Goal: Transaction & Acquisition: Purchase product/service

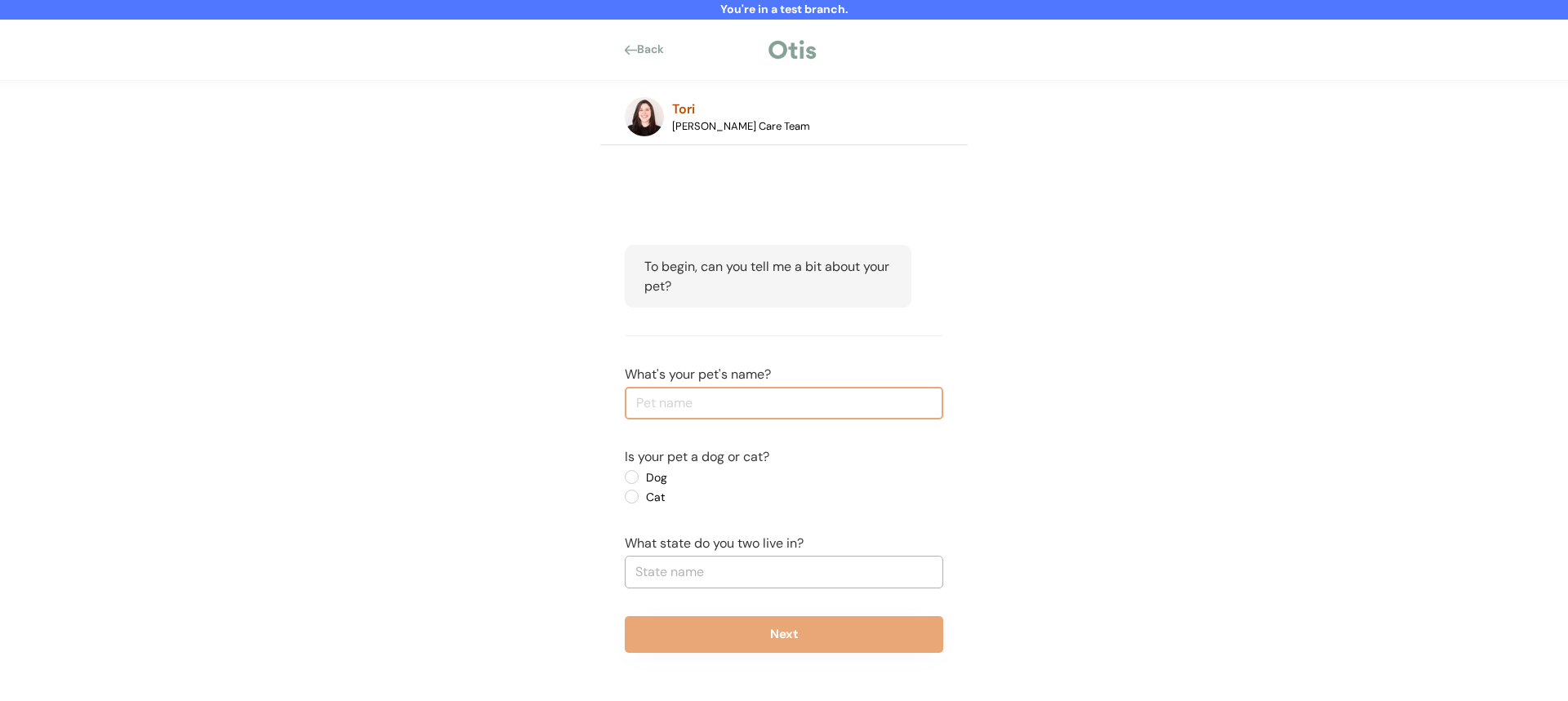
click at [746, 410] on input "input" at bounding box center [784, 403] width 318 height 33
type input "WestHam"
click at [664, 472] on label "Dog" at bounding box center [714, 477] width 147 height 11
click at [623, 472] on input "Dog" at bounding box center [618, 477] width 10 height 10
radio input "true"
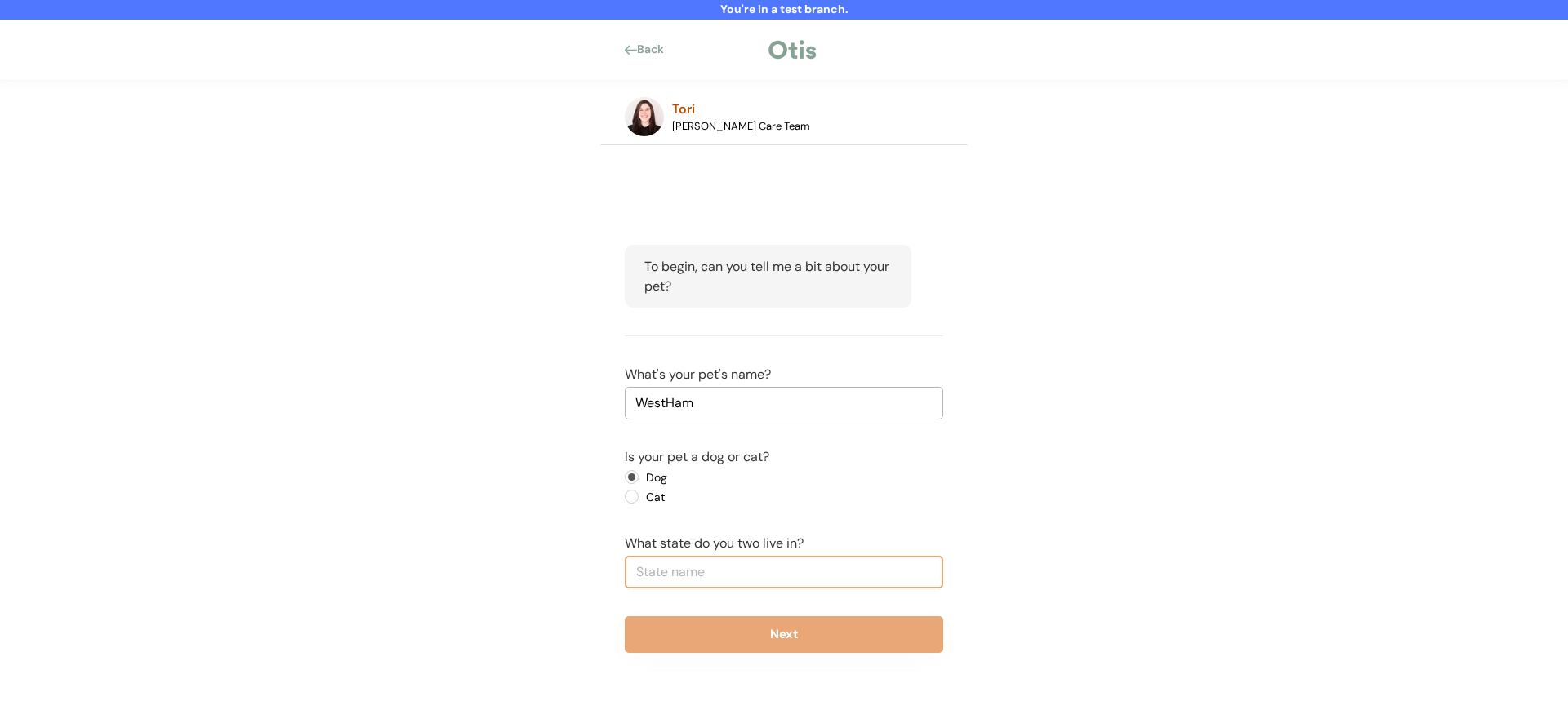
click at [690, 564] on input "text" at bounding box center [784, 572] width 318 height 33
type input "new"
type input "new Jersey"
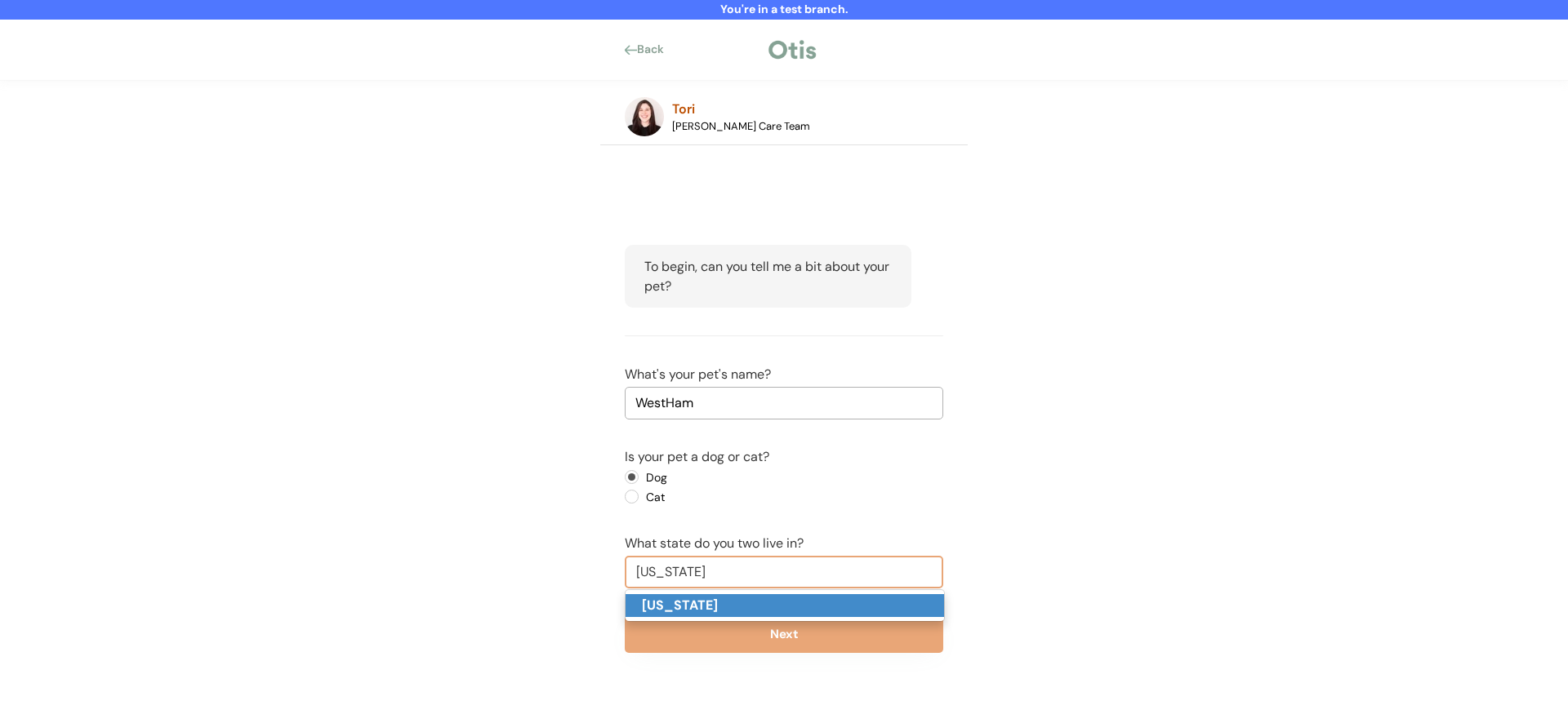
click at [692, 605] on strong "New York" at bounding box center [680, 606] width 76 height 17
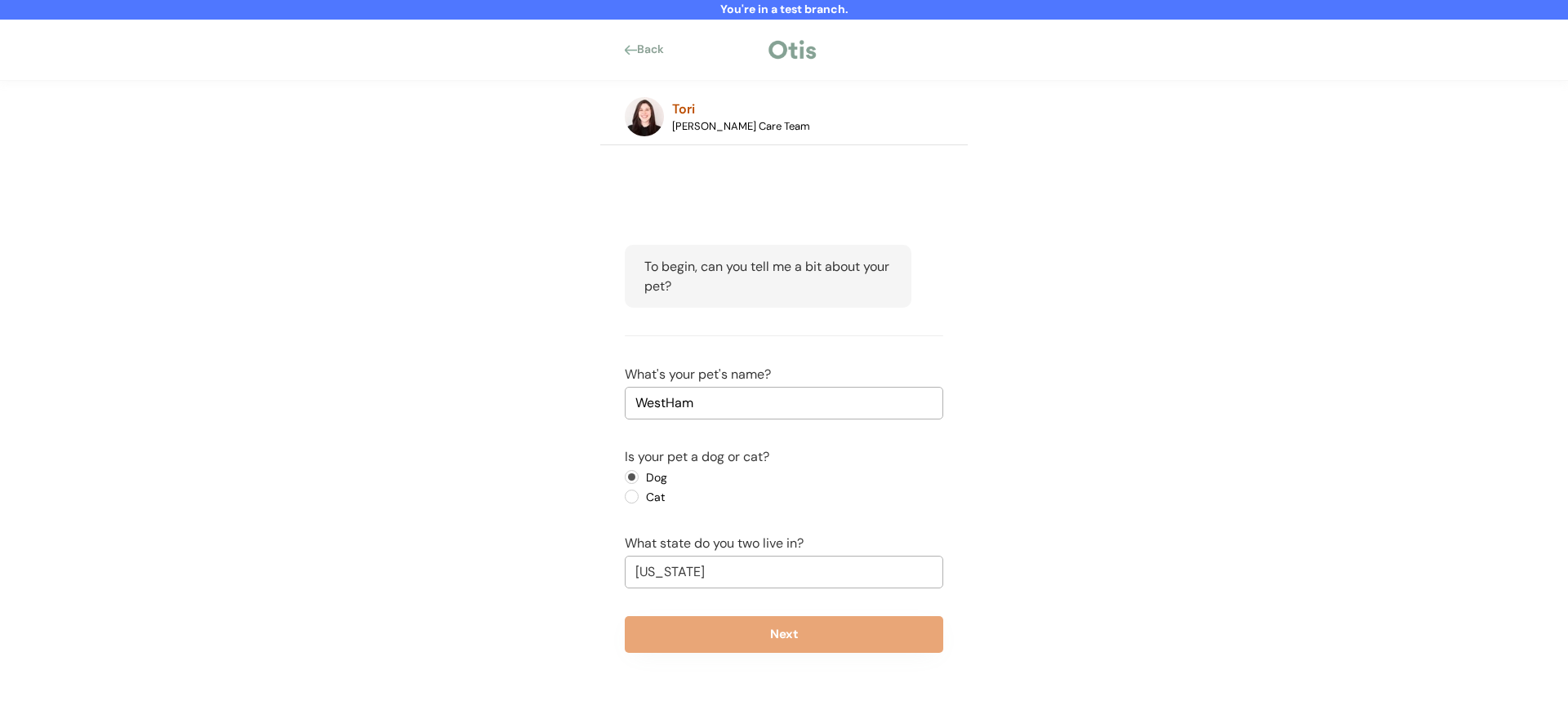
type input "New York"
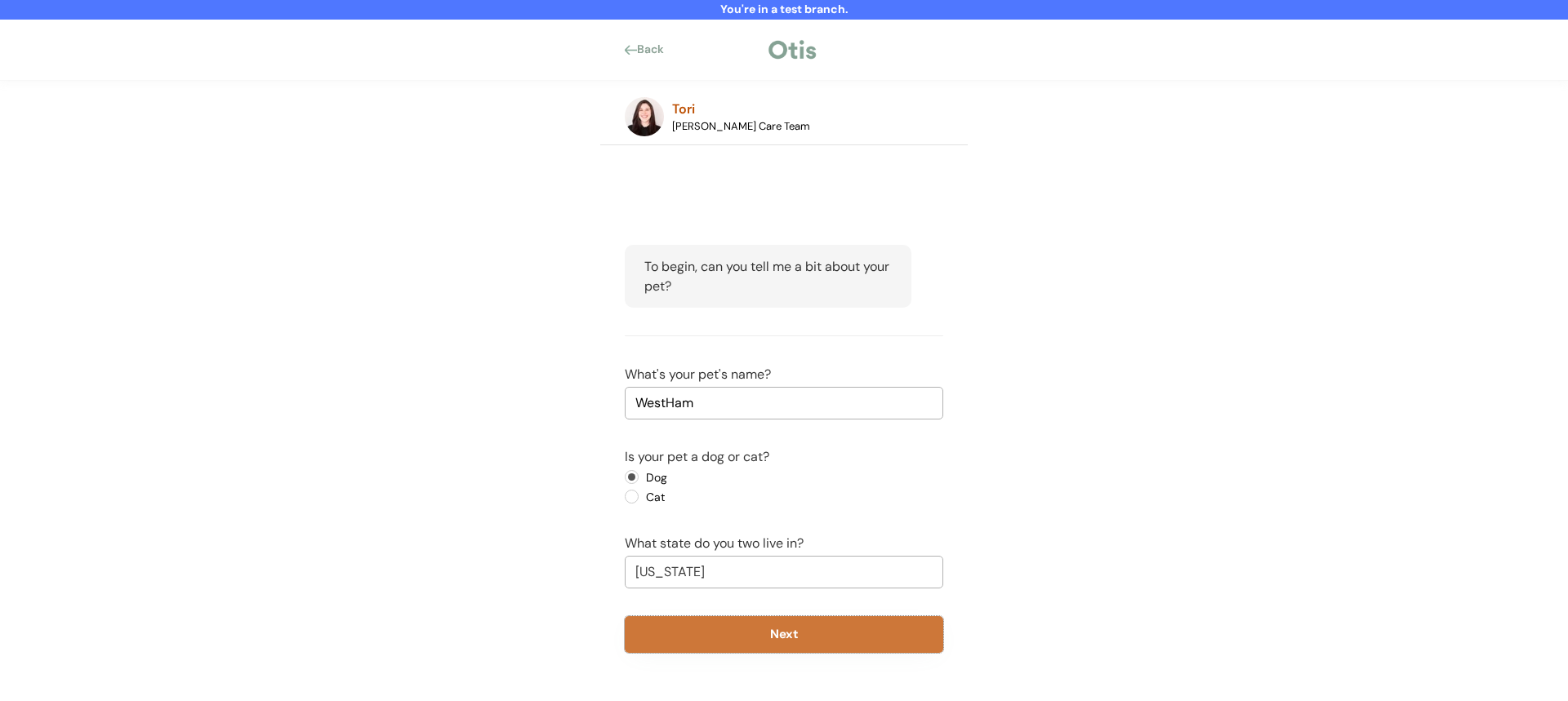
drag, startPoint x: 706, startPoint y: 636, endPoint x: 712, endPoint y: 619, distance: 18.0
click at [707, 636] on button "Next" at bounding box center [784, 635] width 318 height 37
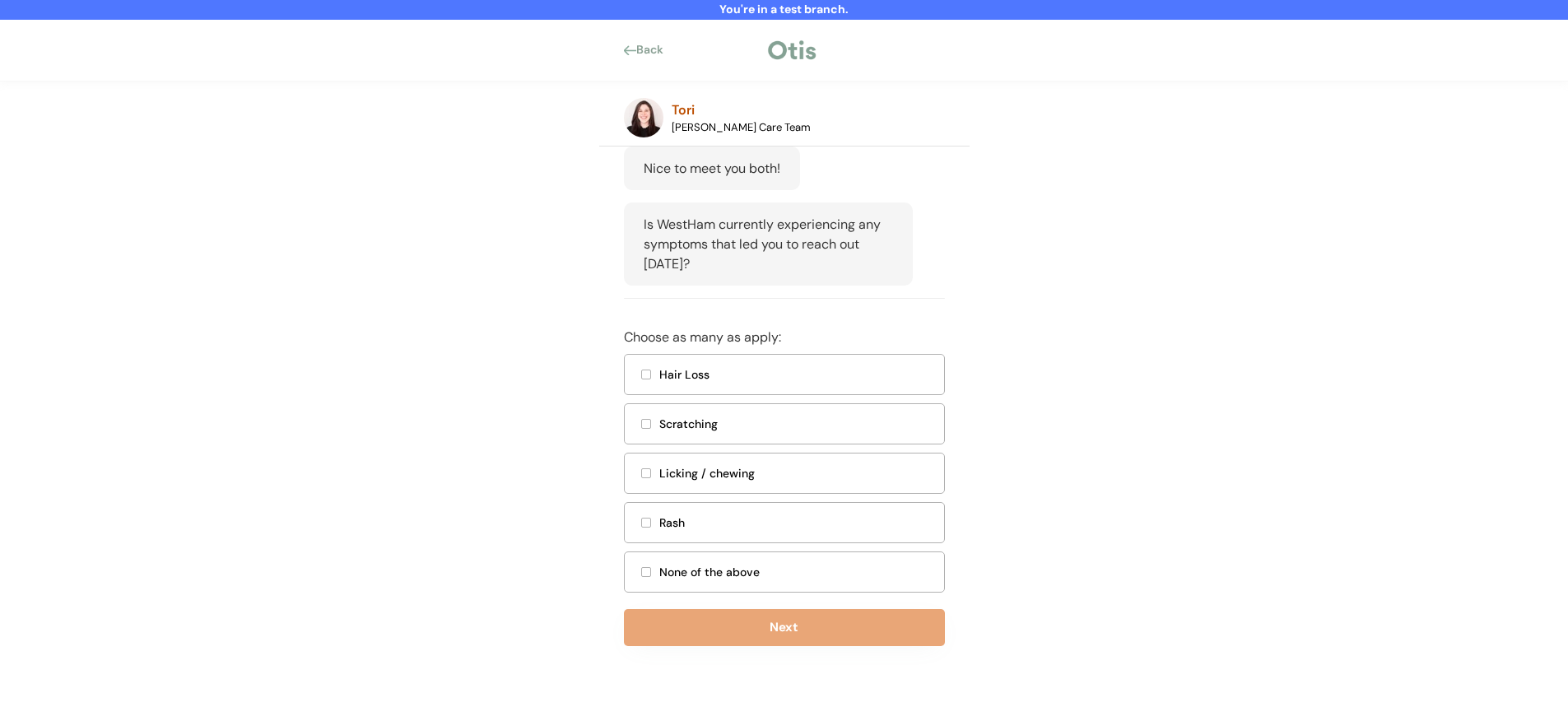
scroll to position [253, 0]
click at [795, 382] on div "Hair Loss" at bounding box center [796, 373] width 275 height 17
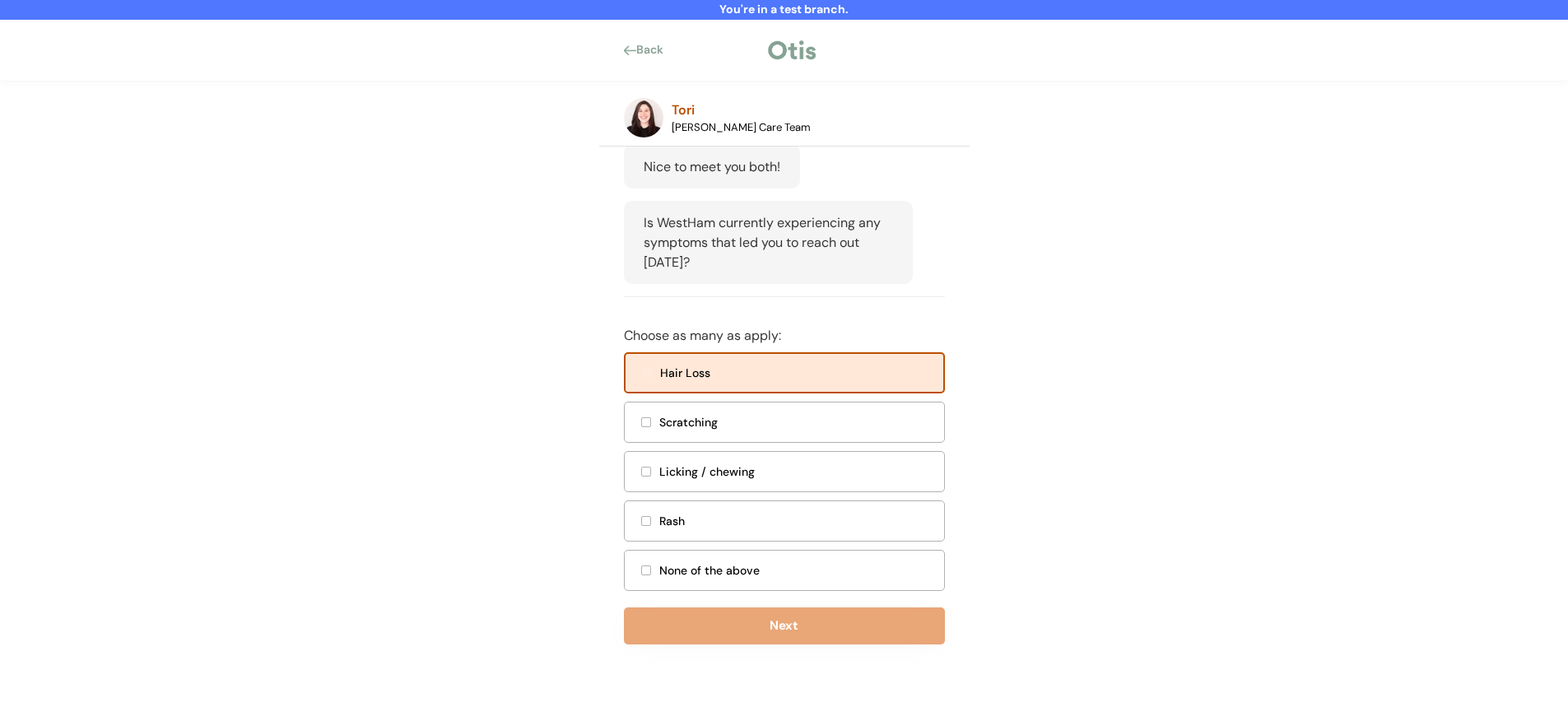
click at [787, 427] on div "Scratching" at bounding box center [784, 422] width 321 height 41
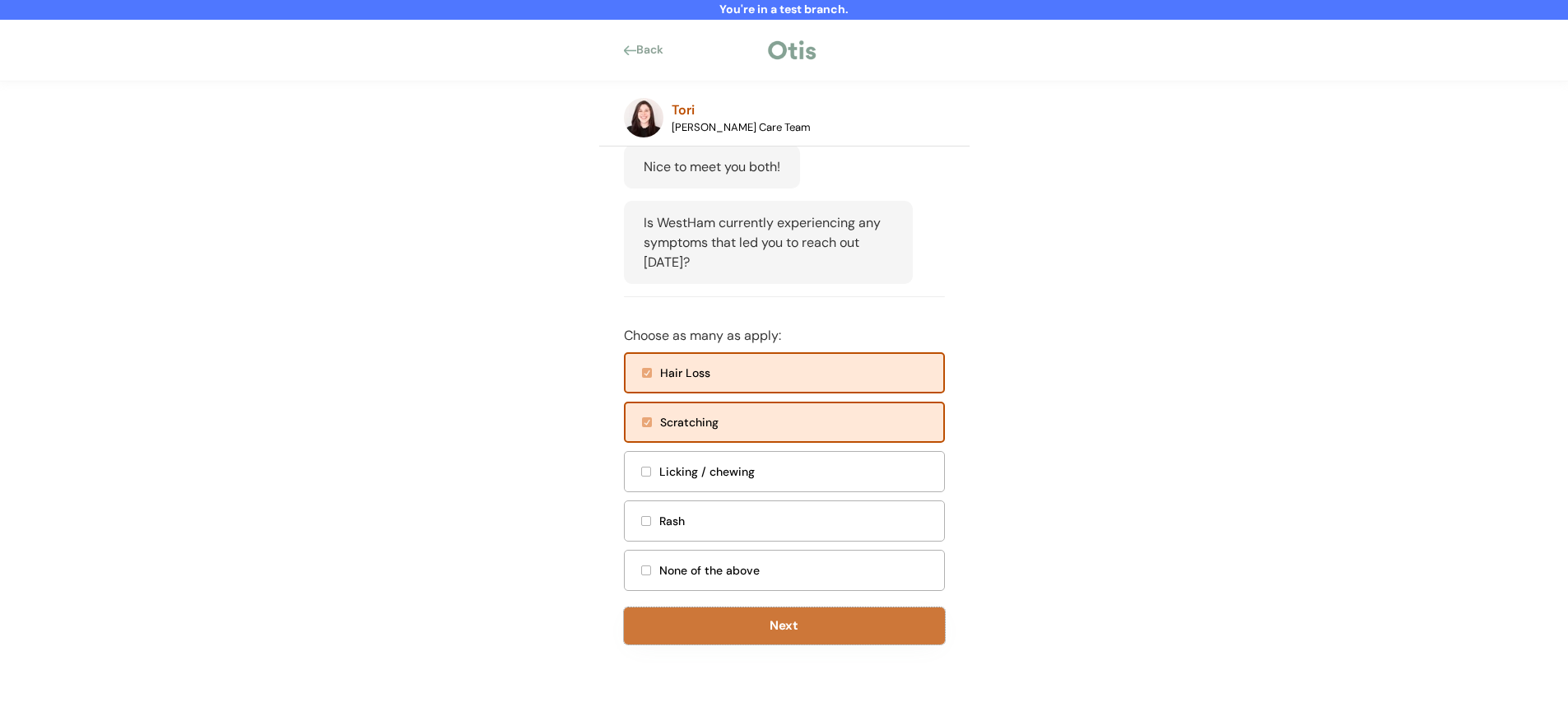
click at [774, 645] on button "Next" at bounding box center [784, 625] width 321 height 37
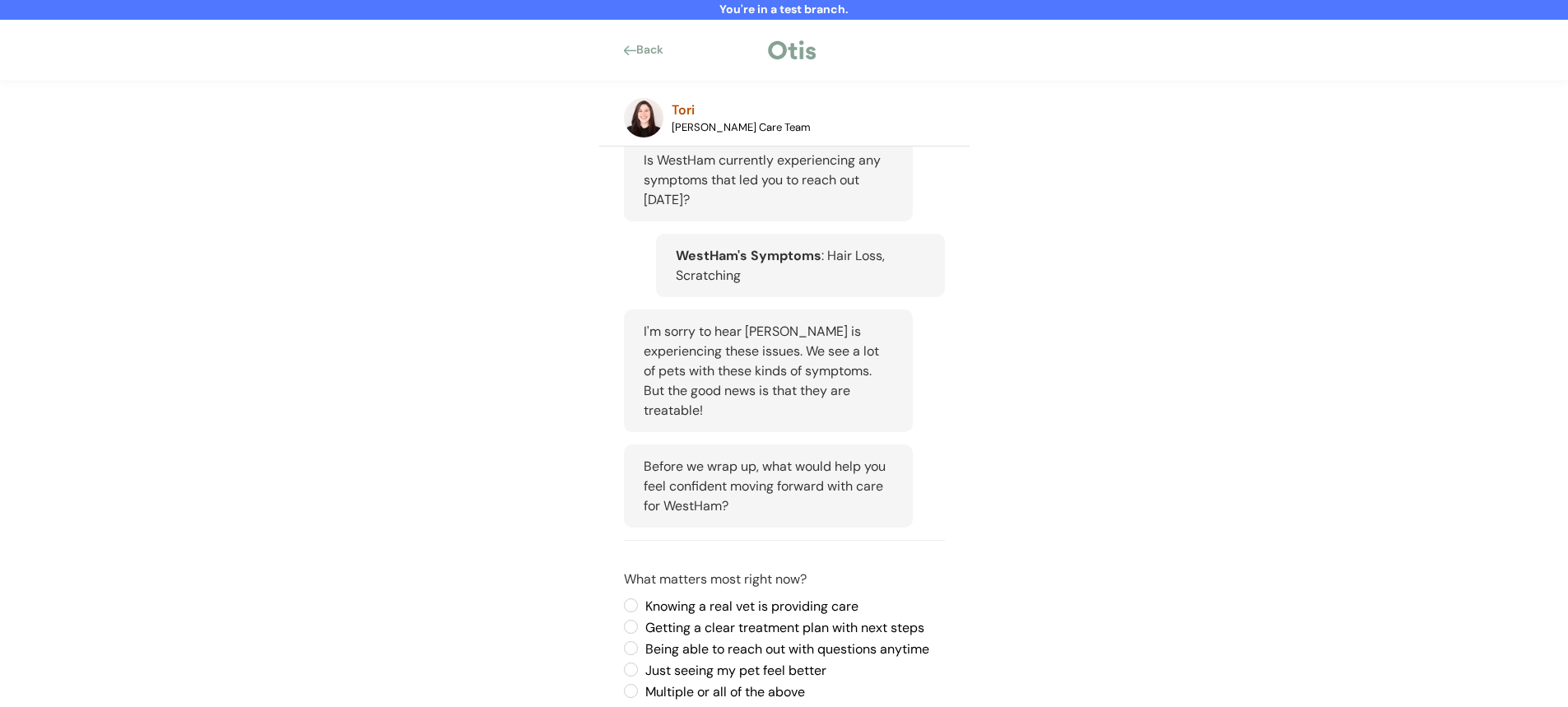
scroll to position [405, 0]
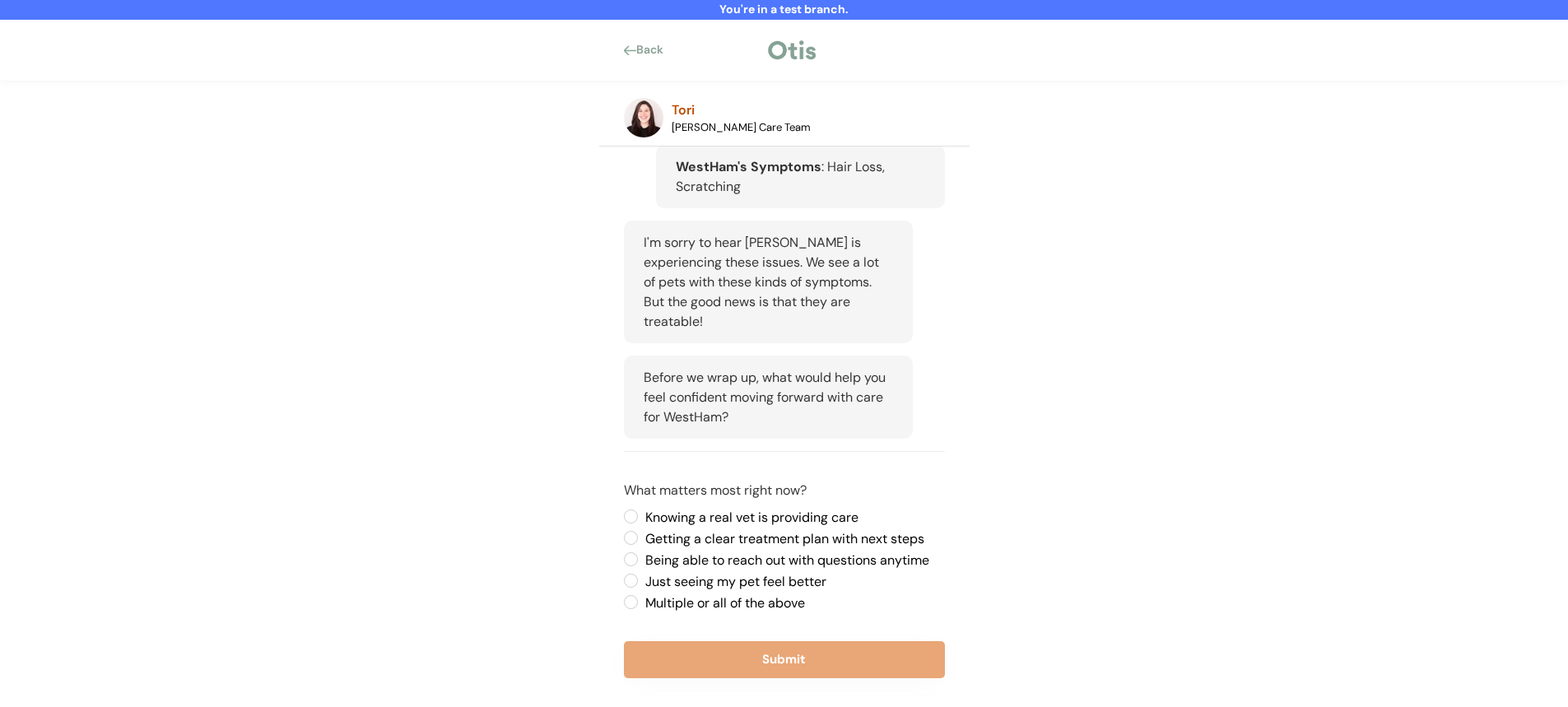
click at [769, 525] on label "Knowing a real vet is providing care" at bounding box center [792, 517] width 304 height 13
click at [623, 522] on input "Knowing a real vet is providing care" at bounding box center [617, 516] width 10 height 10
radio input "true"
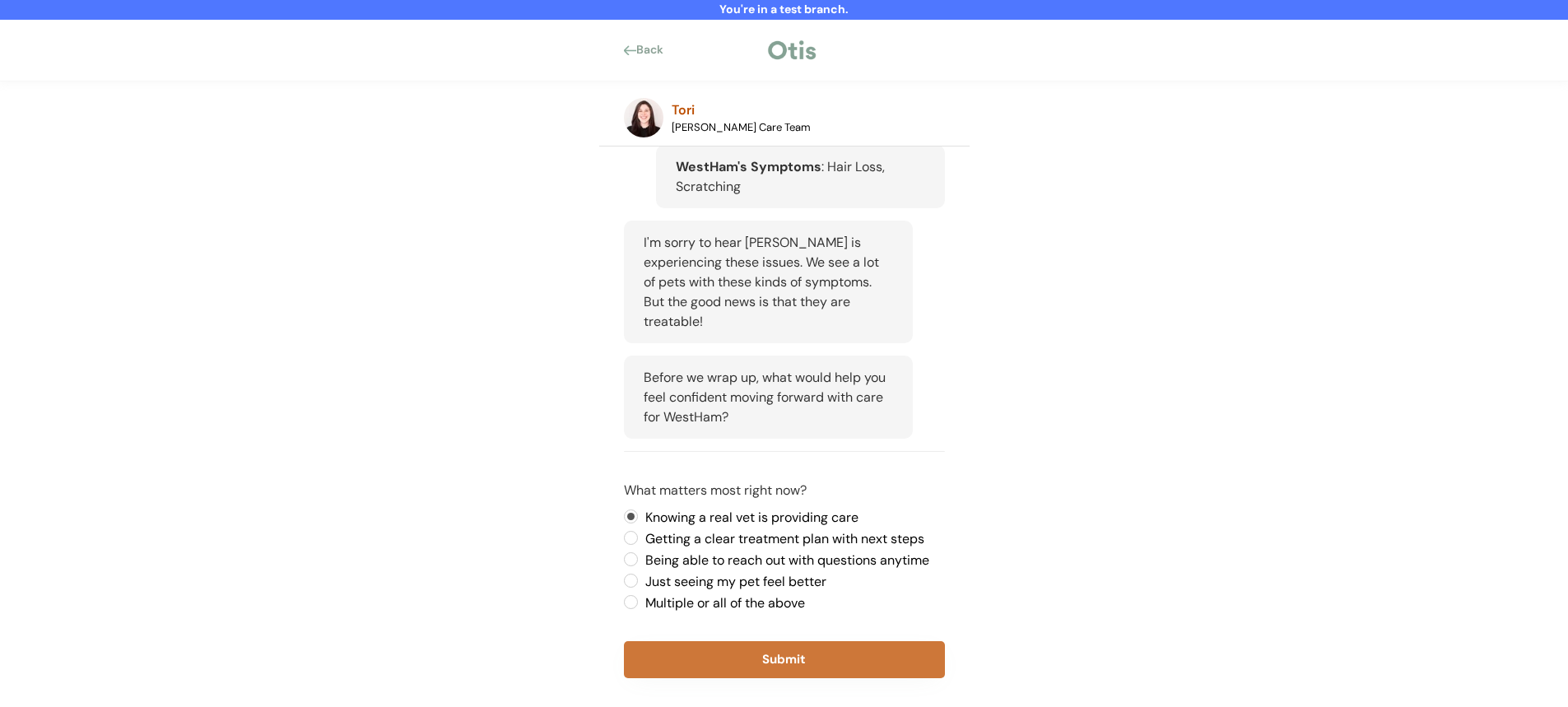
click at [754, 676] on button "Submit" at bounding box center [784, 659] width 321 height 37
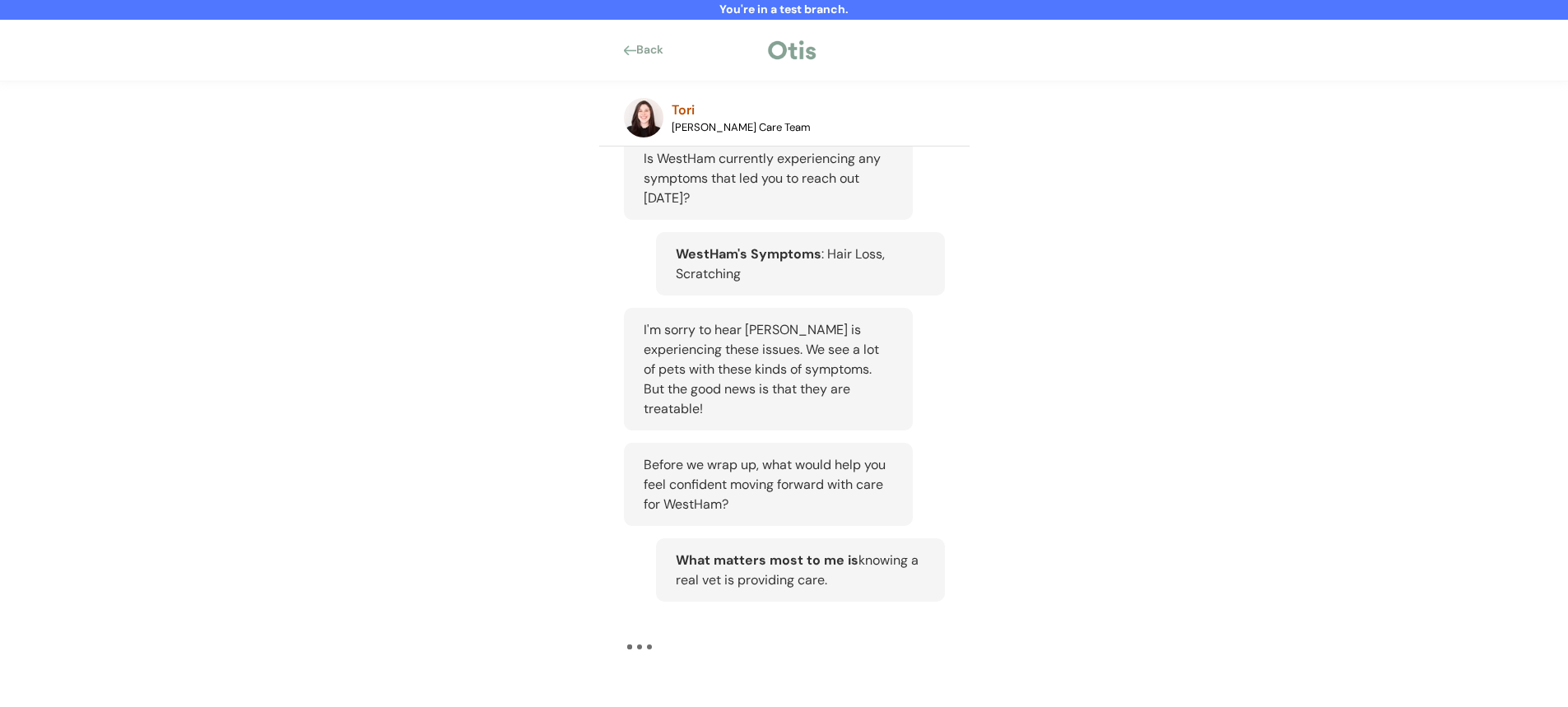
scroll to position [337, 0]
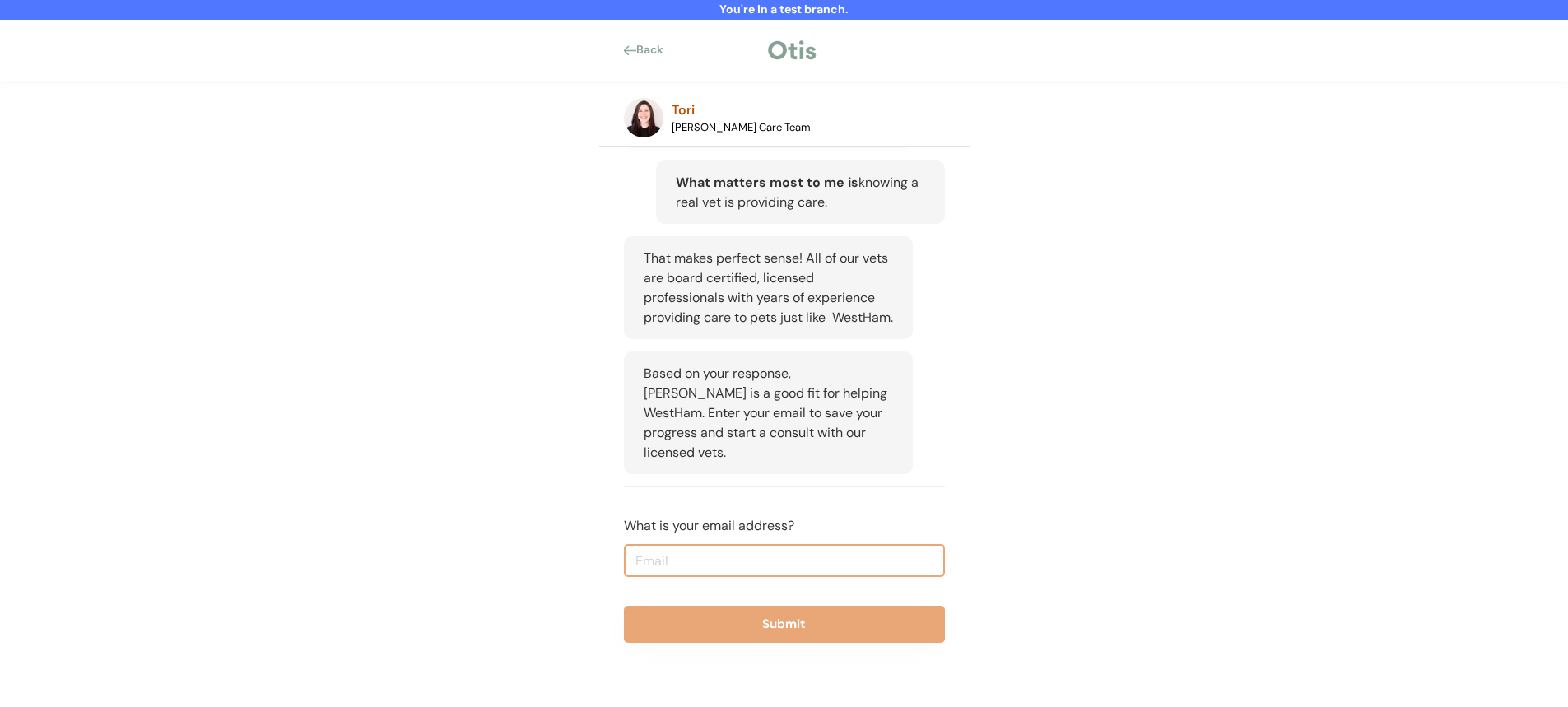
scroll to position [695, 0]
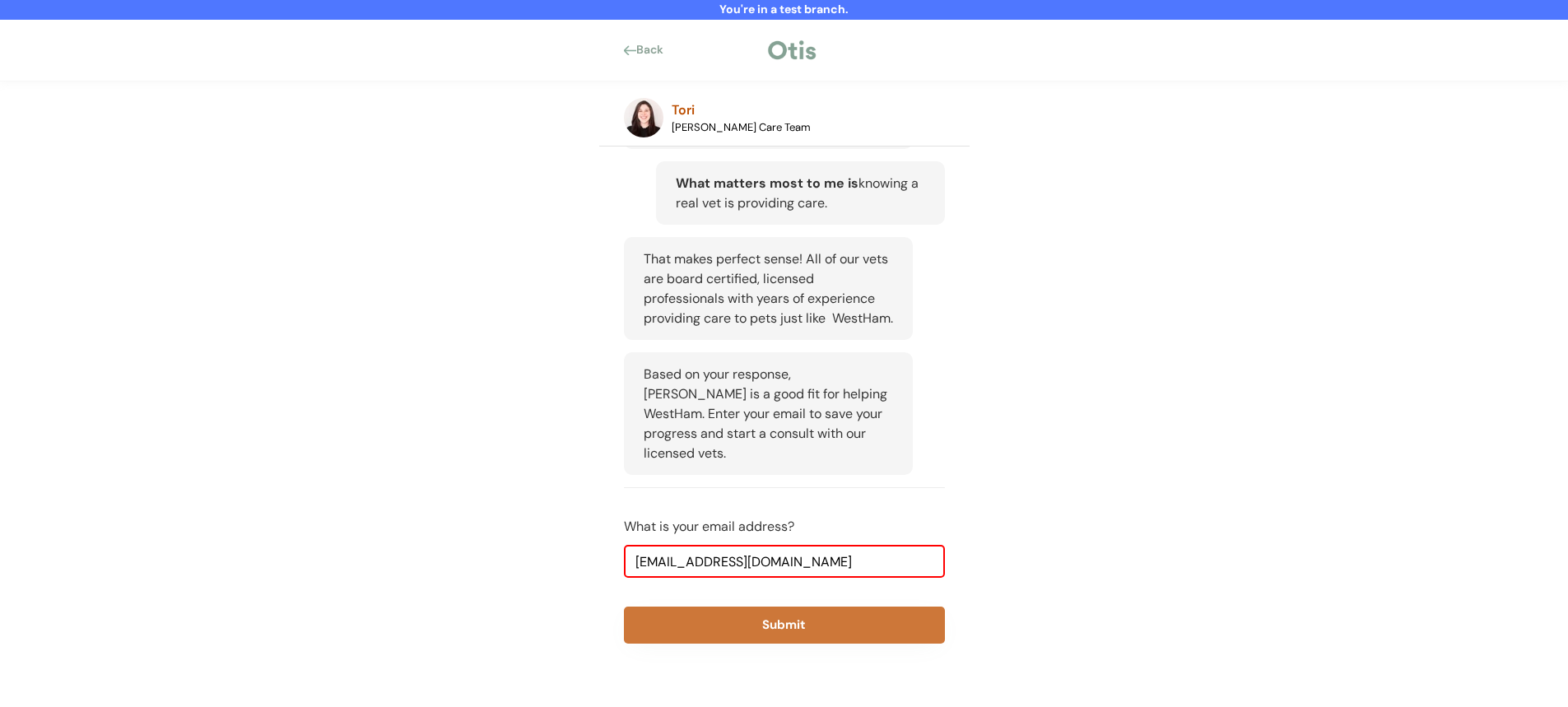
type input "niina+test822@otisforpets.com"
click at [790, 638] on button "Submit" at bounding box center [784, 625] width 321 height 37
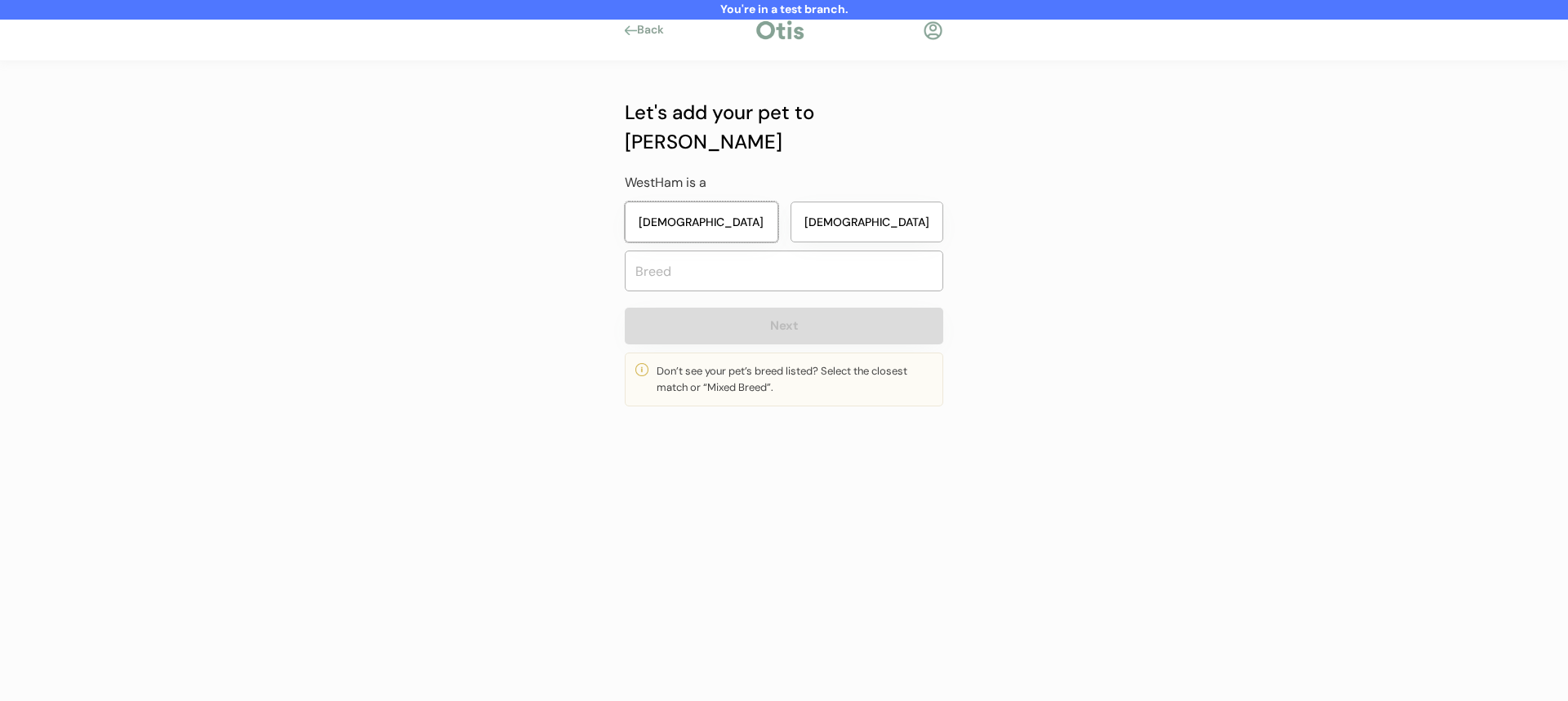
click at [719, 201] on button "Female" at bounding box center [701, 221] width 153 height 40
click at [731, 258] on input "text" at bounding box center [784, 270] width 318 height 40
type input "bri"
type input "briard"
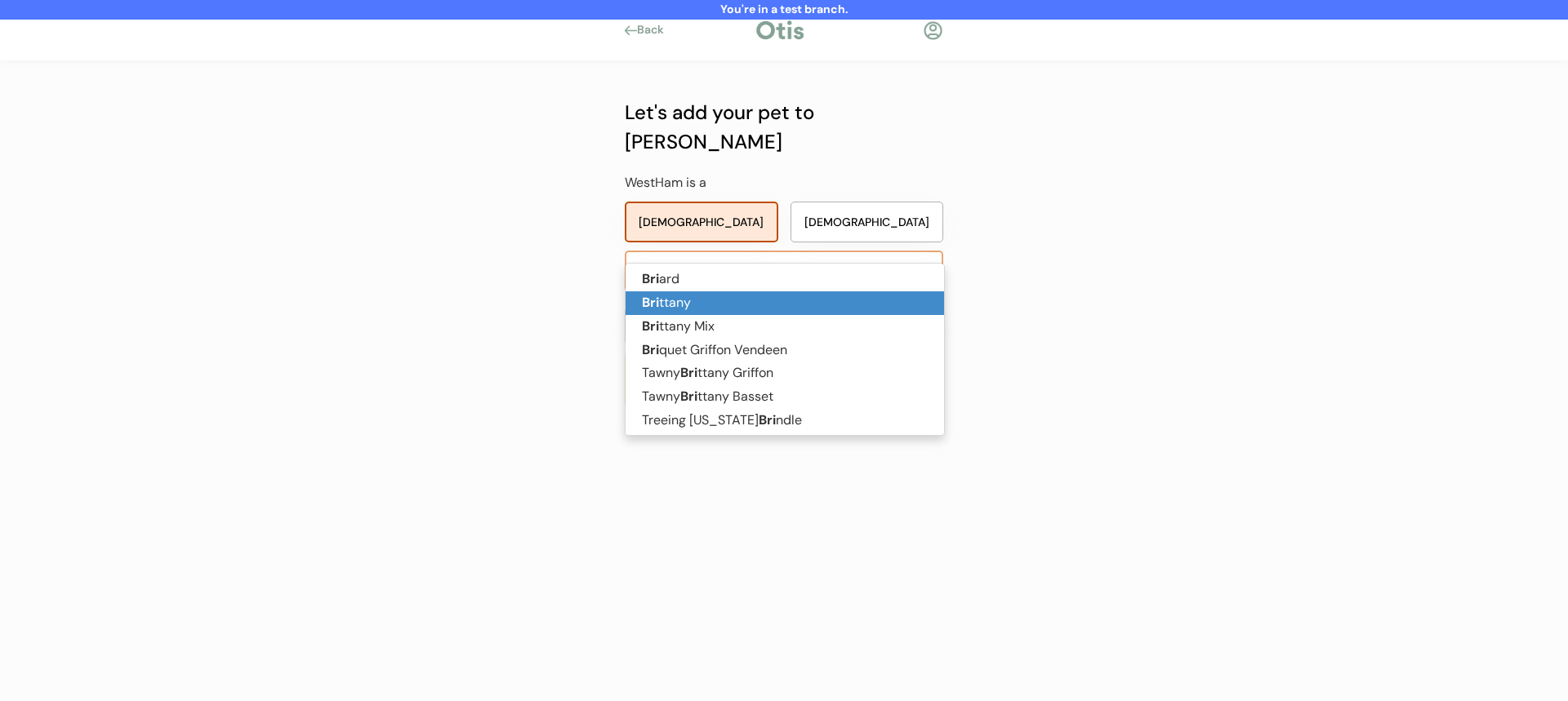
click at [739, 313] on p "Bri ttany" at bounding box center [785, 304] width 318 height 24
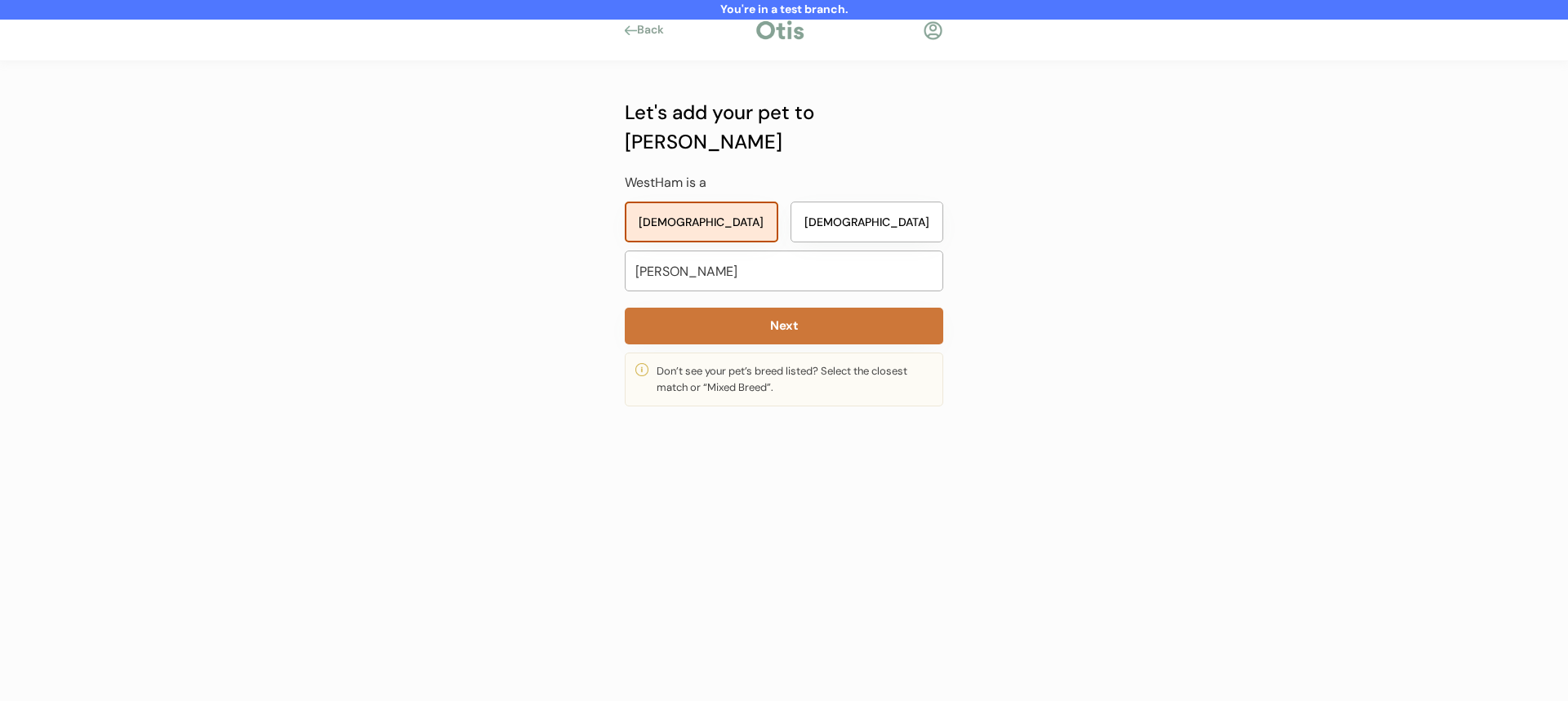
type input "Brittany"
click at [743, 308] on button "Next" at bounding box center [784, 326] width 318 height 37
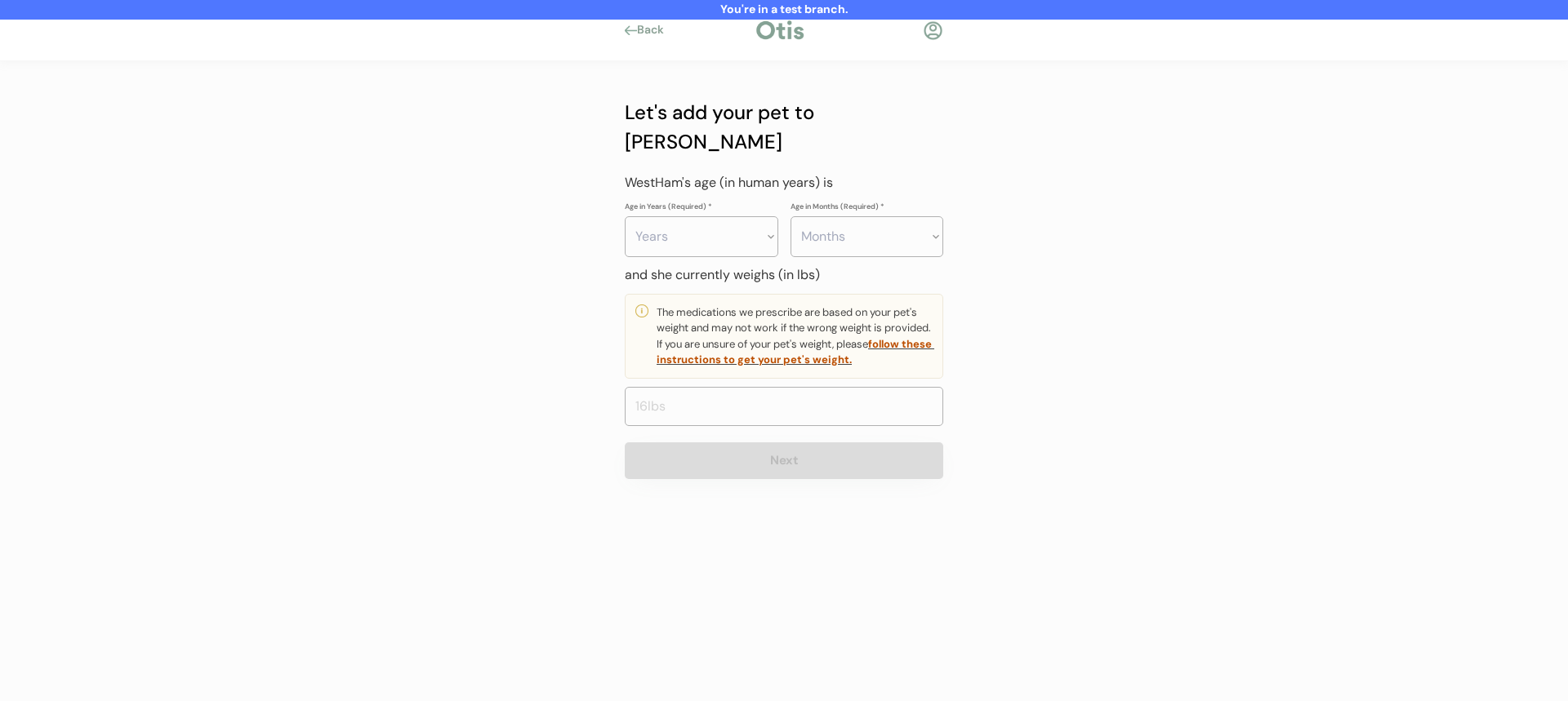
click at [816, 217] on select "Months 0 1 2 3 4 5 6 7 8 9 10 11" at bounding box center [867, 237] width 153 height 40
select select "3"
click at [791, 217] on select "Months 0 1 2 3 4 5 6 7 8 9 10 11" at bounding box center [867, 237] width 153 height 40
click at [720, 217] on select "Years 0 1 2 3 4 5 6 7 8 9 10 11 12 13 14 15 16 17 18 19 20" at bounding box center [701, 237] width 153 height 40
select select "3"
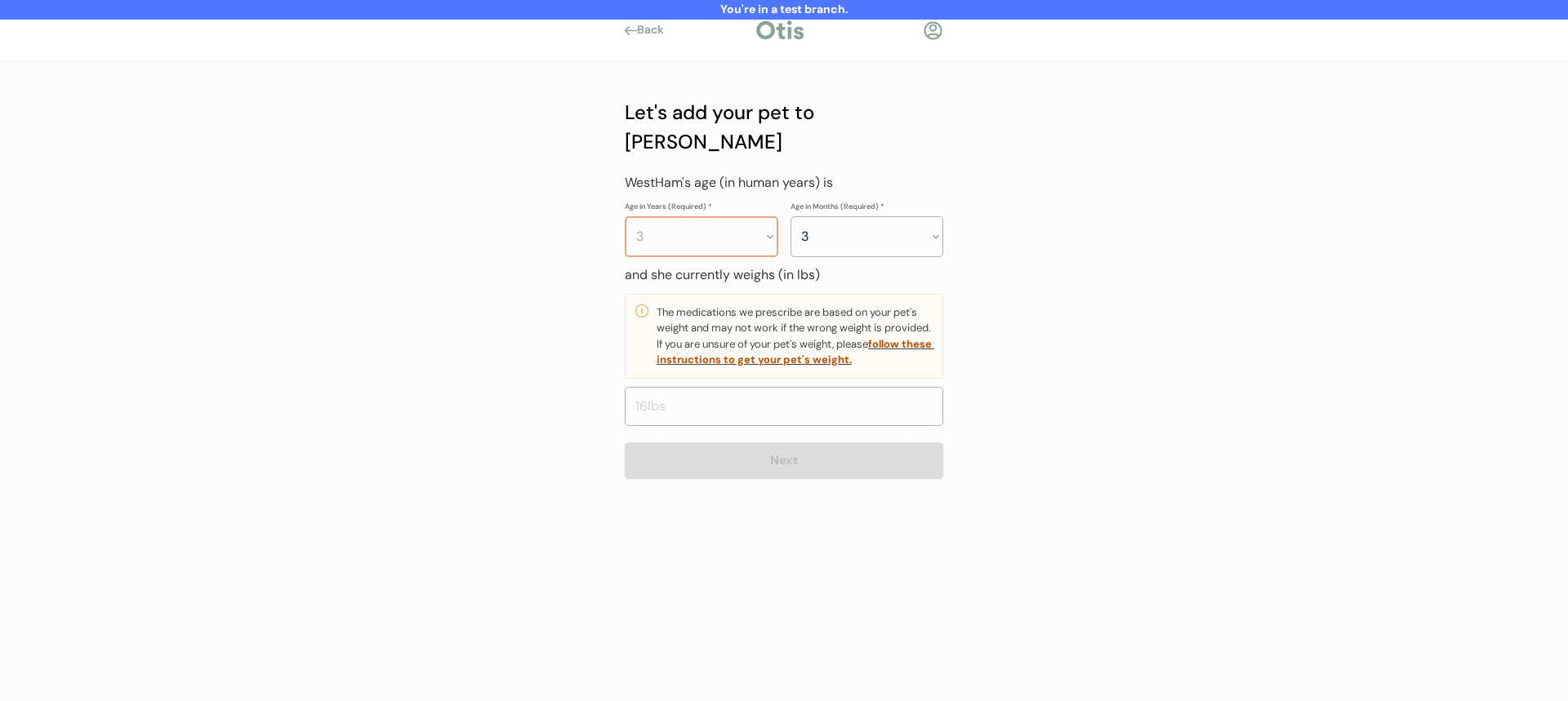
click at [625, 217] on select "Years 0 1 2 3 4 5 6 7 8 9 10 11 12 13 14 15 16 17 18 19 20" at bounding box center [701, 237] width 153 height 40
click at [758, 387] on input "input" at bounding box center [784, 407] width 318 height 40
type input "22.0"
click at [771, 442] on button "Next" at bounding box center [784, 460] width 318 height 37
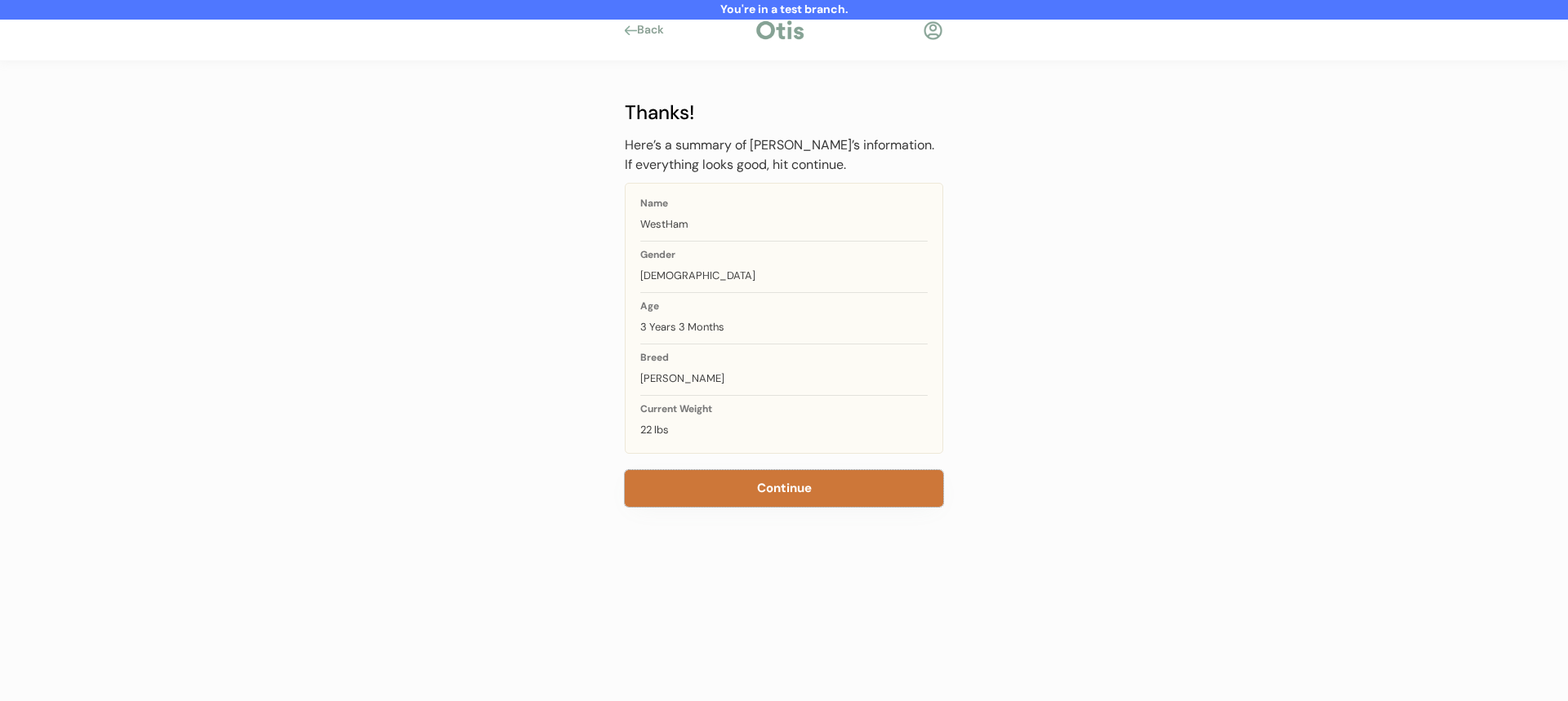
click at [775, 487] on button "Continue" at bounding box center [784, 489] width 318 height 37
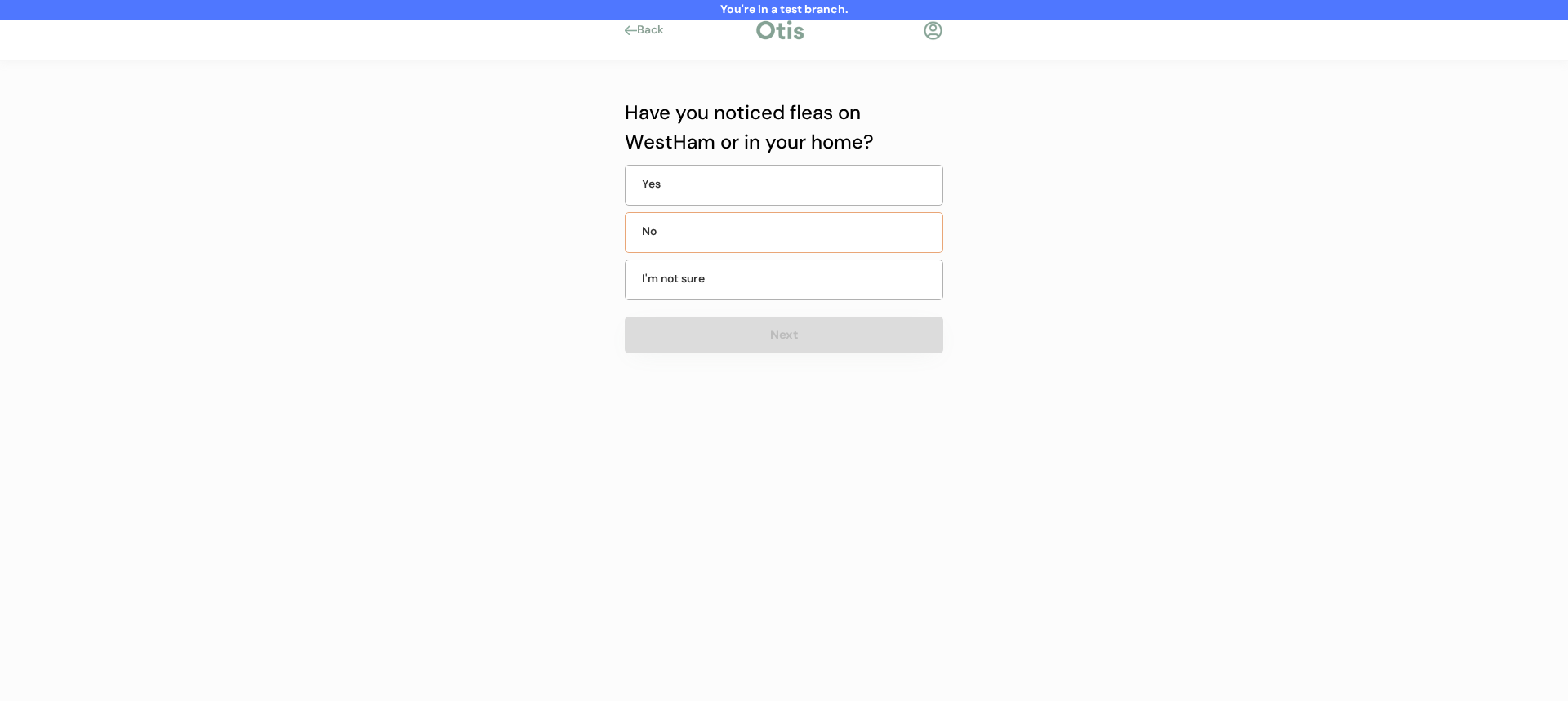
click at [797, 217] on div "No" at bounding box center [784, 232] width 318 height 40
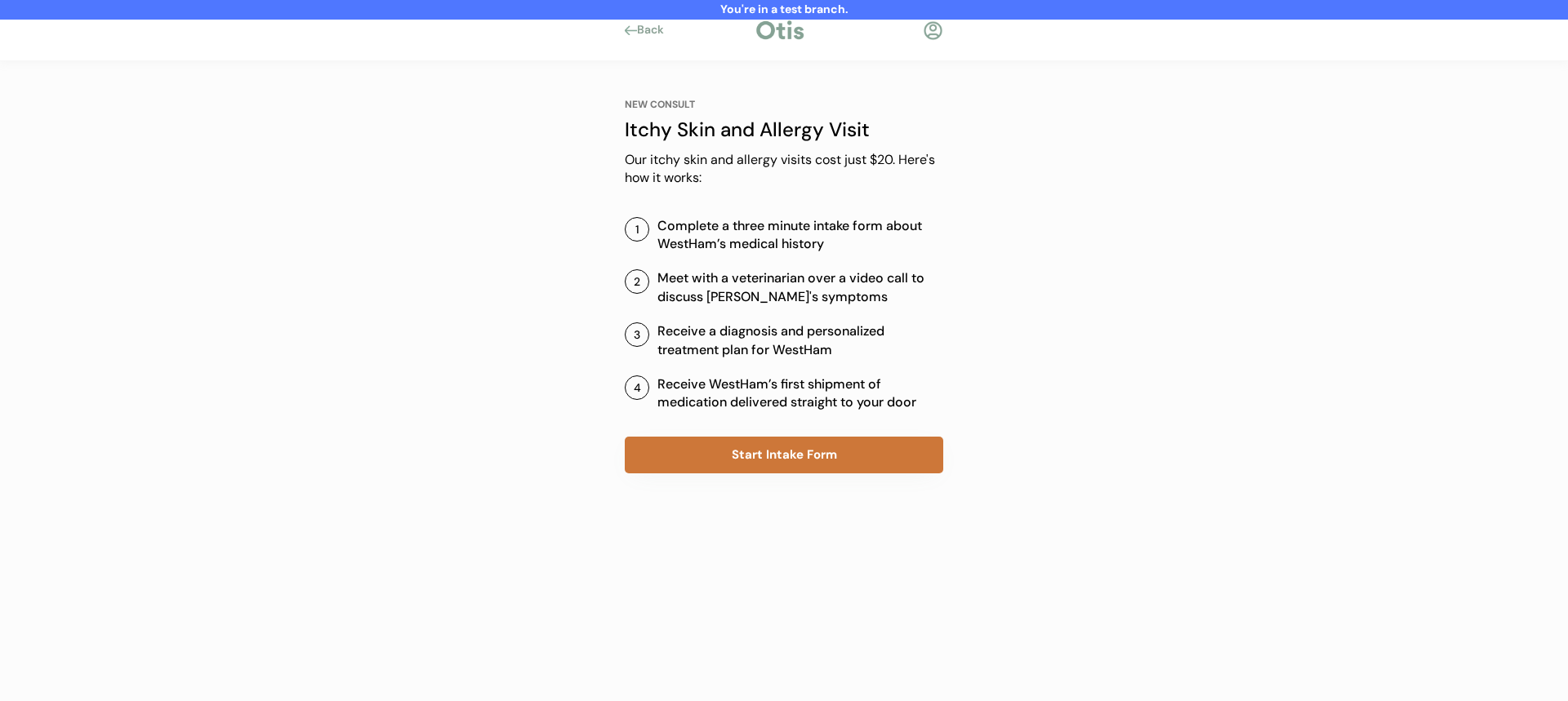
click at [745, 450] on button "Start Intake Form" at bounding box center [784, 455] width 318 height 37
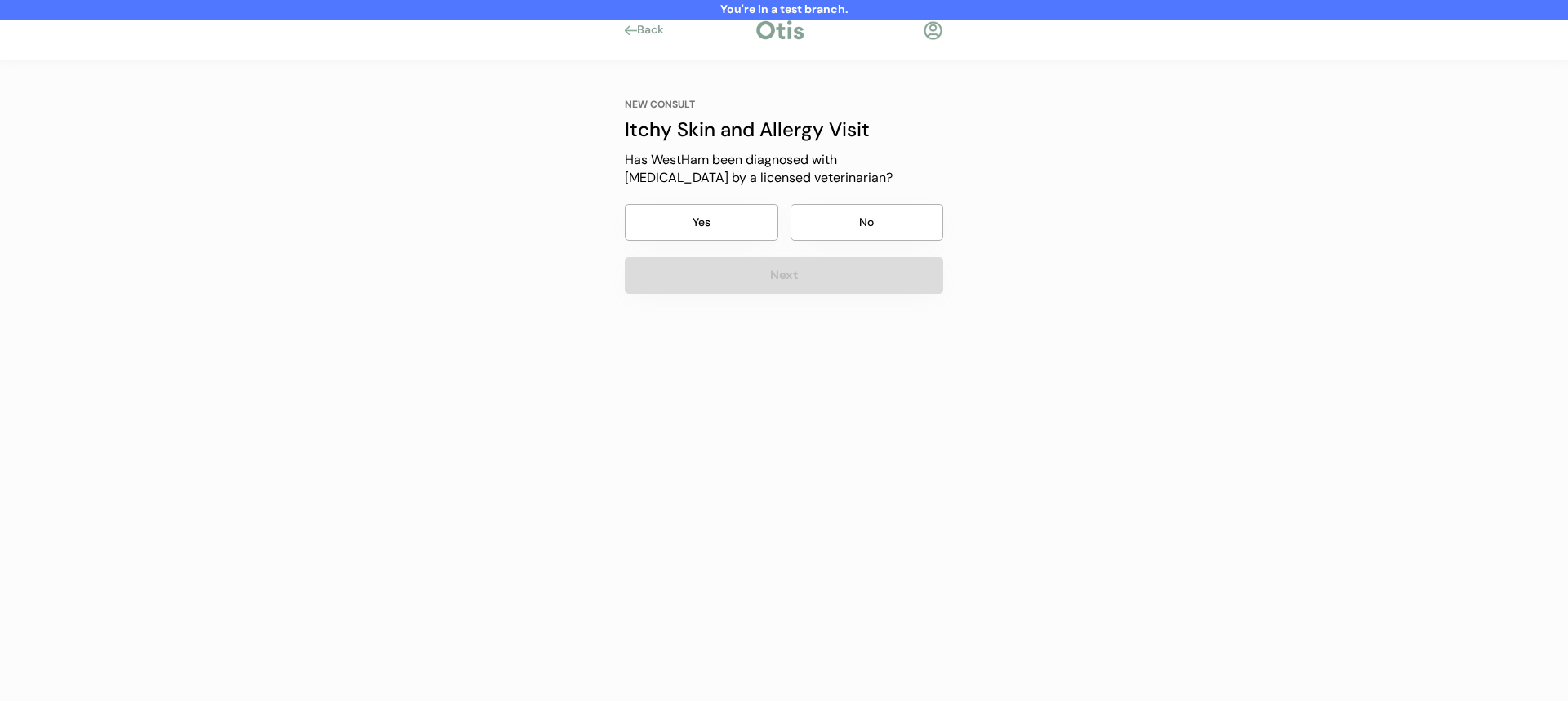
click at [864, 242] on div "NEW CONSULT Itchy Skin and Allergy Visit Has WestHam been diagnosed with [MEDIC…" at bounding box center [784, 196] width 318 height 196
click at [852, 273] on button "Next" at bounding box center [784, 275] width 318 height 37
click at [861, 217] on button "No" at bounding box center [867, 222] width 153 height 37
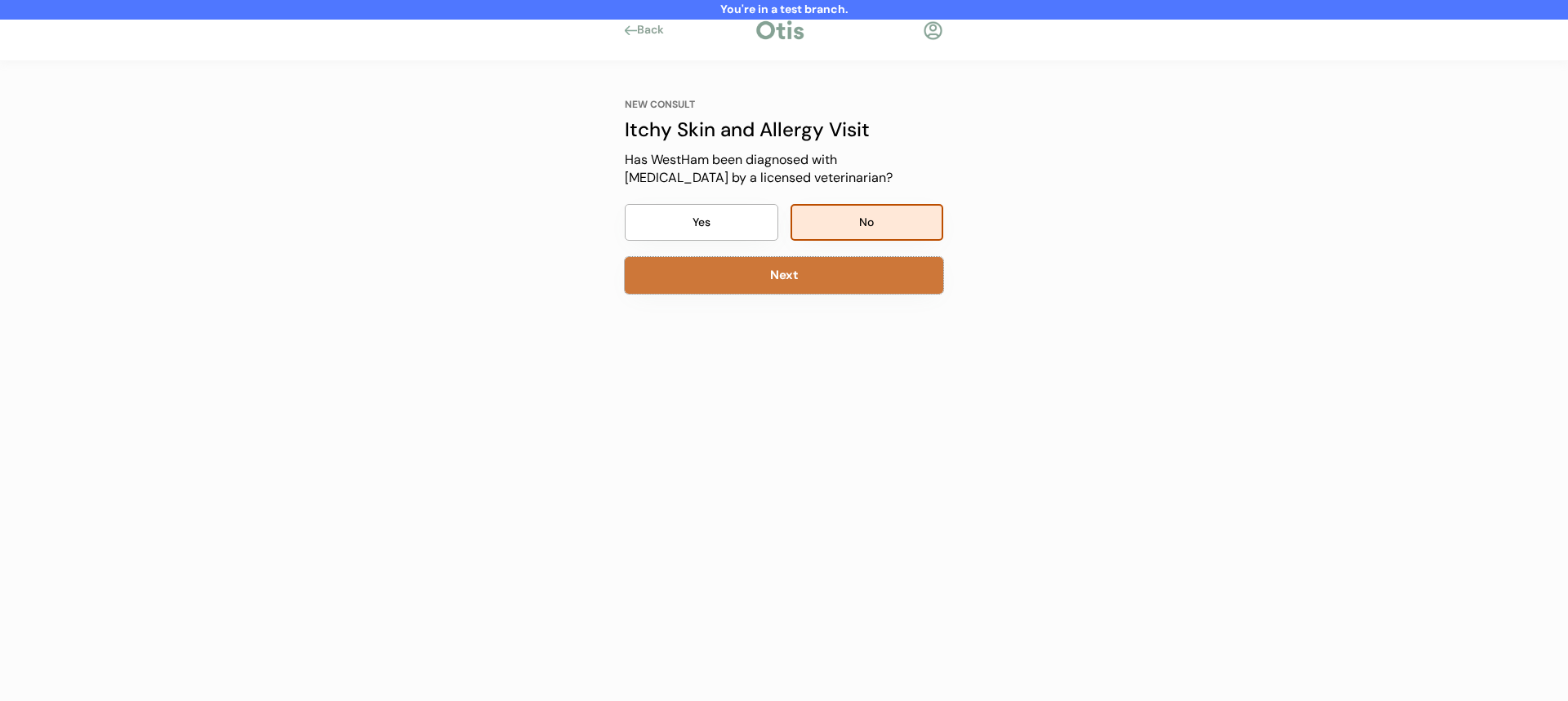
click at [840, 277] on button "Next" at bounding box center [784, 275] width 318 height 37
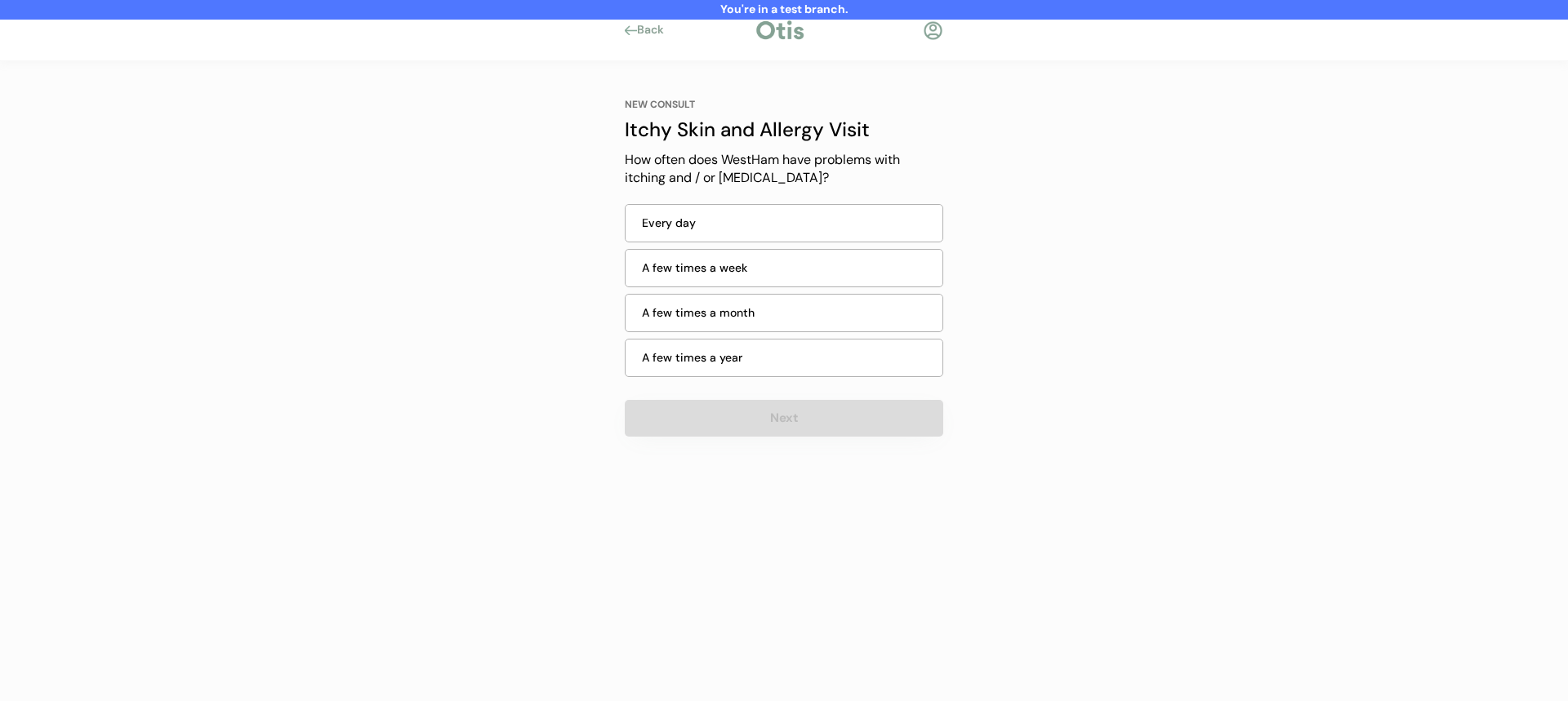
click at [859, 232] on div "Every day" at bounding box center [784, 223] width 318 height 39
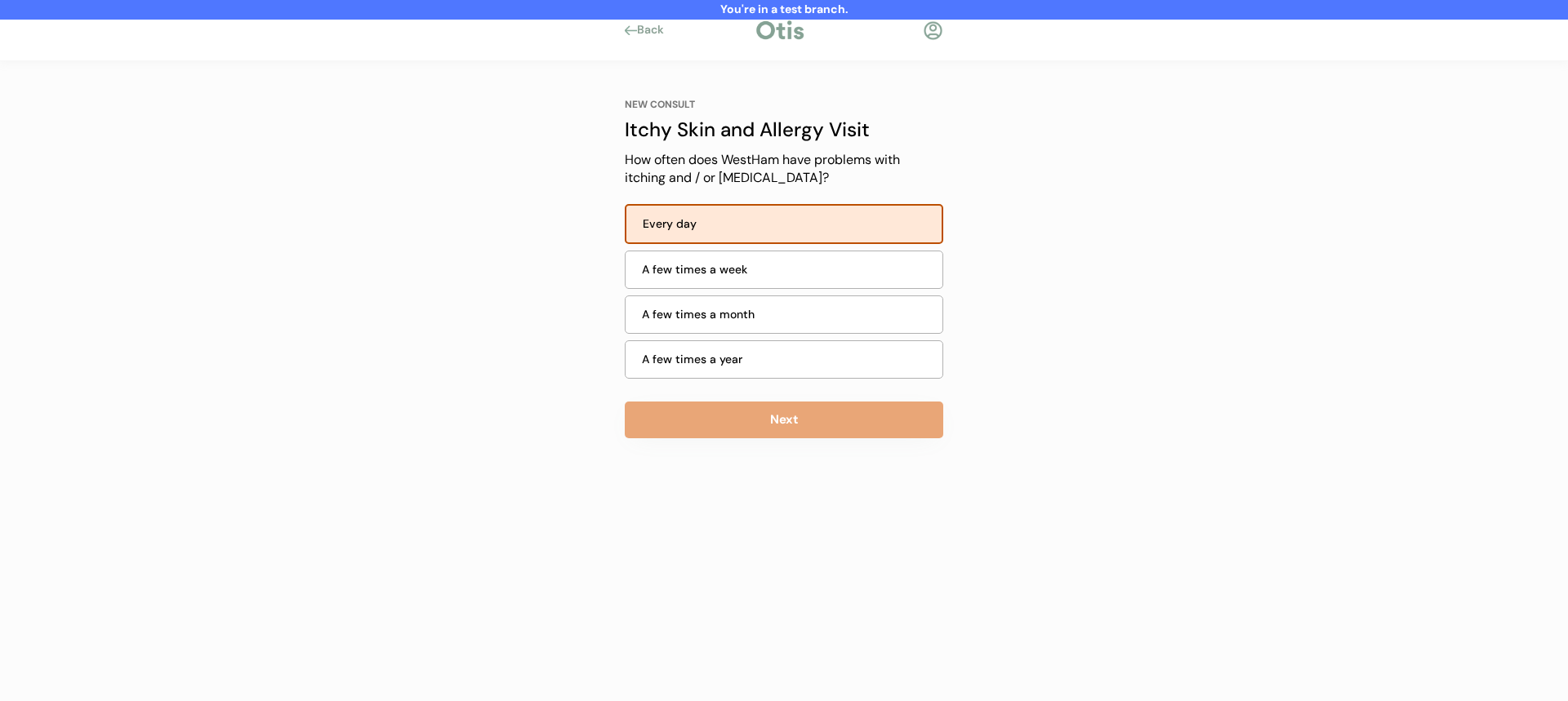
click at [804, 403] on button "Next" at bounding box center [784, 420] width 318 height 37
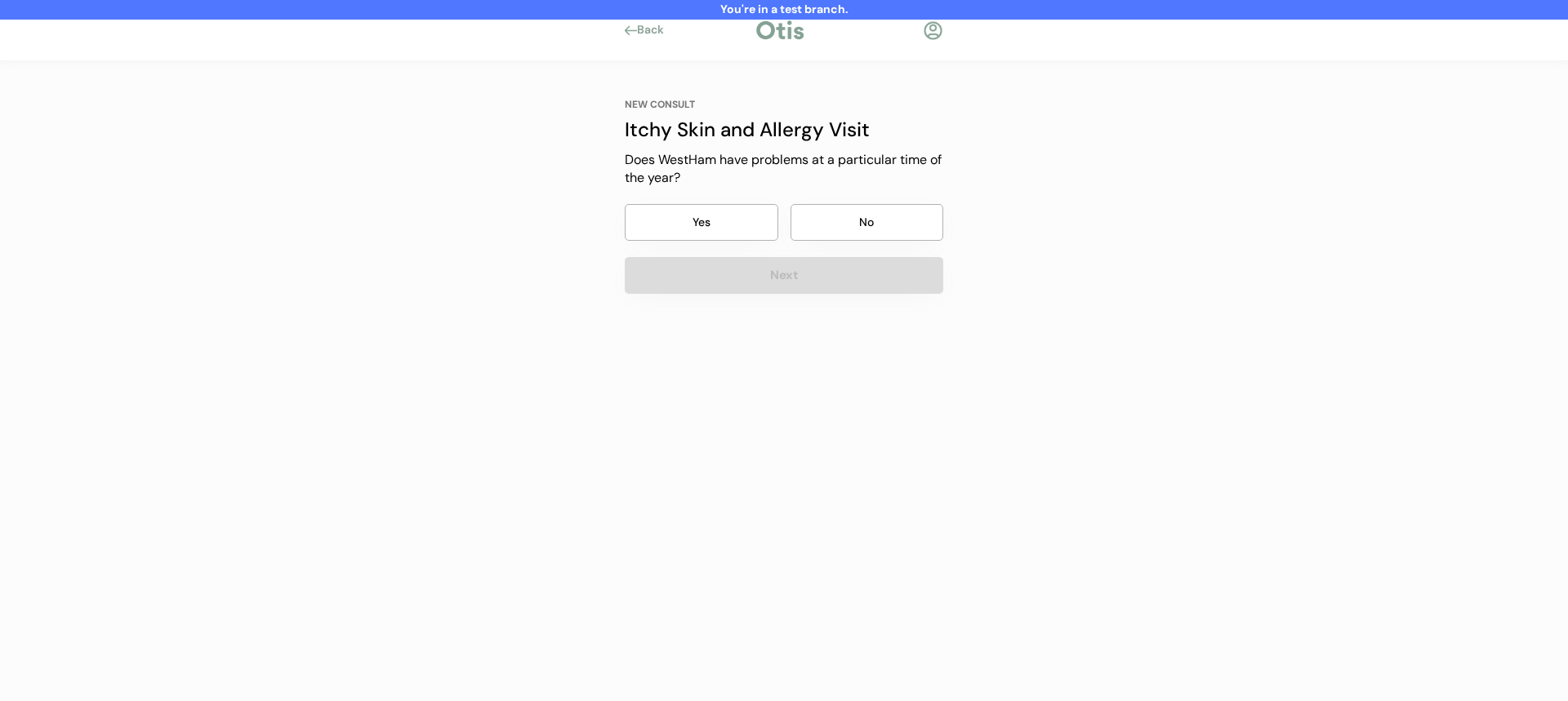
click at [857, 218] on button "No" at bounding box center [867, 222] width 153 height 37
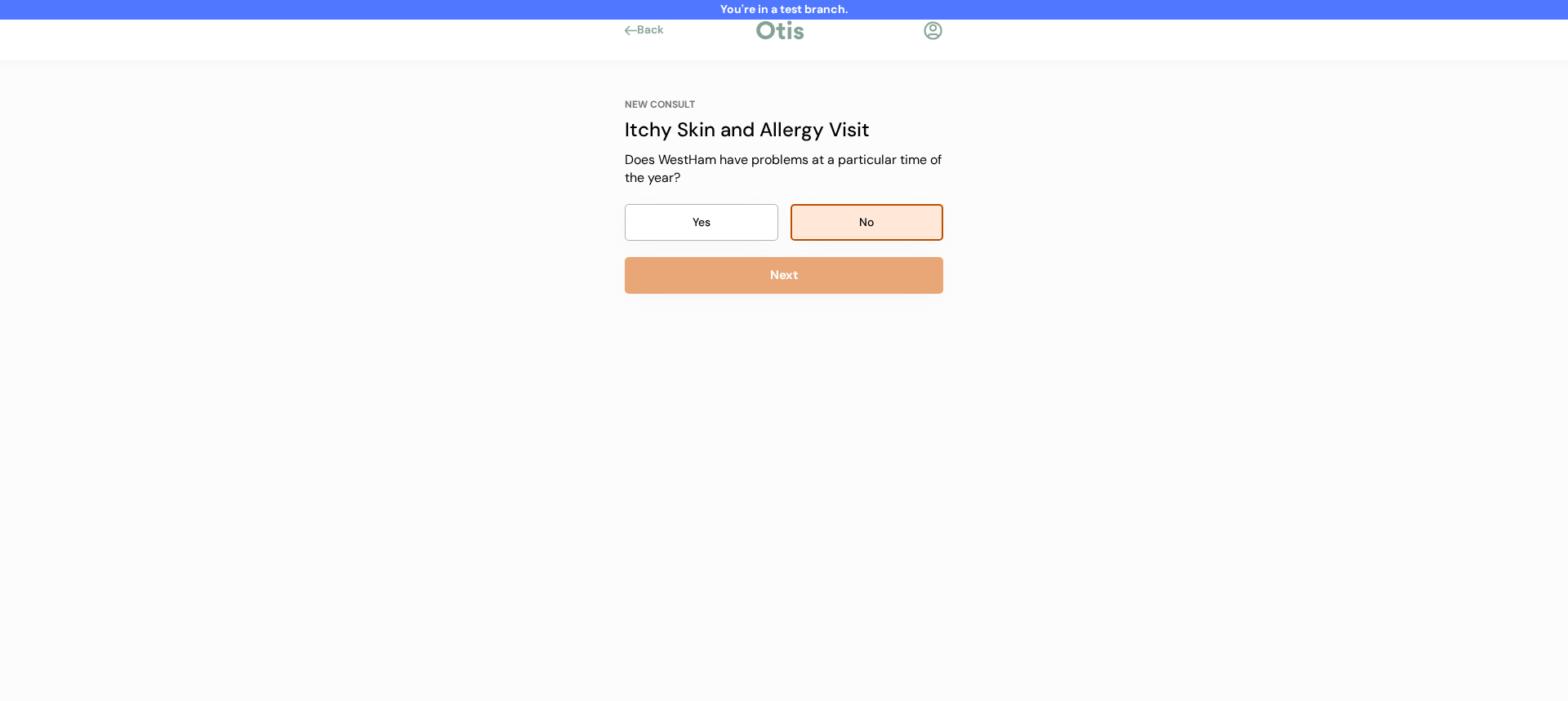
click at [846, 297] on div "NEW CONSULT Itchy Skin and Allergy Visit Our itchy skin and allergy visits cost…" at bounding box center [784, 265] width 367 height 409
click at [852, 279] on button "Next" at bounding box center [784, 275] width 318 height 37
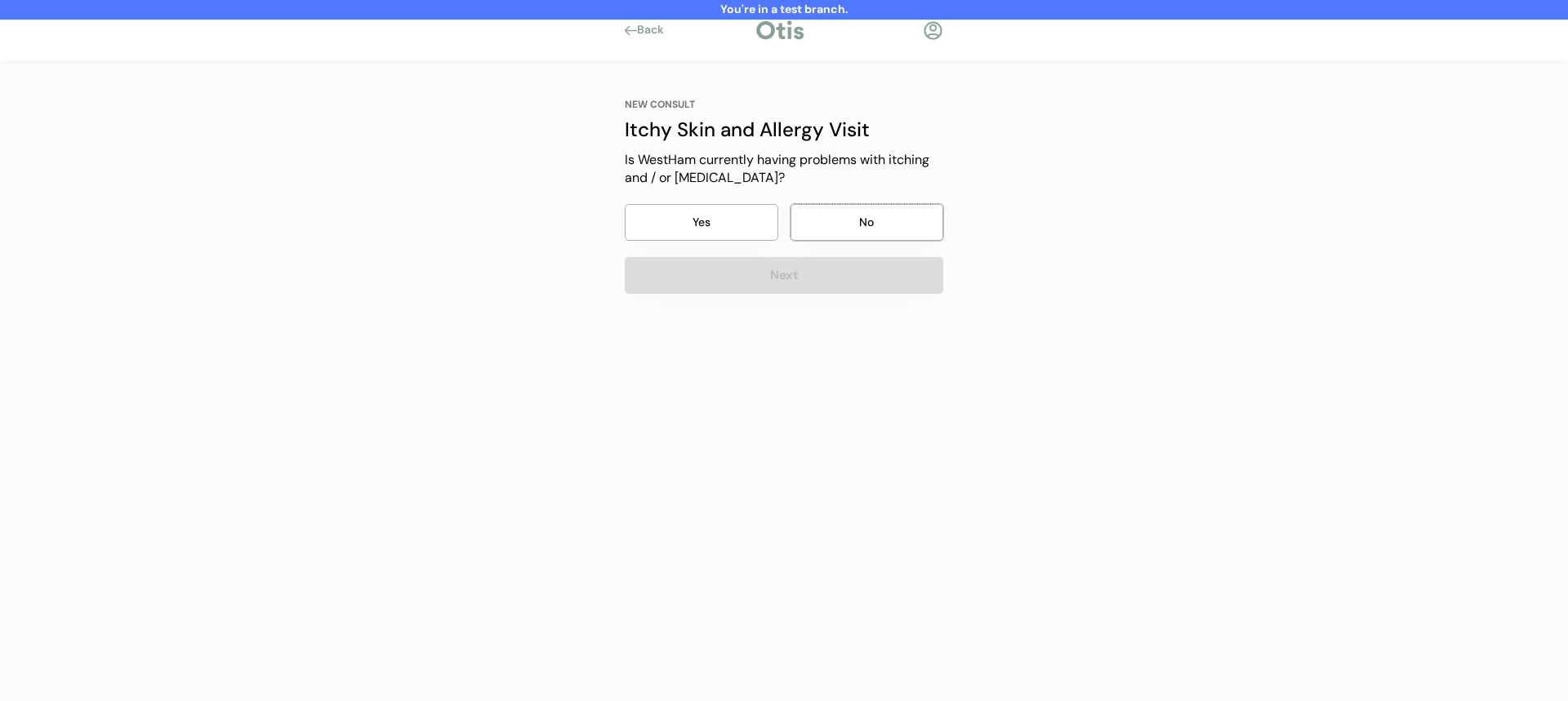
click at [867, 213] on button "No" at bounding box center [867, 222] width 153 height 37
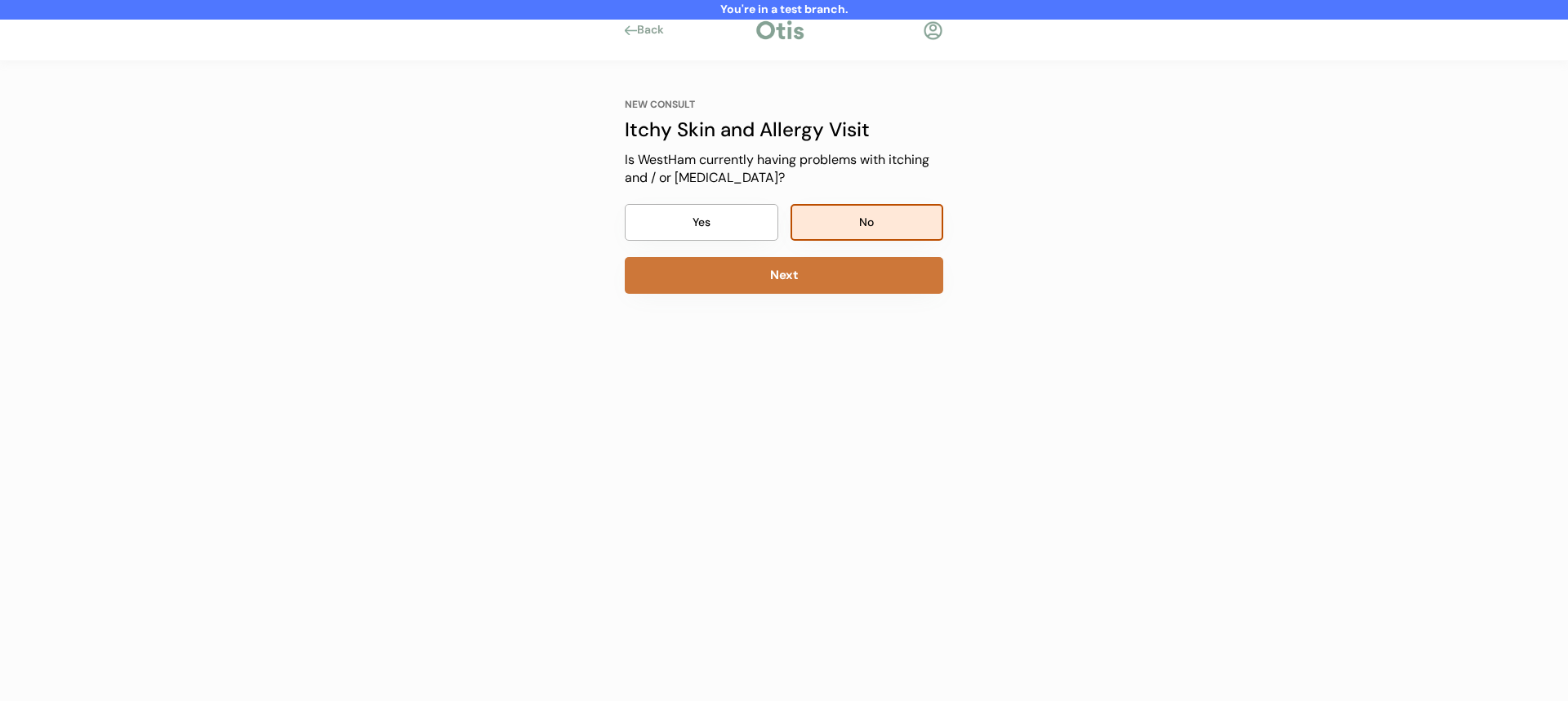
click at [849, 271] on button "Next" at bounding box center [784, 275] width 318 height 37
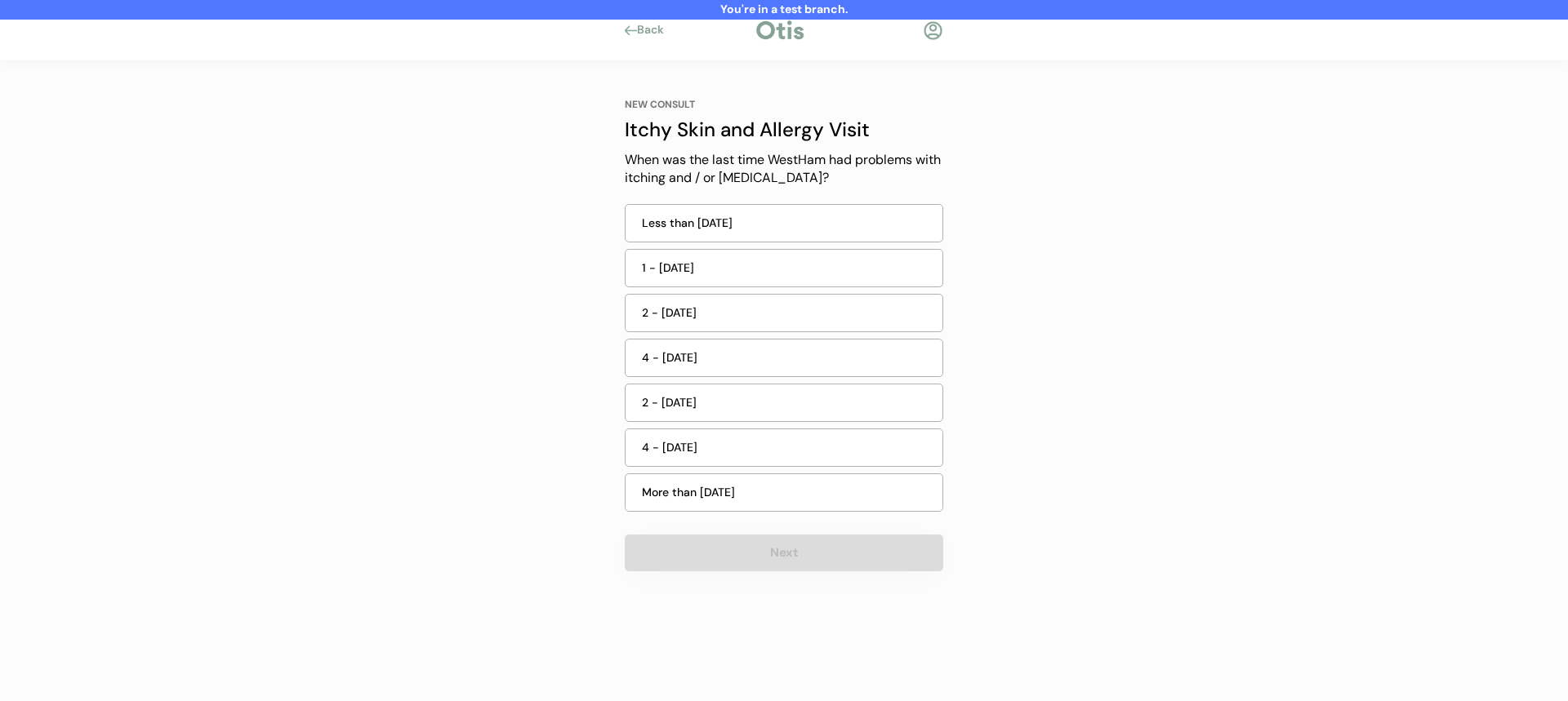
click at [849, 274] on div "1 - 2 weeks ago" at bounding box center [787, 268] width 291 height 17
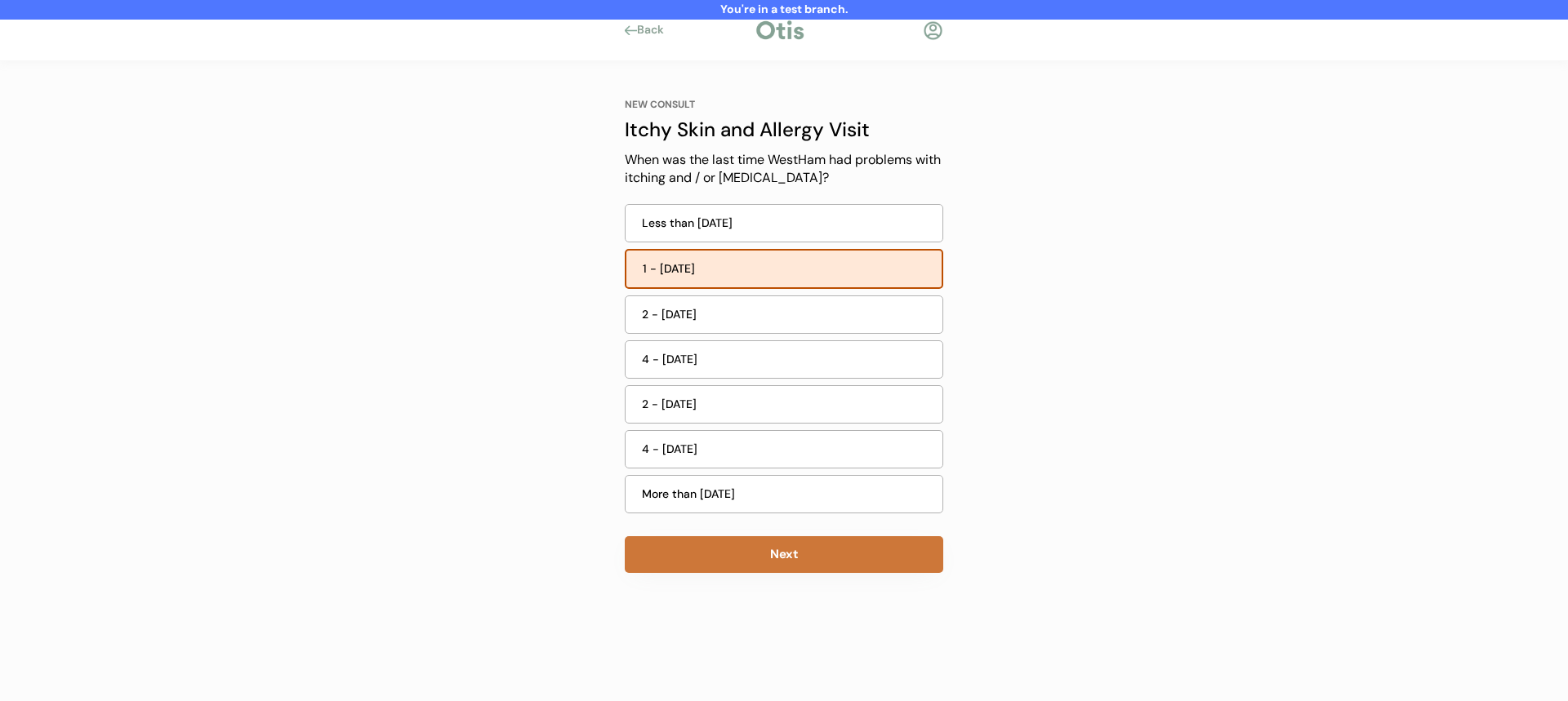
click at [785, 544] on button "Next" at bounding box center [784, 555] width 318 height 37
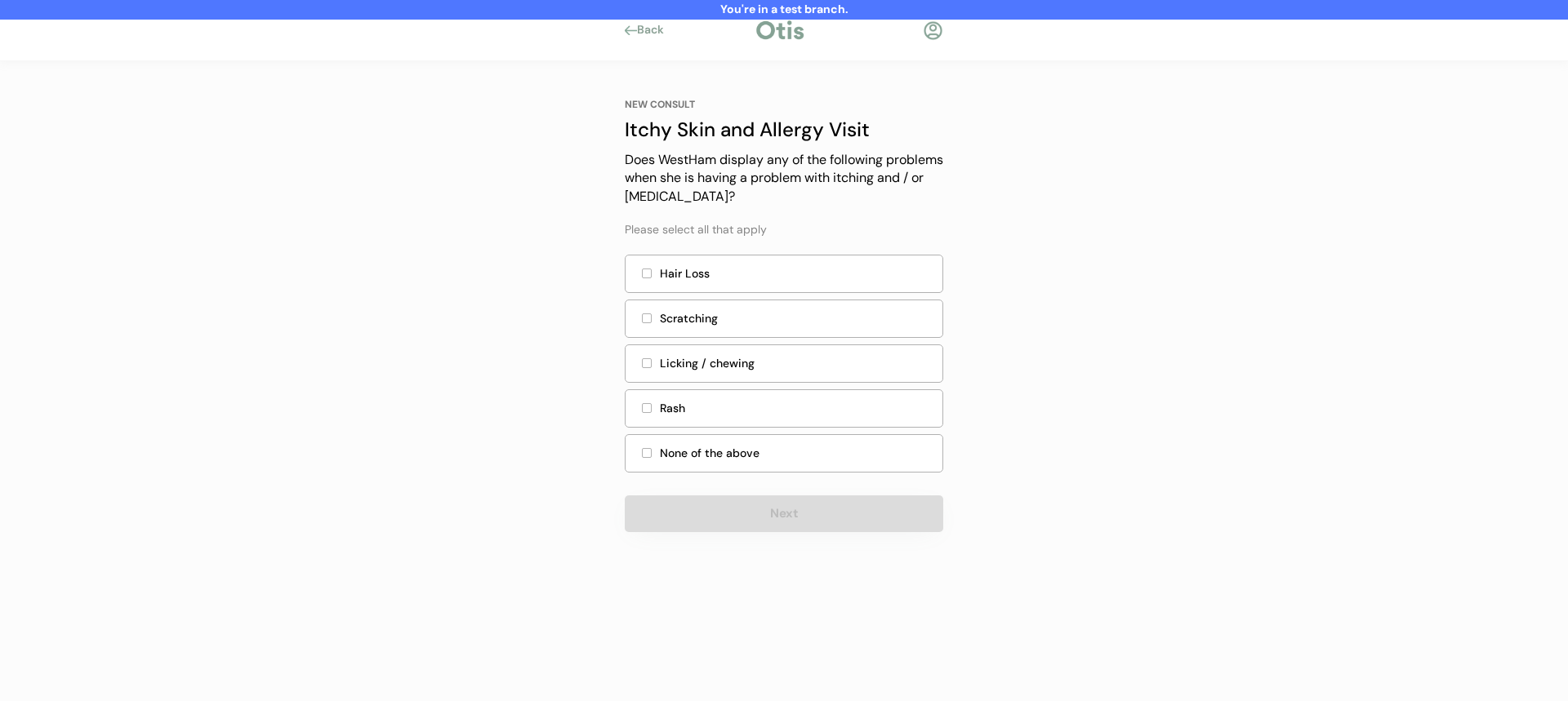
click at [852, 299] on div "Scratching" at bounding box center [784, 322] width 318 height 45
click at [805, 462] on div "None of the above" at bounding box center [784, 453] width 318 height 39
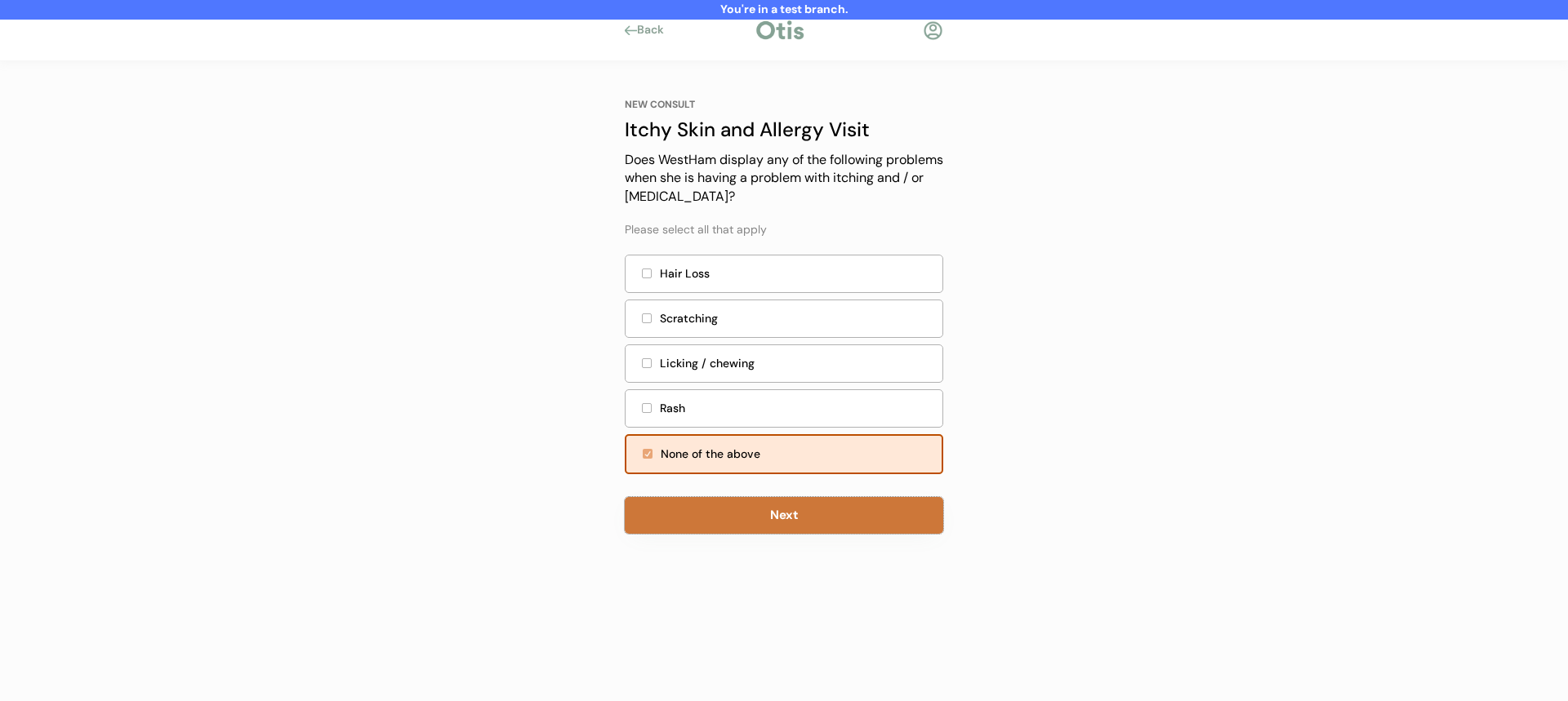
click at [785, 509] on button "Next" at bounding box center [784, 515] width 318 height 37
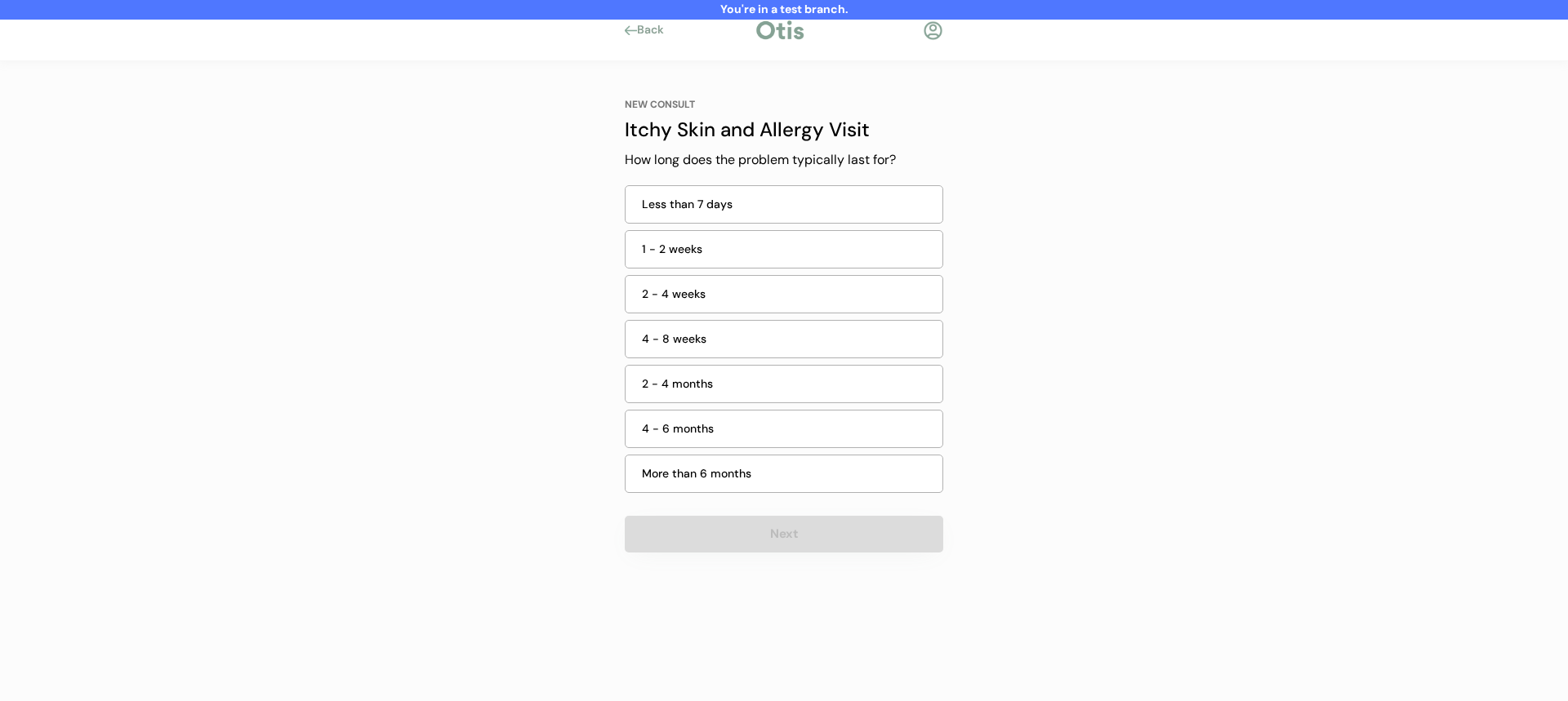
click at [833, 330] on div "4 - 8 weeks" at bounding box center [787, 339] width 291 height 17
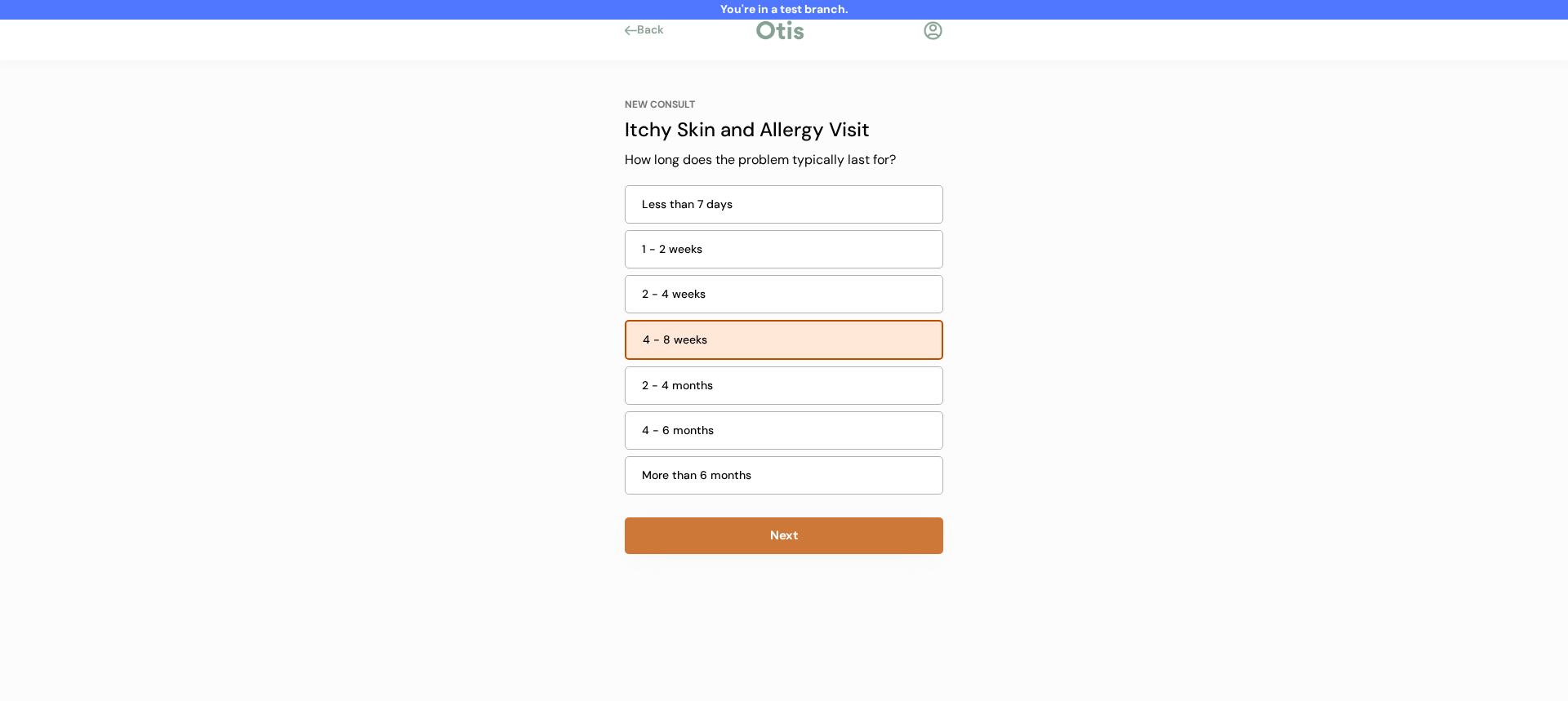
click at [763, 538] on button "Next" at bounding box center [784, 536] width 318 height 37
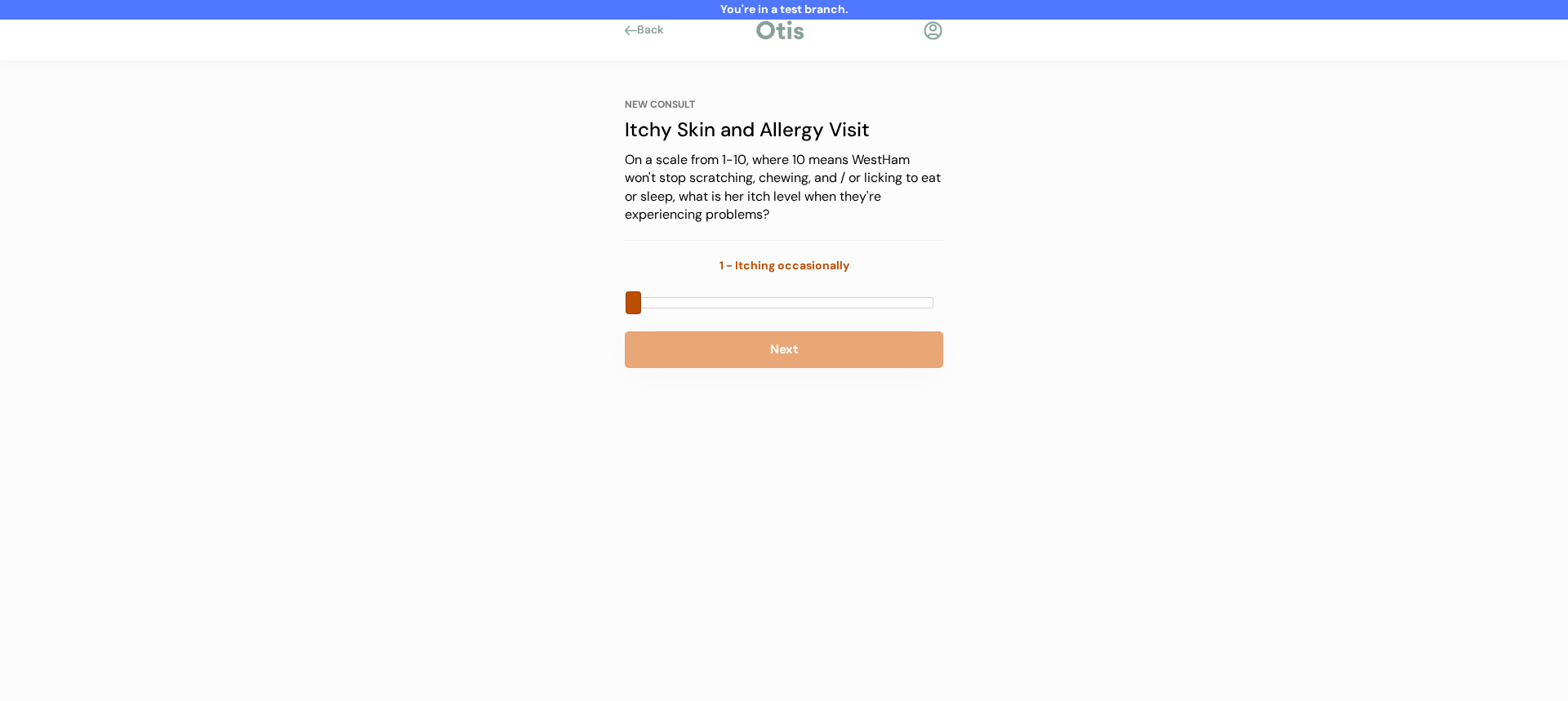
click at [796, 294] on div at bounding box center [784, 303] width 318 height 24
click at [778, 298] on div at bounding box center [784, 302] width 299 height 11
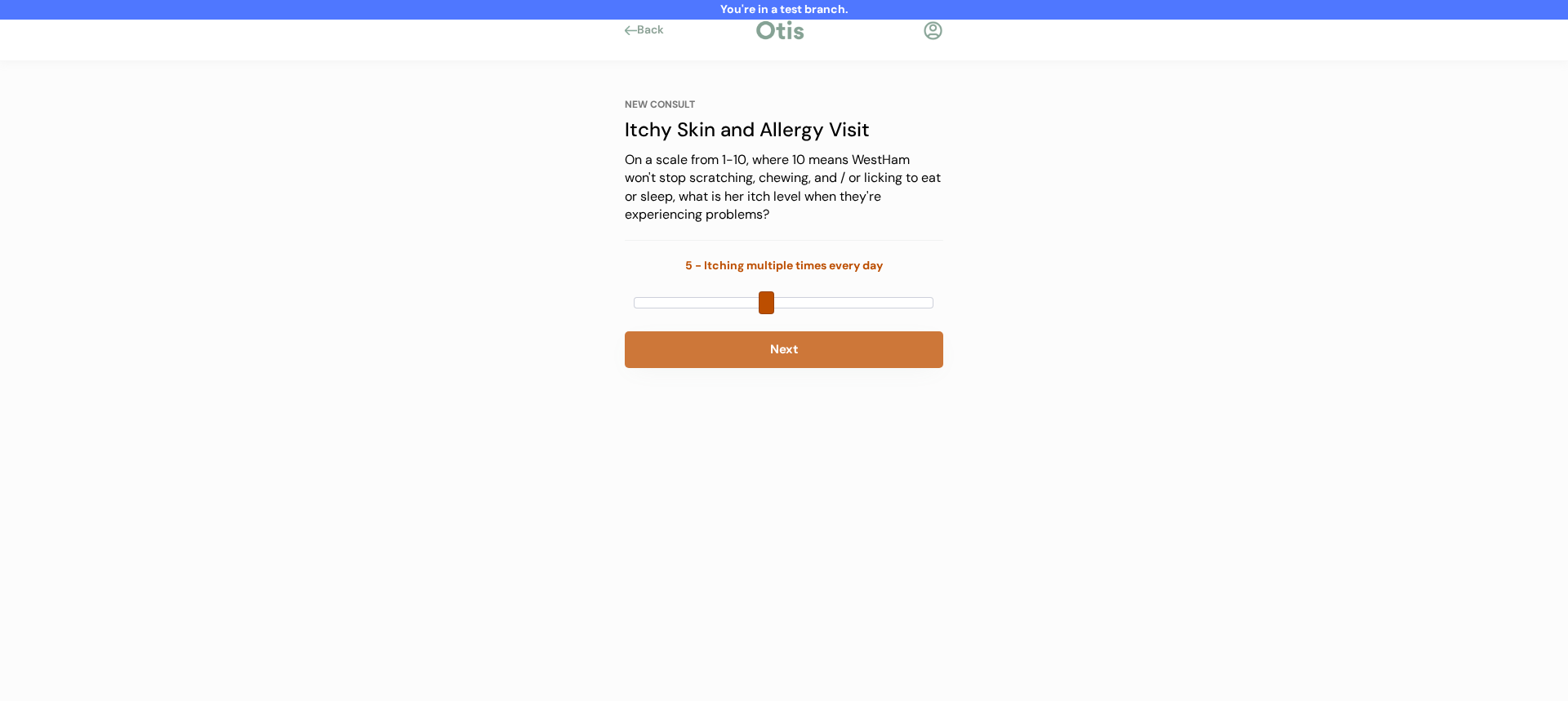
click at [779, 347] on button "Next" at bounding box center [784, 349] width 318 height 37
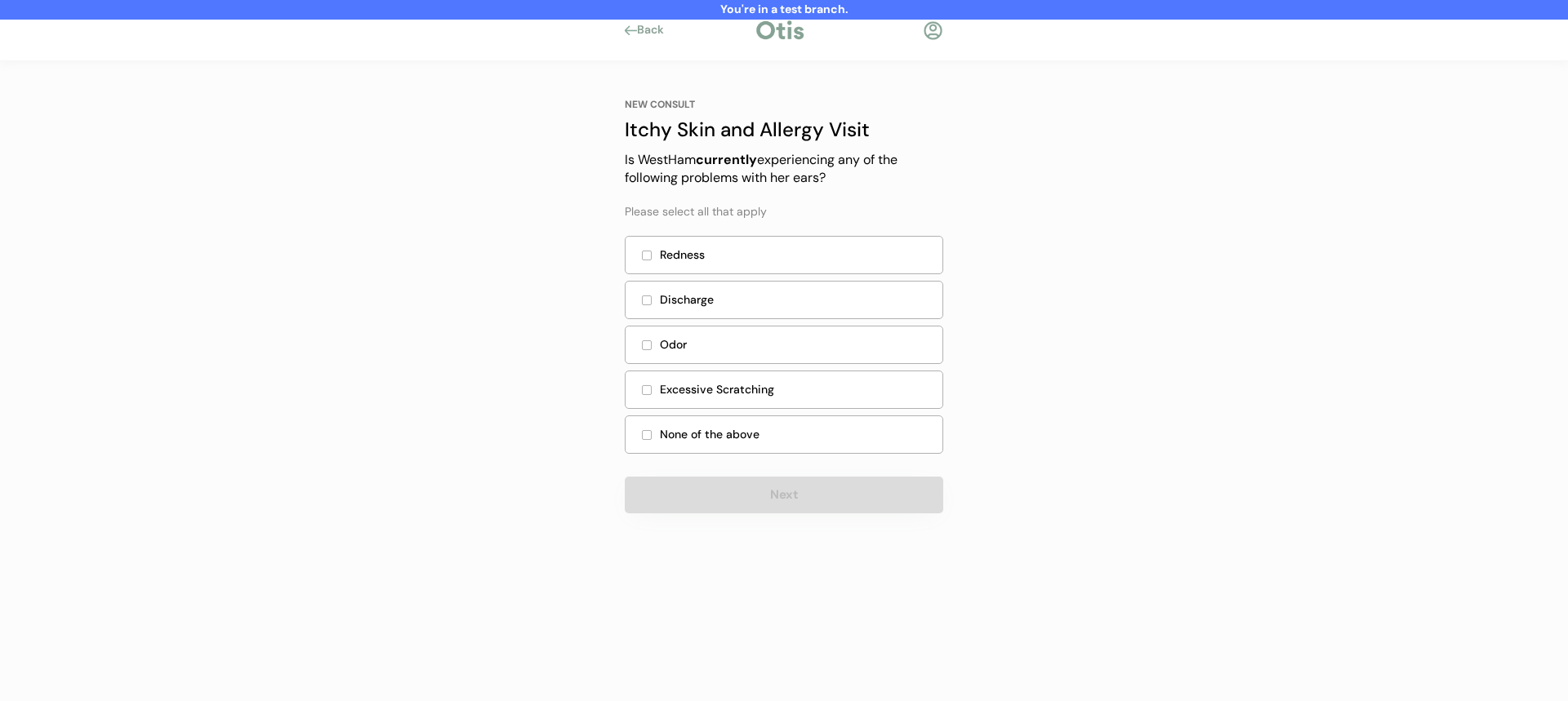
click at [817, 341] on div "Odor" at bounding box center [796, 345] width 273 height 17
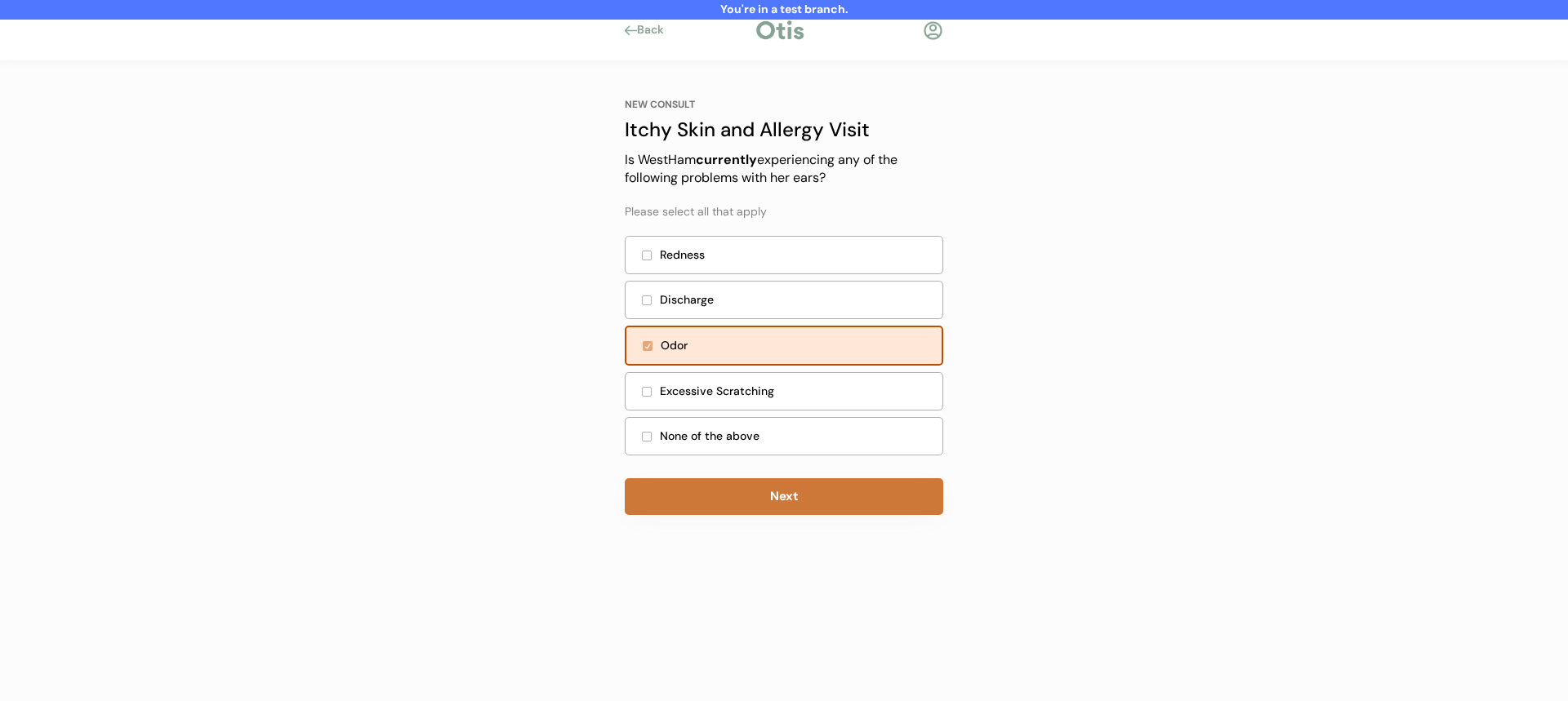
click at [771, 513] on button "Next" at bounding box center [784, 496] width 318 height 37
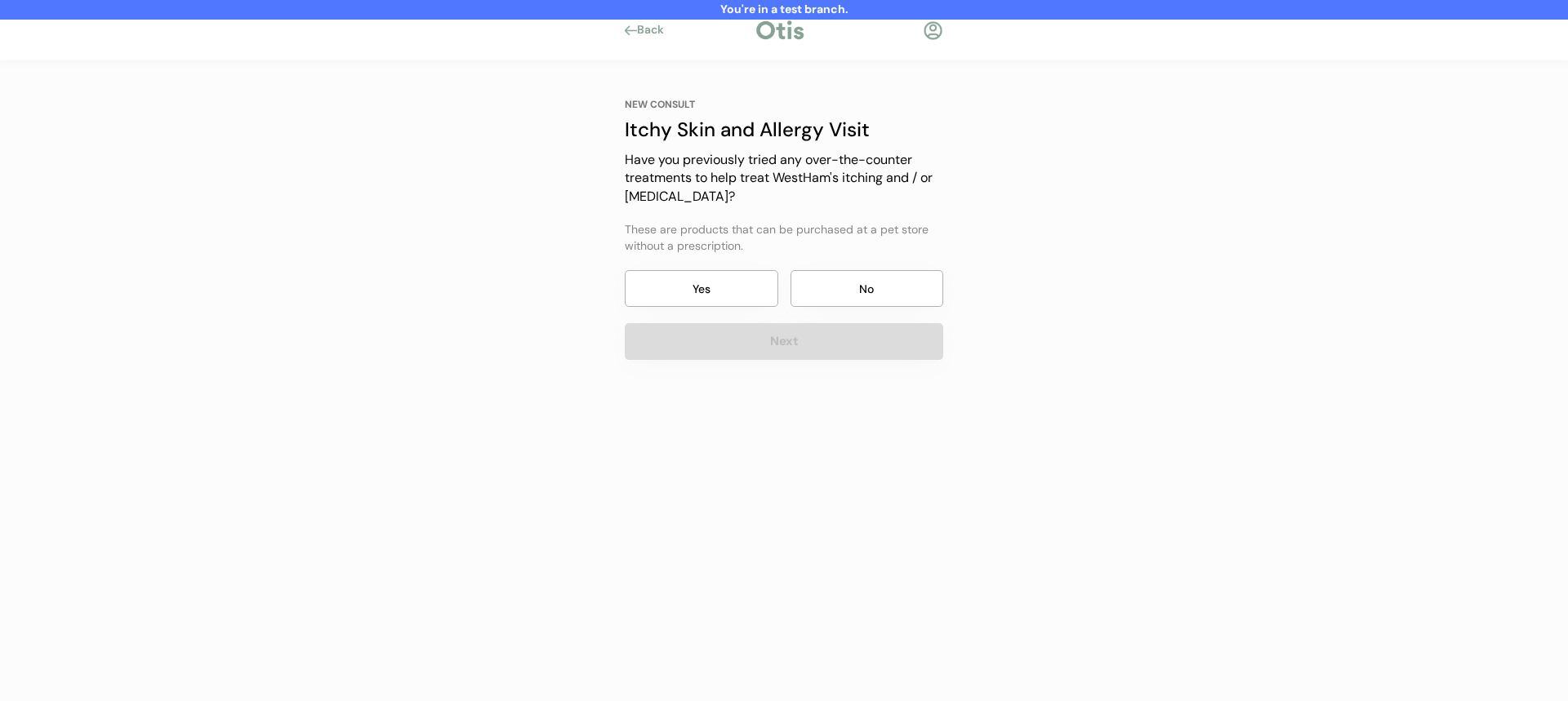
click at [850, 293] on button "No" at bounding box center [867, 288] width 153 height 37
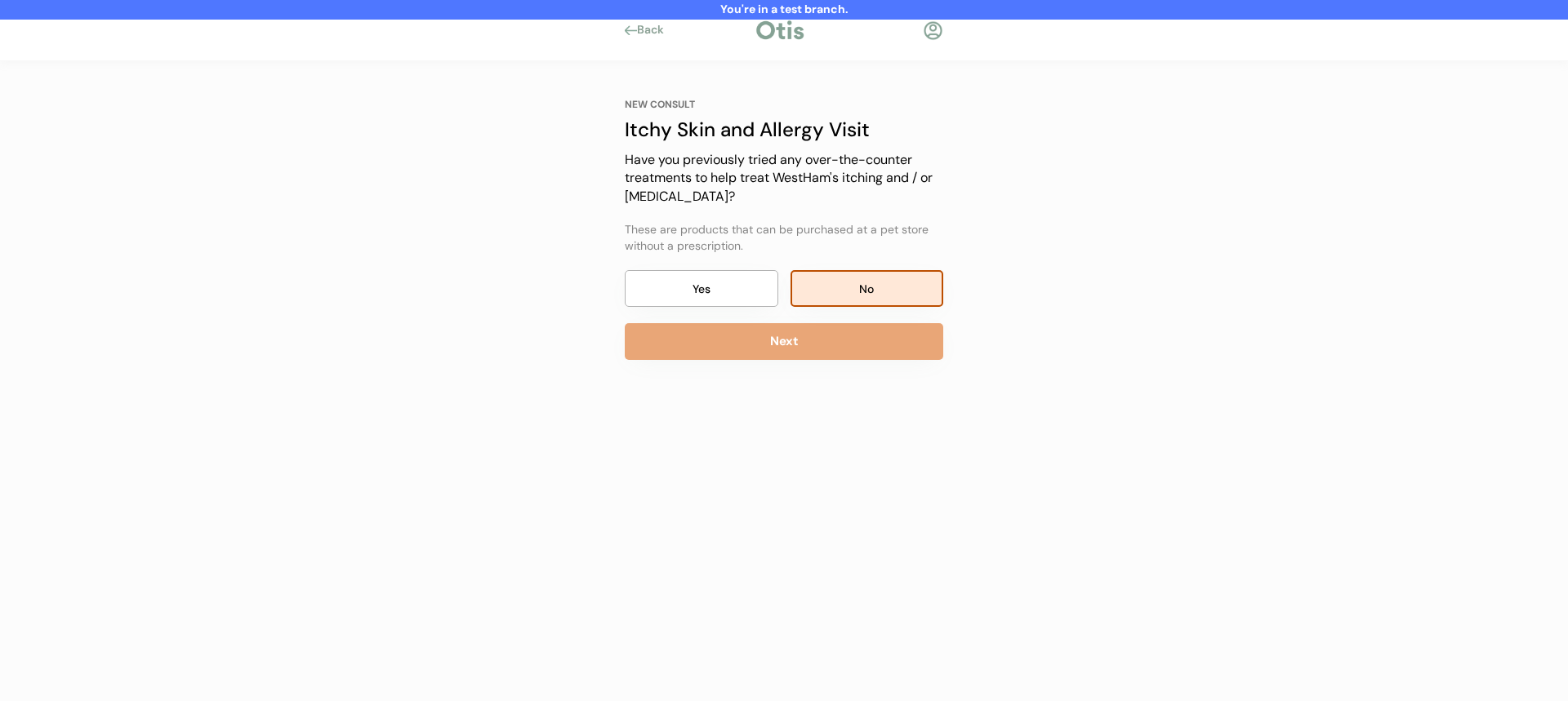
click at [842, 330] on button "Next" at bounding box center [784, 341] width 318 height 37
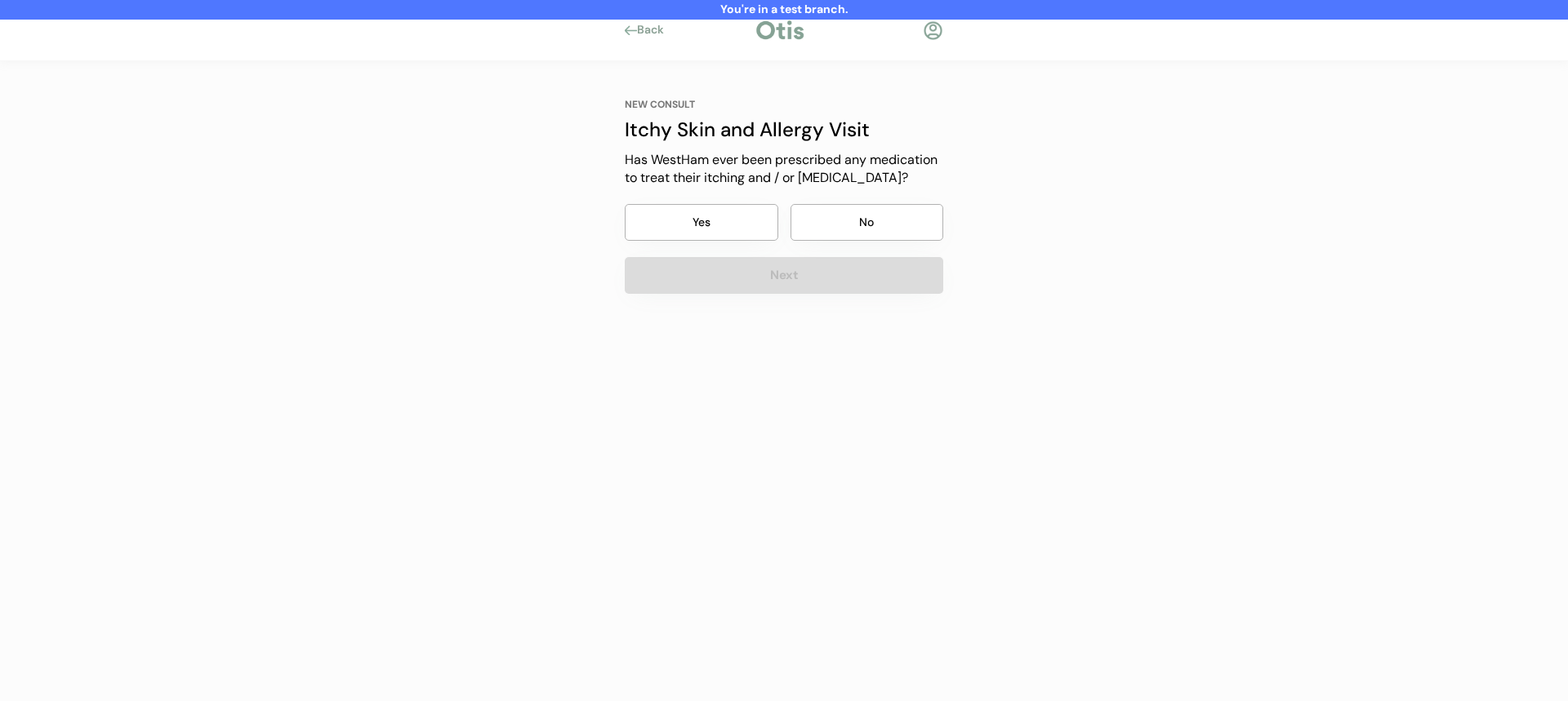
click at [843, 235] on button "No" at bounding box center [867, 222] width 153 height 37
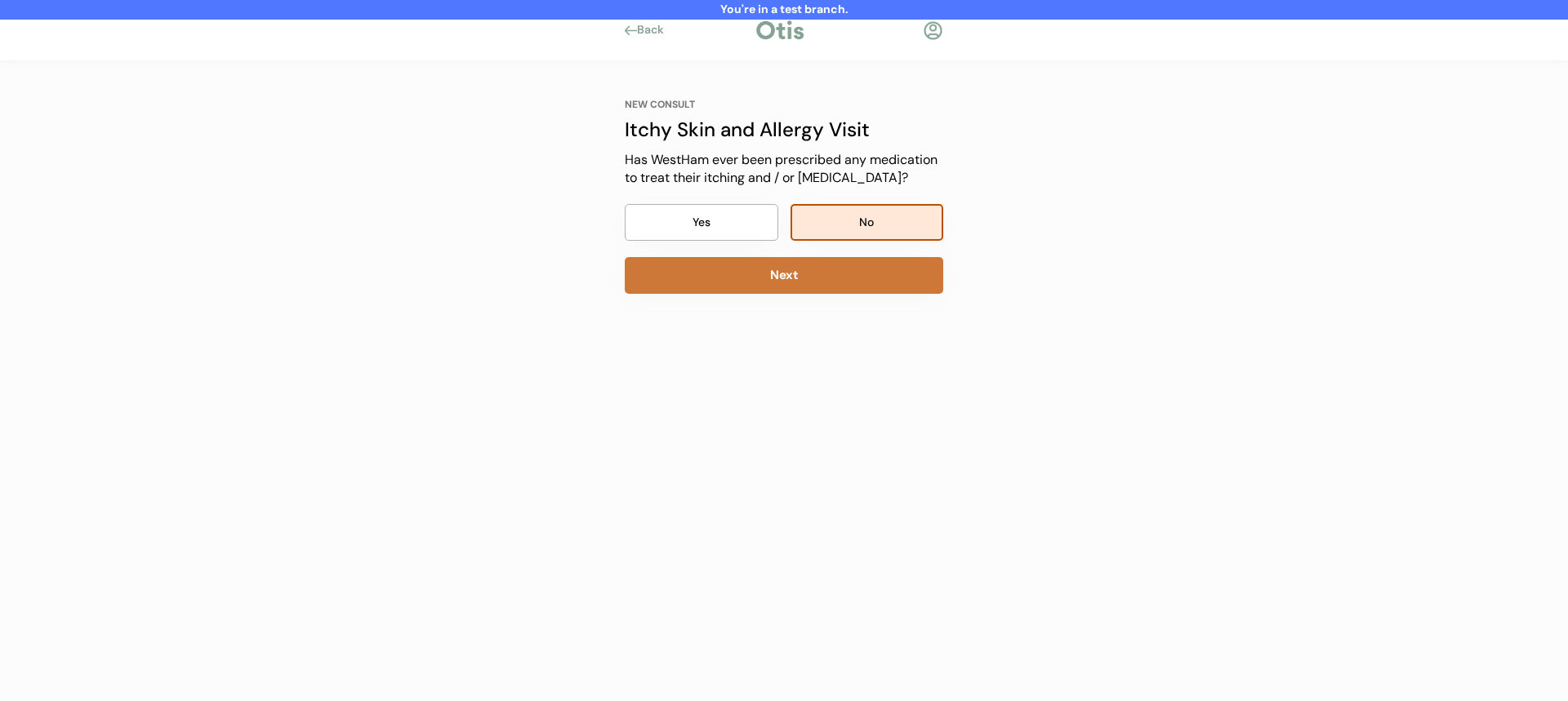
click at [834, 271] on button "Next" at bounding box center [784, 275] width 318 height 37
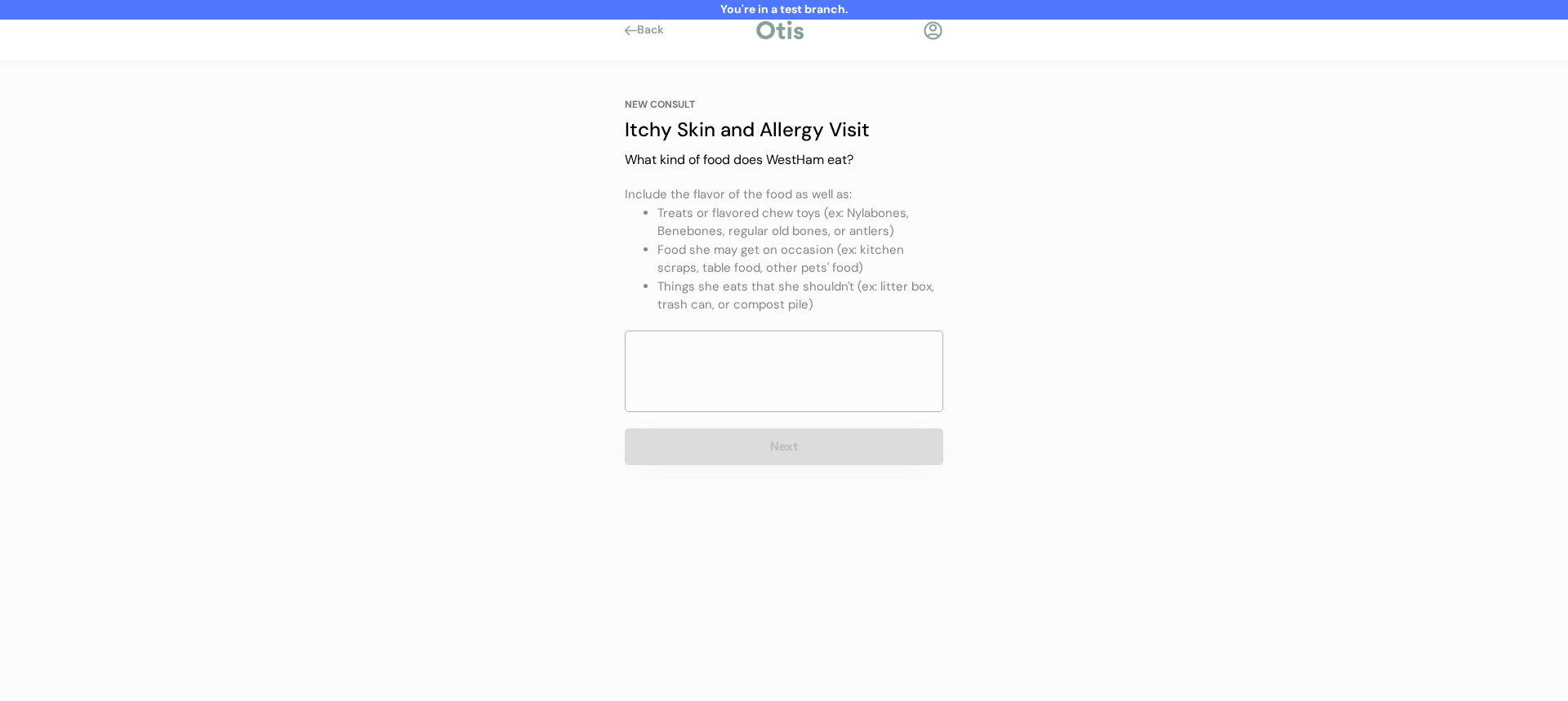
click at [777, 415] on div "NEW CONSULT Itchy Skin and Allergy Visit What kind of food does WestHam eat? In…" at bounding box center [784, 281] width 318 height 367
click at [786, 384] on textarea at bounding box center [784, 371] width 318 height 82
type textarea "eee"
click at [773, 458] on button "Next" at bounding box center [784, 446] width 318 height 37
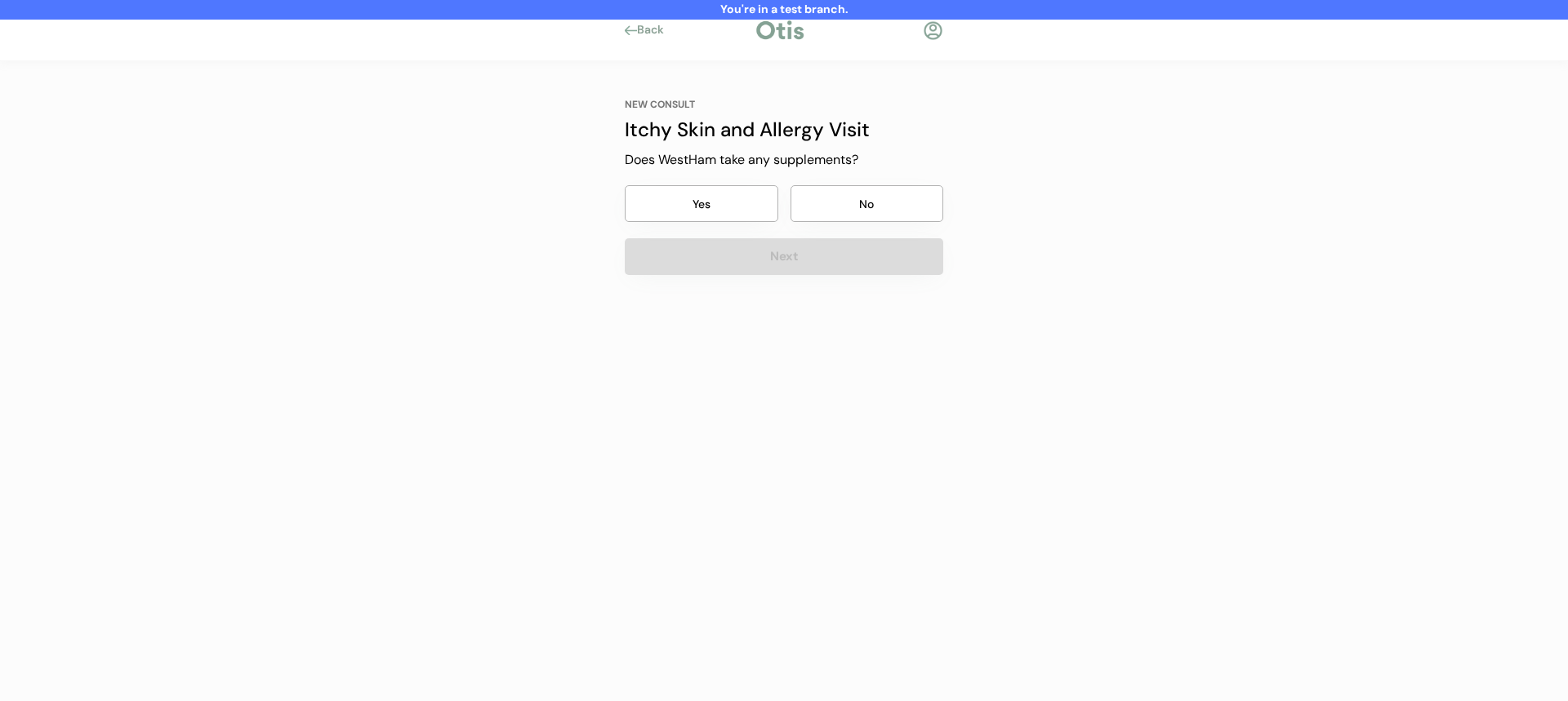
click at [852, 190] on button "No" at bounding box center [867, 203] width 153 height 37
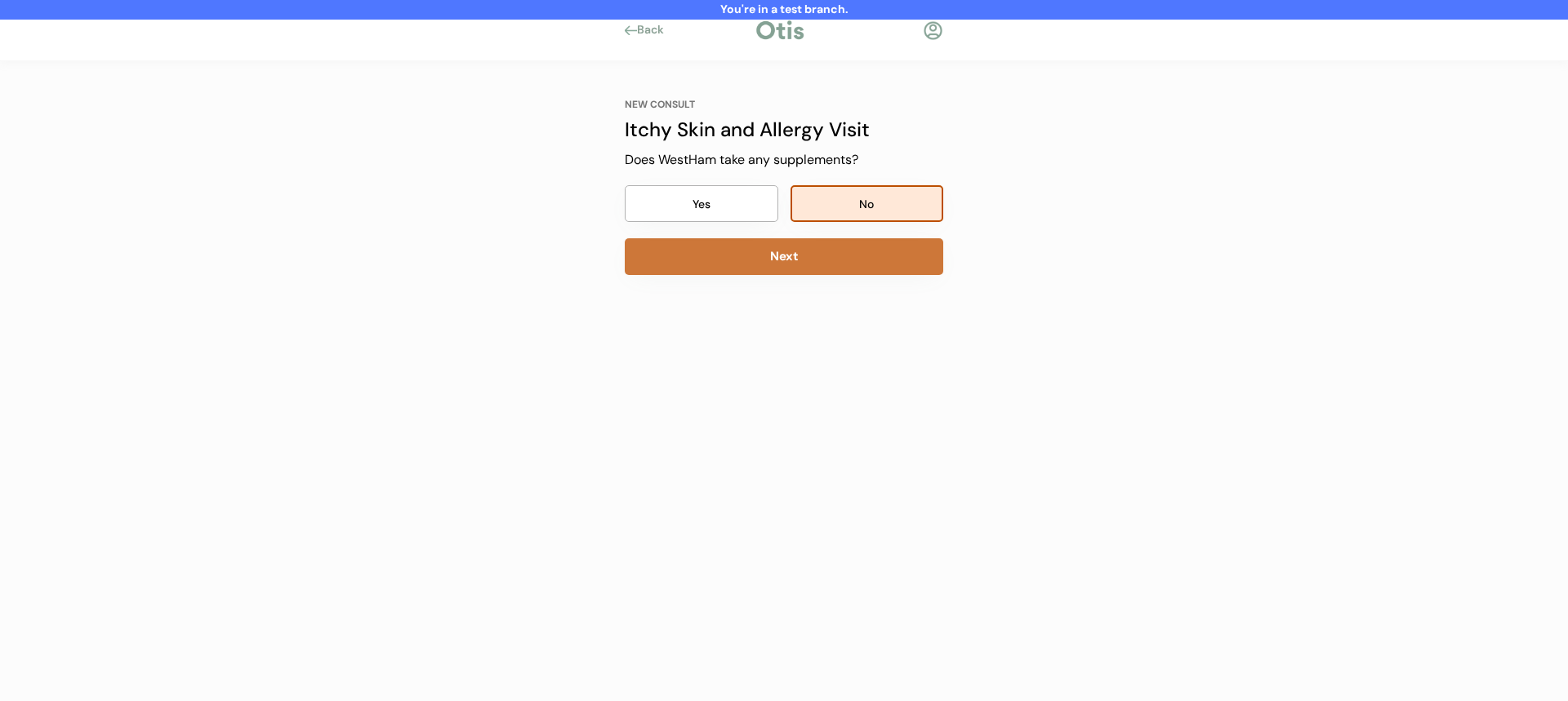
click at [844, 259] on button "Next" at bounding box center [784, 256] width 318 height 37
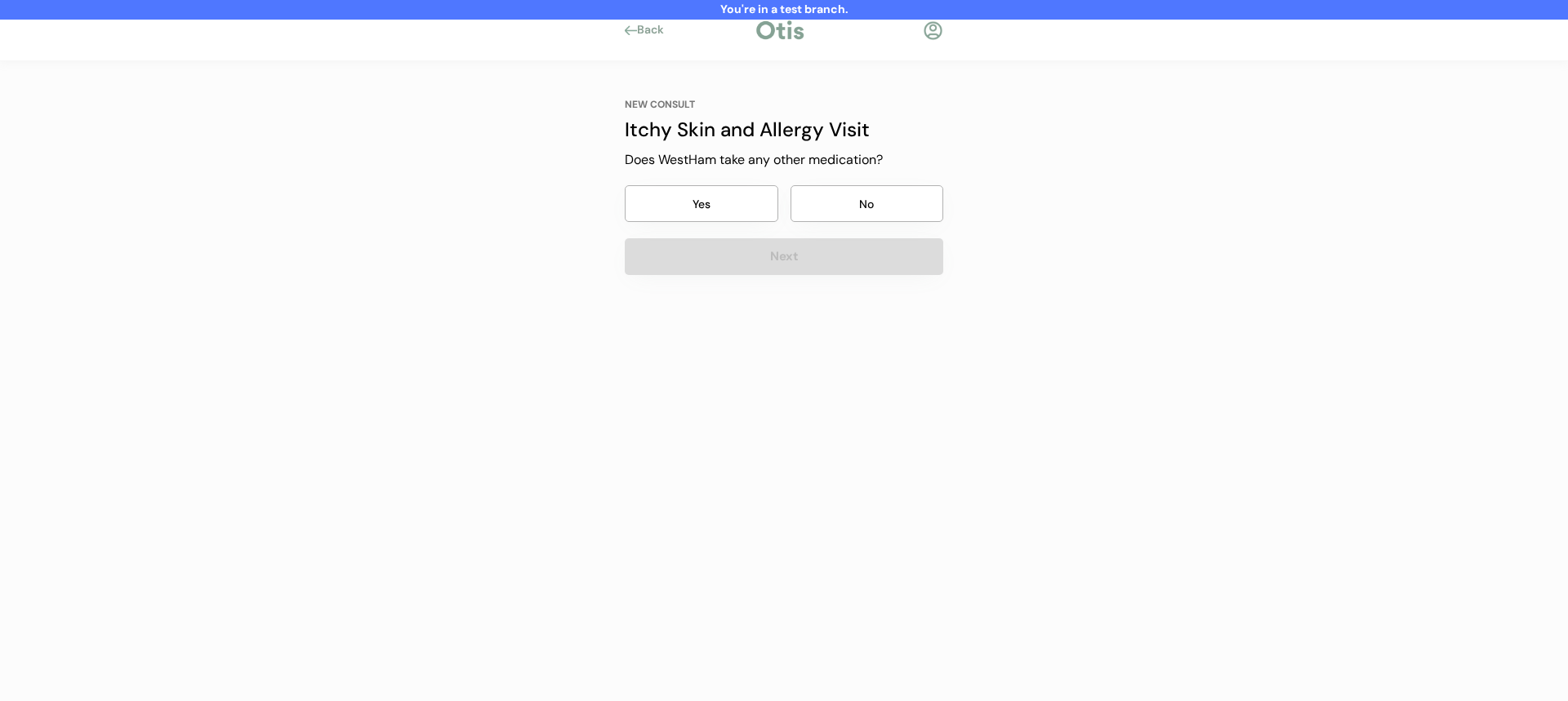
click at [858, 219] on button "No" at bounding box center [867, 203] width 153 height 37
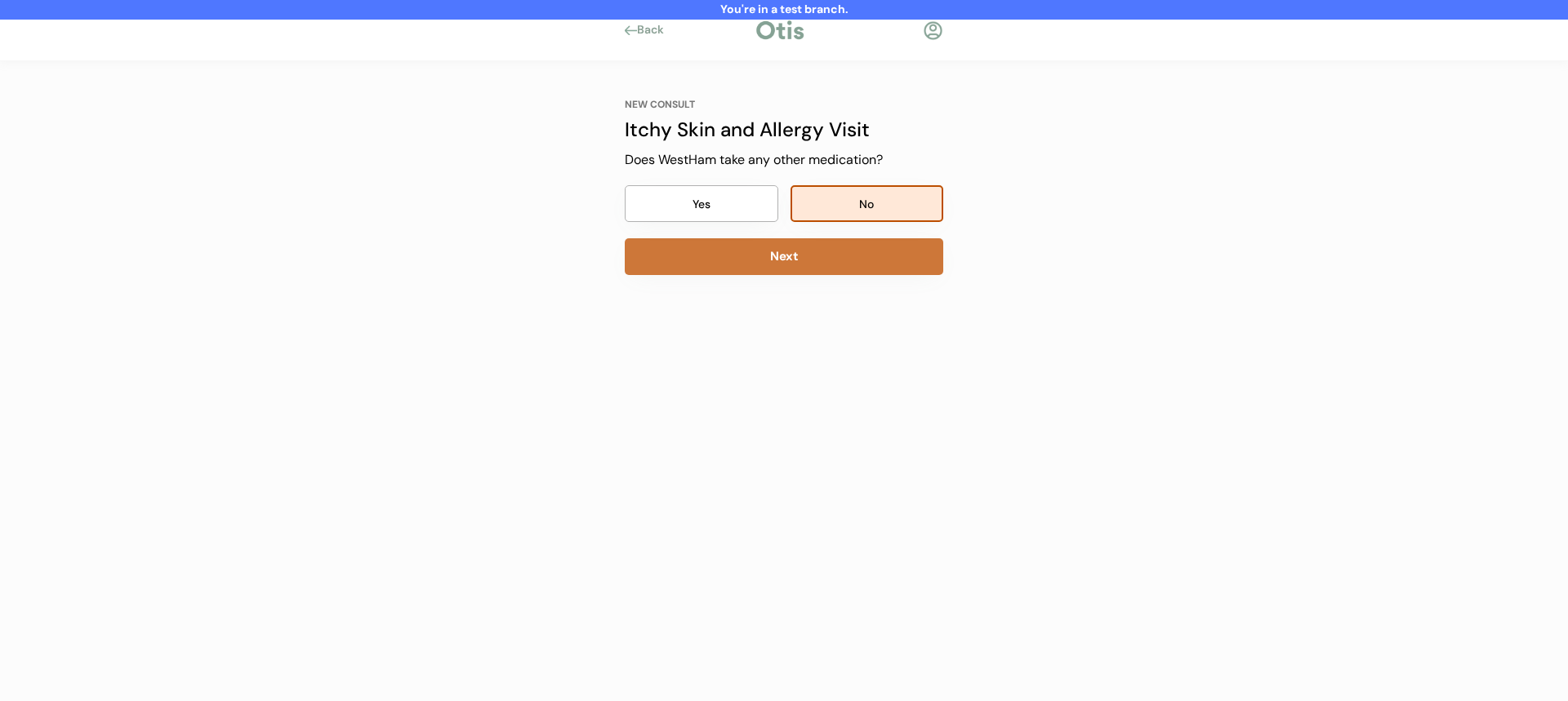
click at [843, 257] on button "Next" at bounding box center [784, 256] width 318 height 37
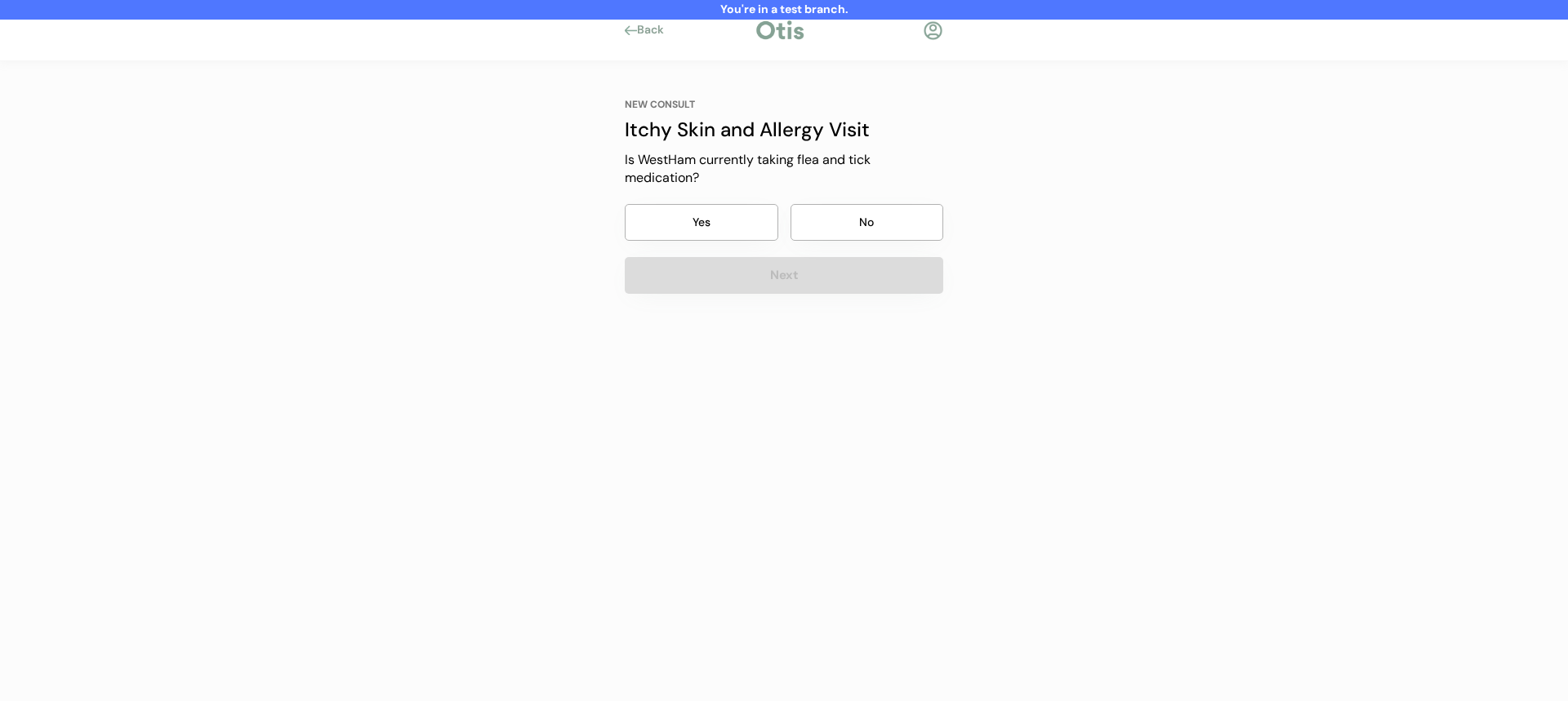
click at [842, 223] on button "No" at bounding box center [867, 222] width 153 height 37
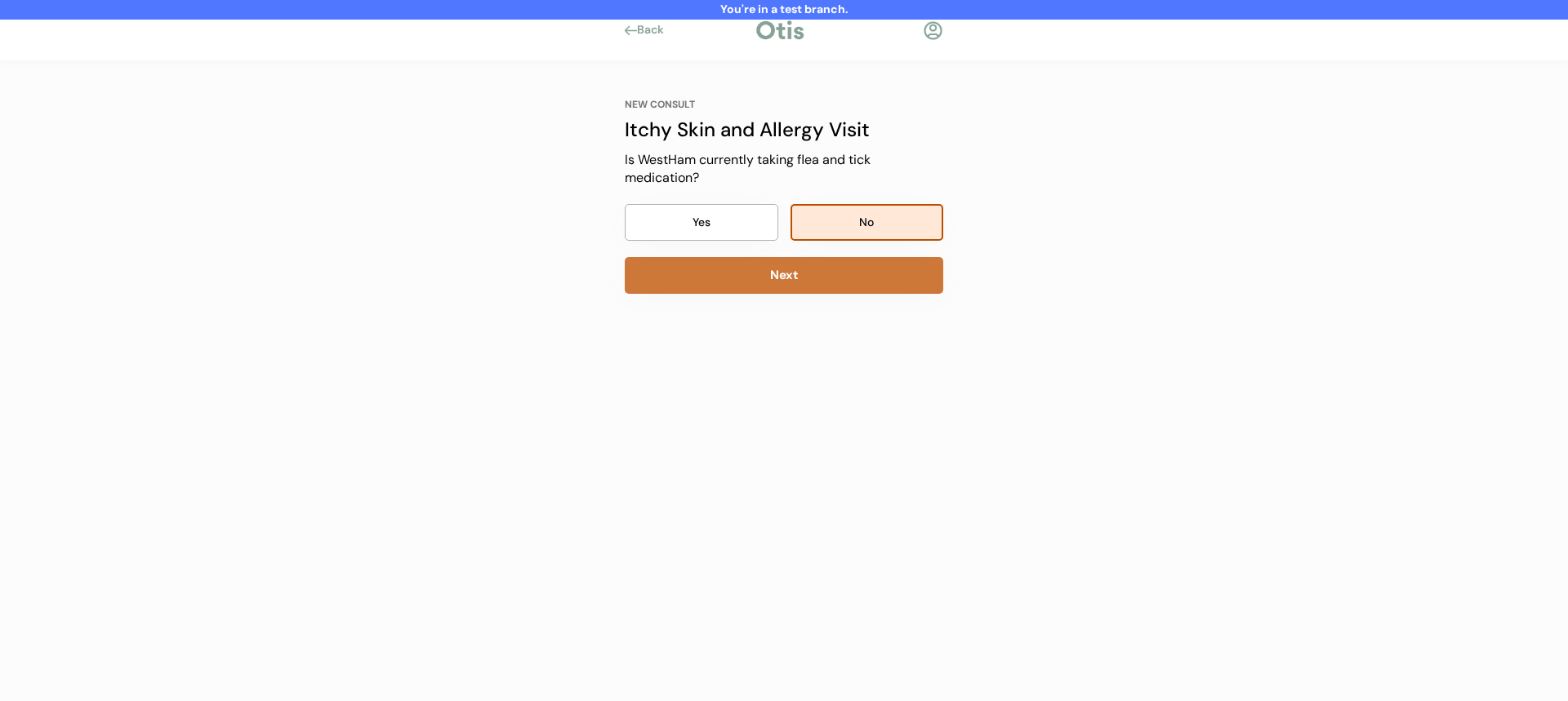
click at [828, 297] on div "NEW CONSULT Itchy Skin and Allergy Visit Our itchy skin and allergy visits cost…" at bounding box center [784, 265] width 367 height 409
click at [830, 280] on button "Next" at bounding box center [784, 275] width 318 height 37
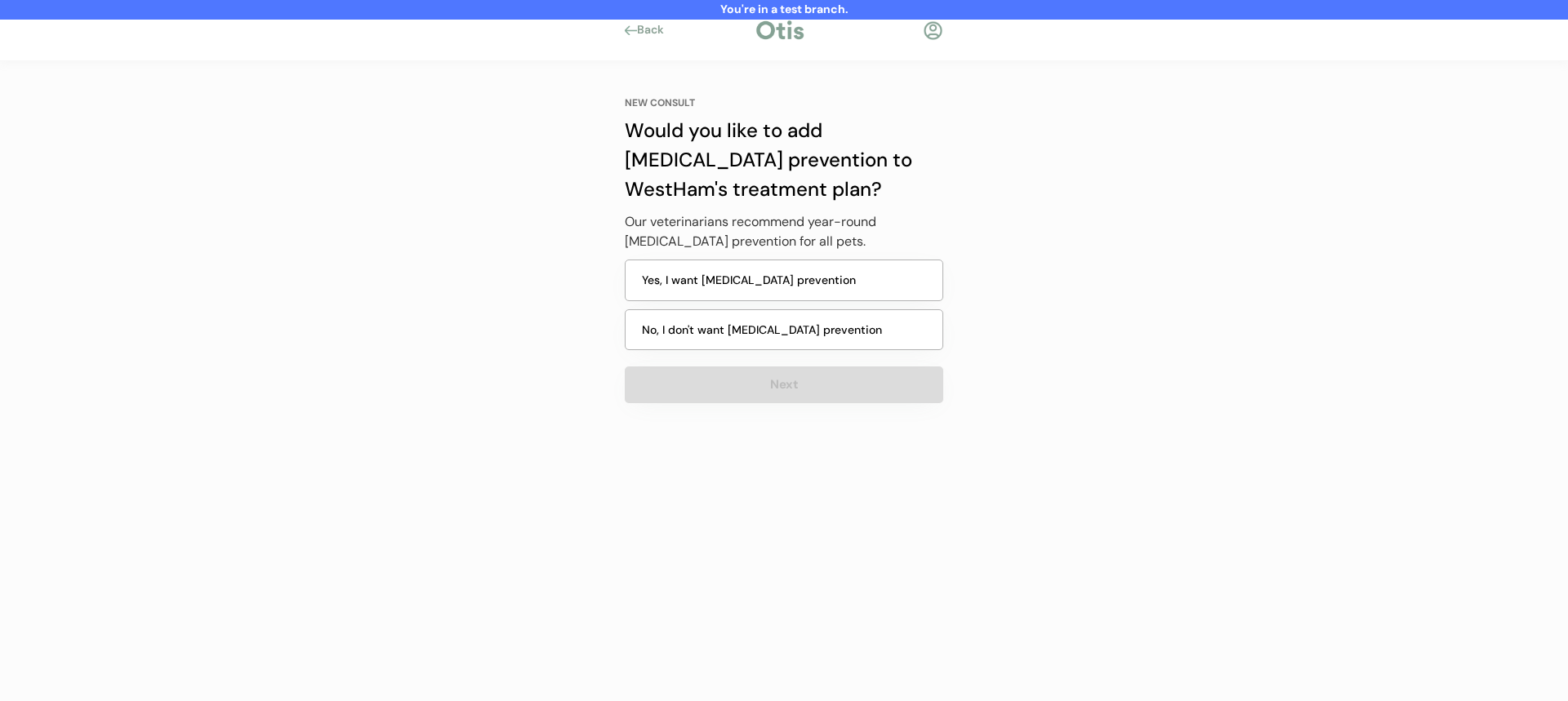
click at [773, 292] on button "Yes, I want heartworm prevention" at bounding box center [784, 280] width 318 height 41
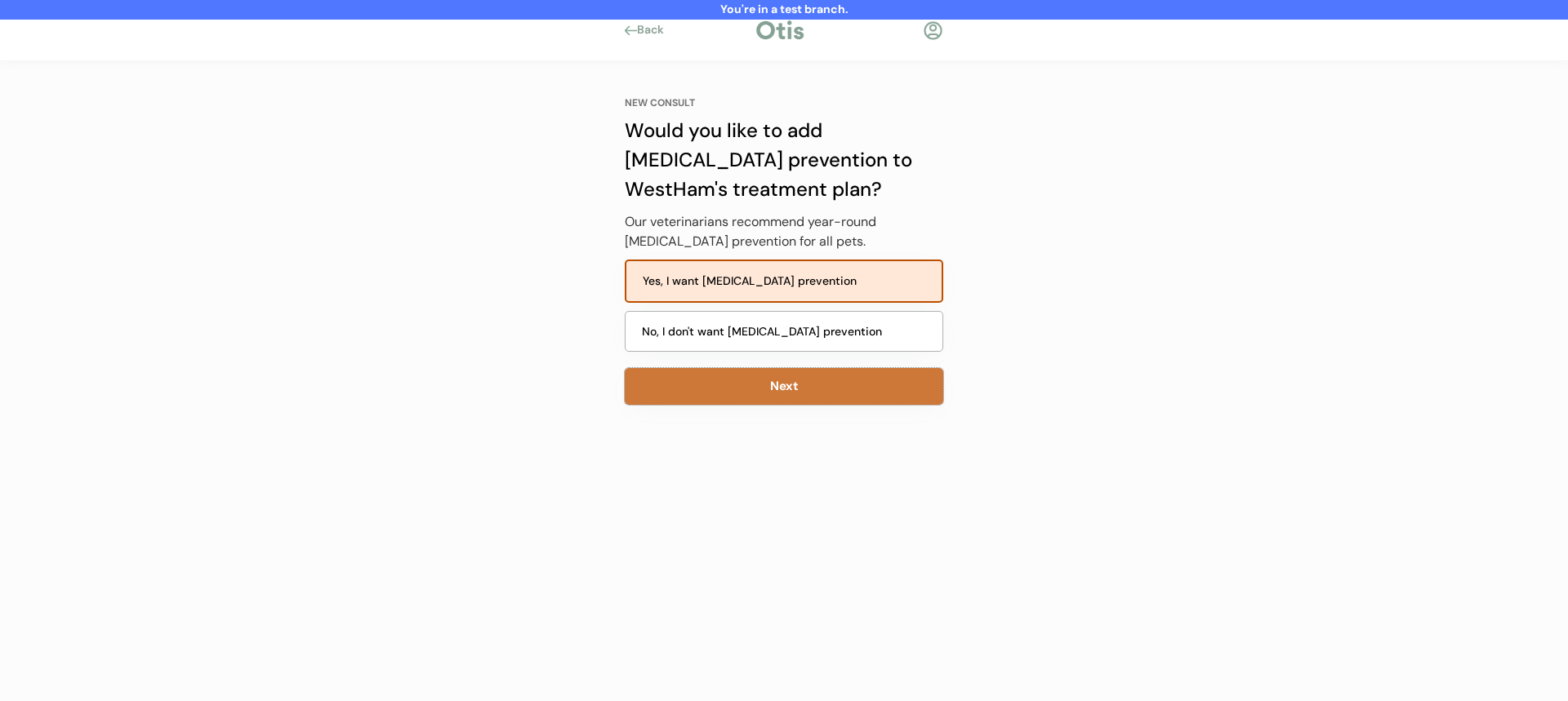
click at [763, 382] on button "Next" at bounding box center [784, 386] width 318 height 37
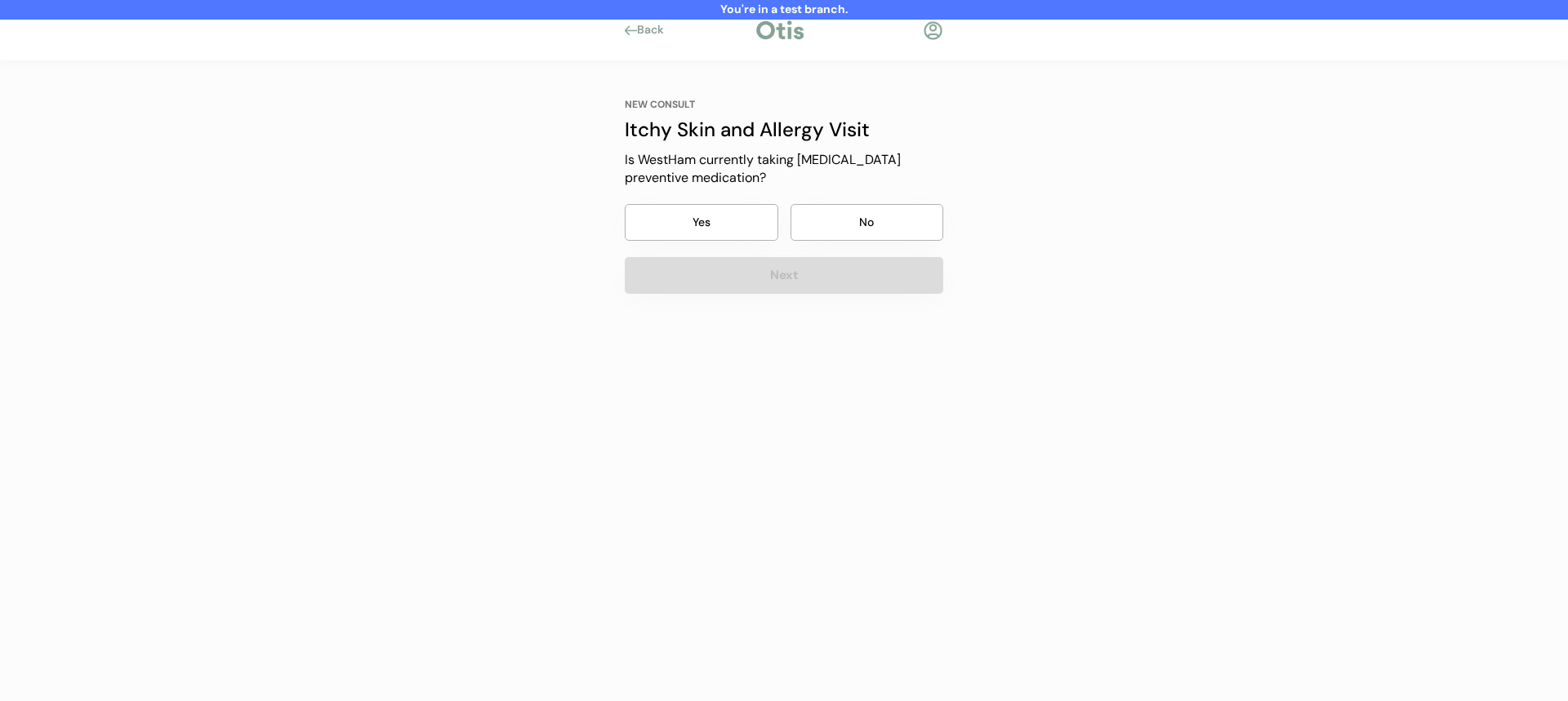
click at [894, 198] on div "NEW CONSULT Itchy Skin and Allergy Visit Is WestHam currently taking heartworm …" at bounding box center [784, 196] width 318 height 196
click at [856, 275] on button "Next" at bounding box center [784, 275] width 318 height 37
click at [864, 223] on button "No" at bounding box center [867, 222] width 153 height 37
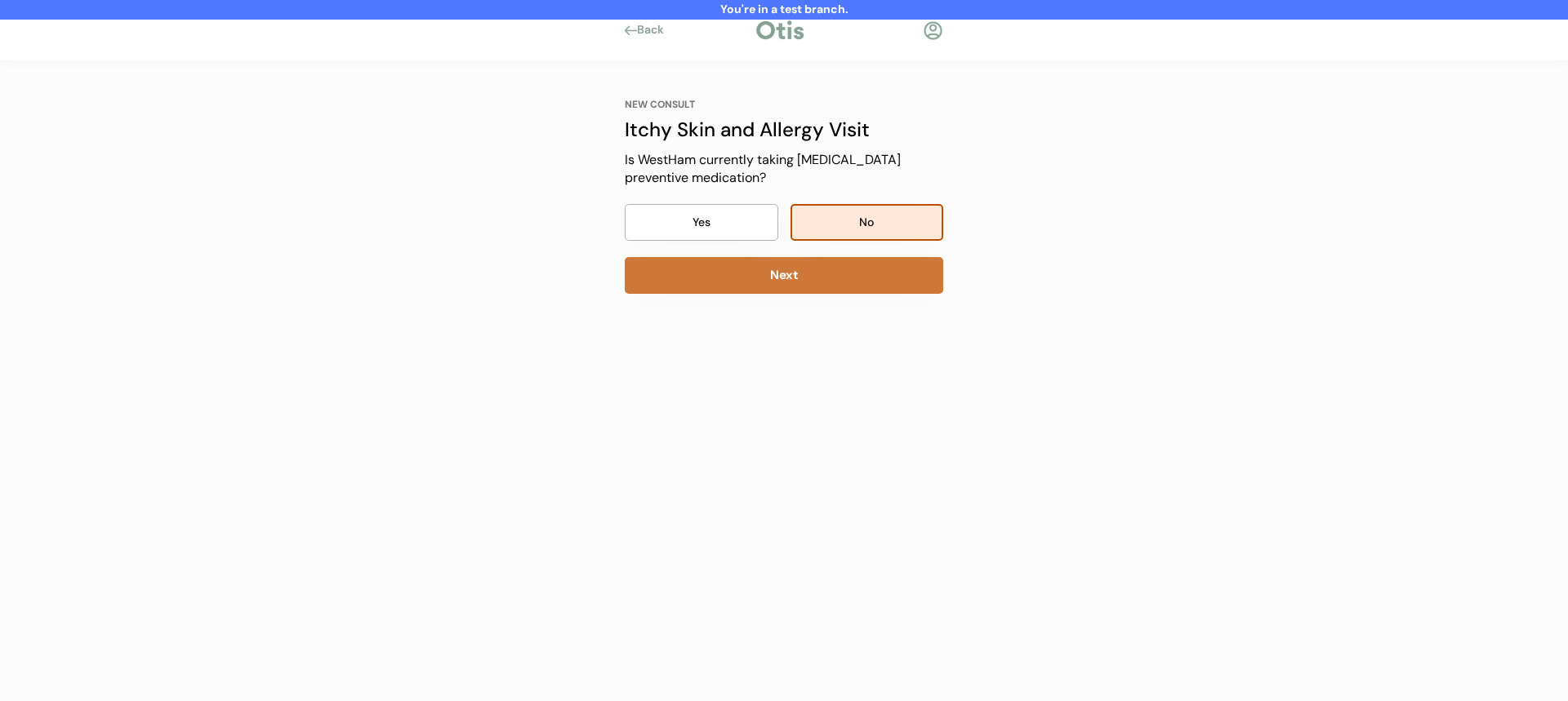
click at [837, 286] on button "Next" at bounding box center [784, 275] width 318 height 37
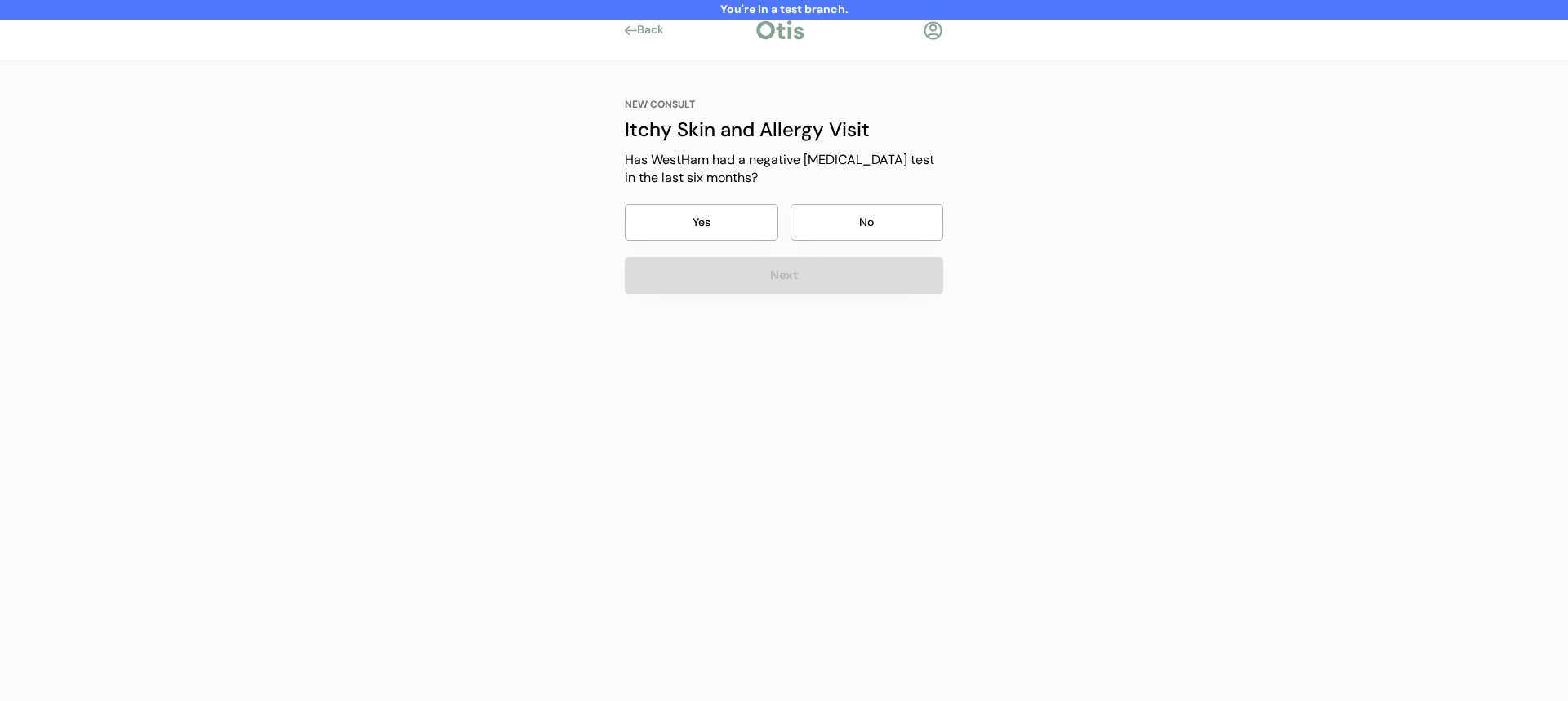
click at [876, 227] on button "No" at bounding box center [867, 222] width 153 height 37
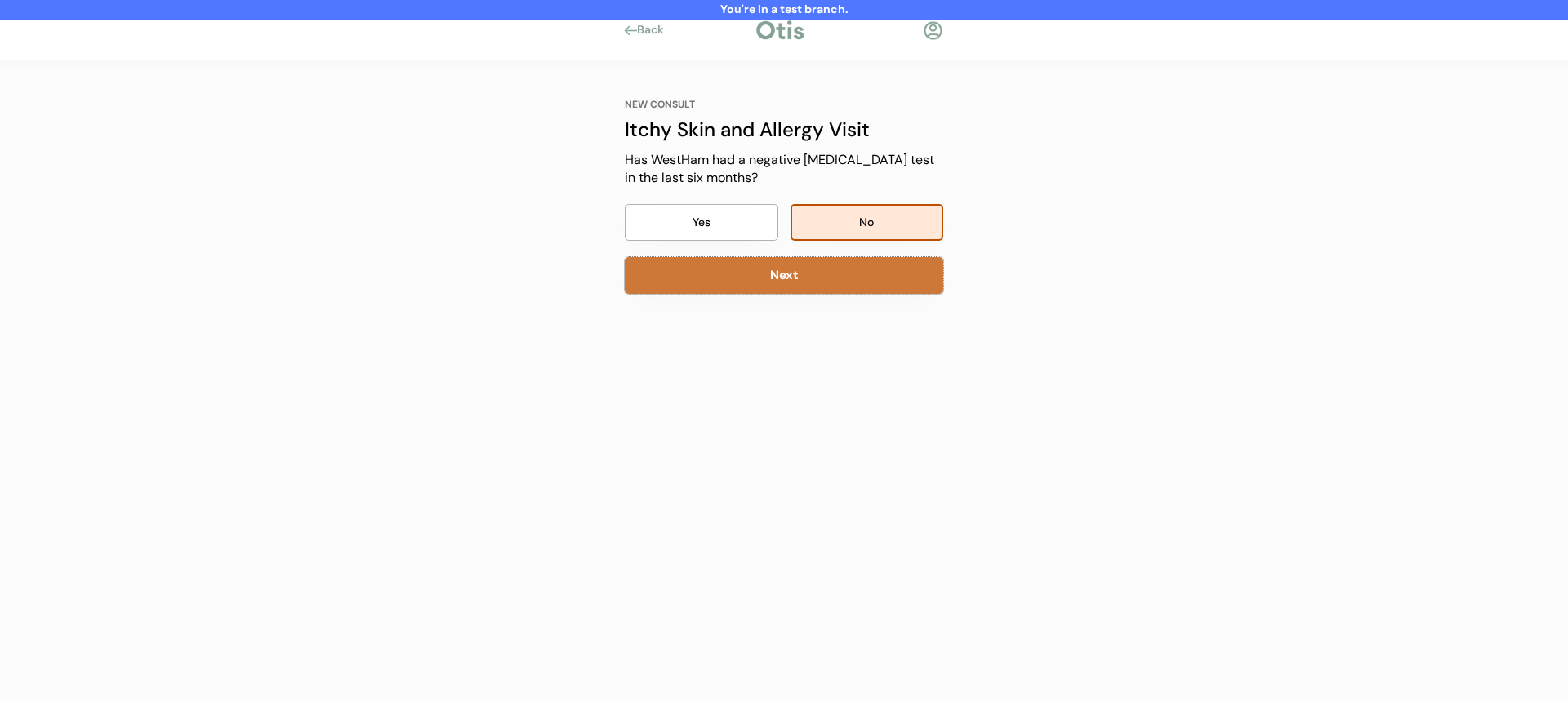
click at [860, 274] on button "Next" at bounding box center [784, 275] width 318 height 37
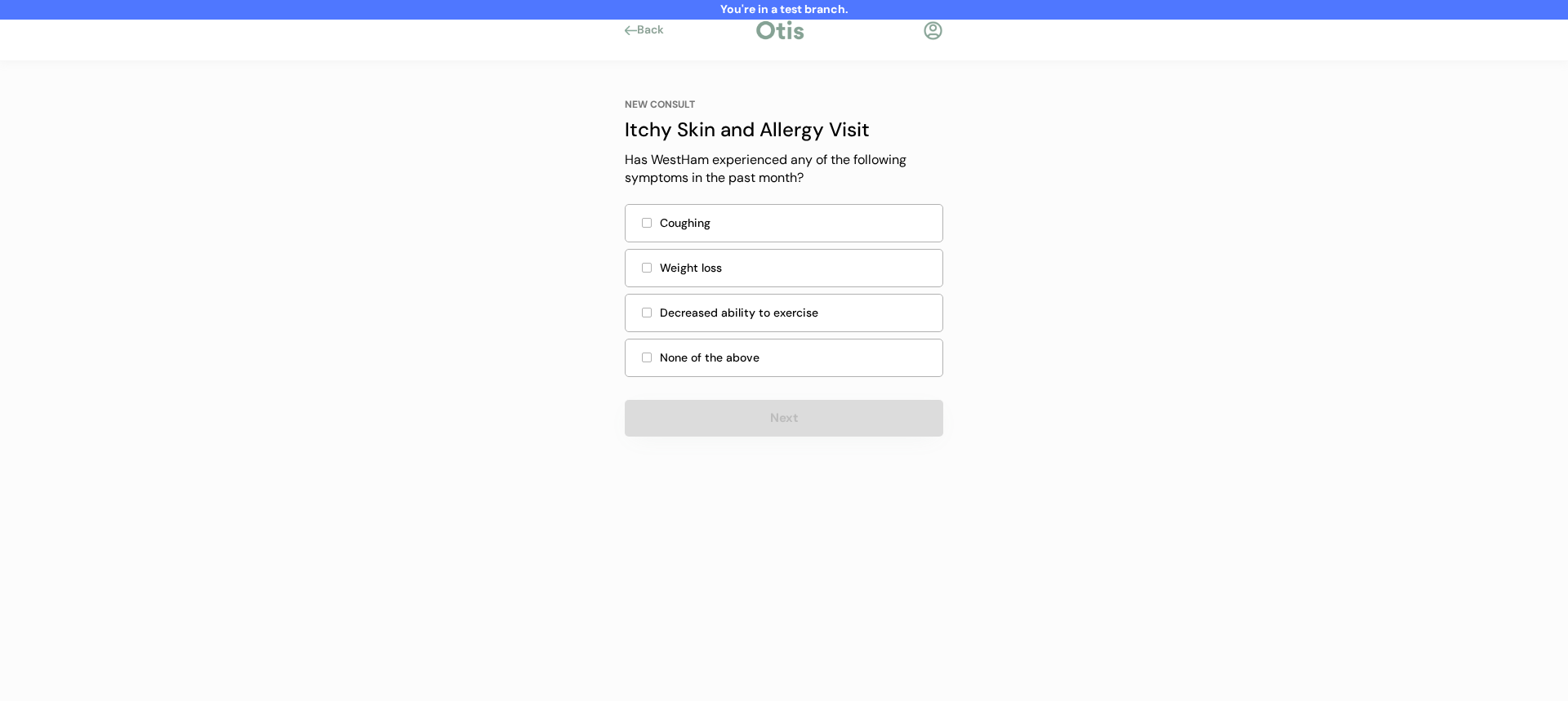
click at [825, 317] on div "Decreased ability to exercise" at bounding box center [796, 313] width 273 height 17
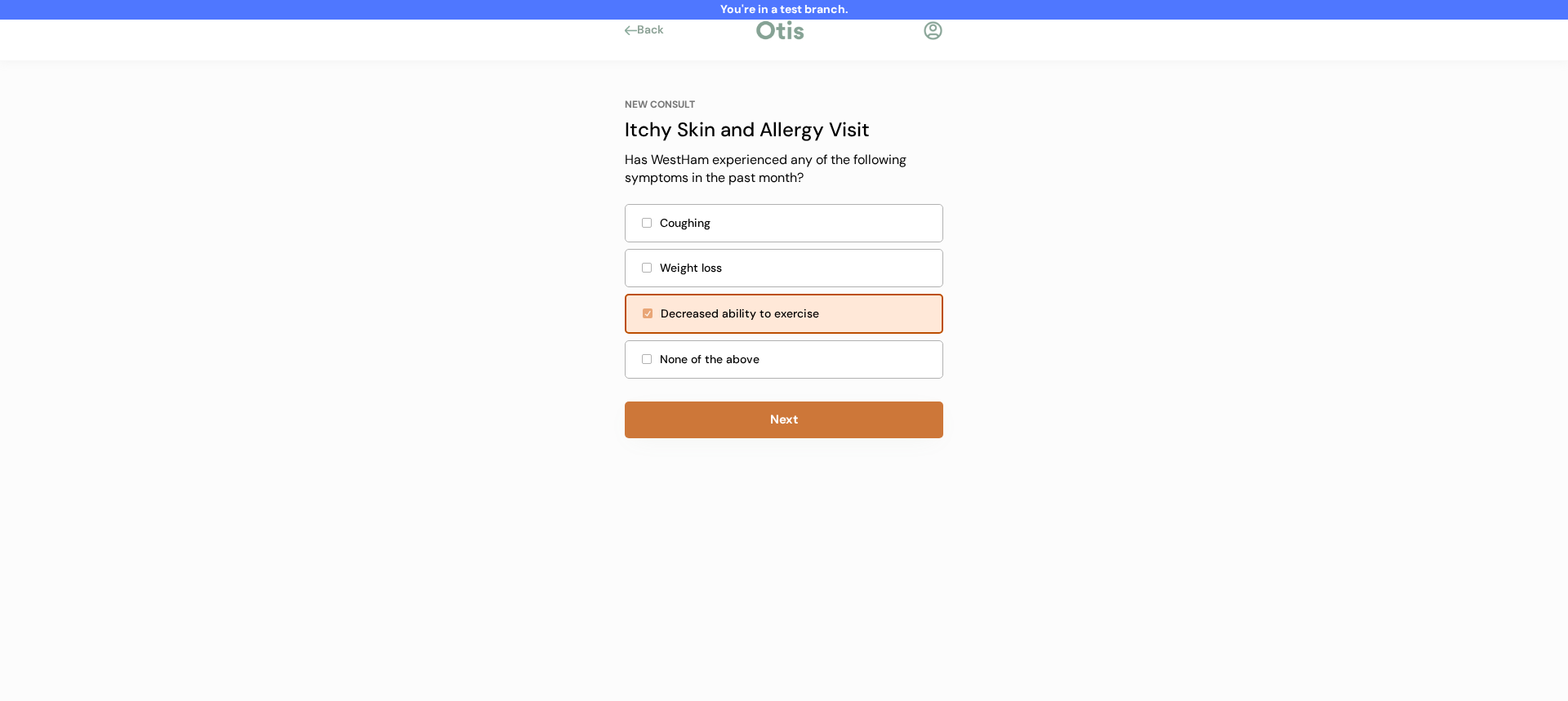
click at [785, 418] on button "Next" at bounding box center [784, 420] width 318 height 37
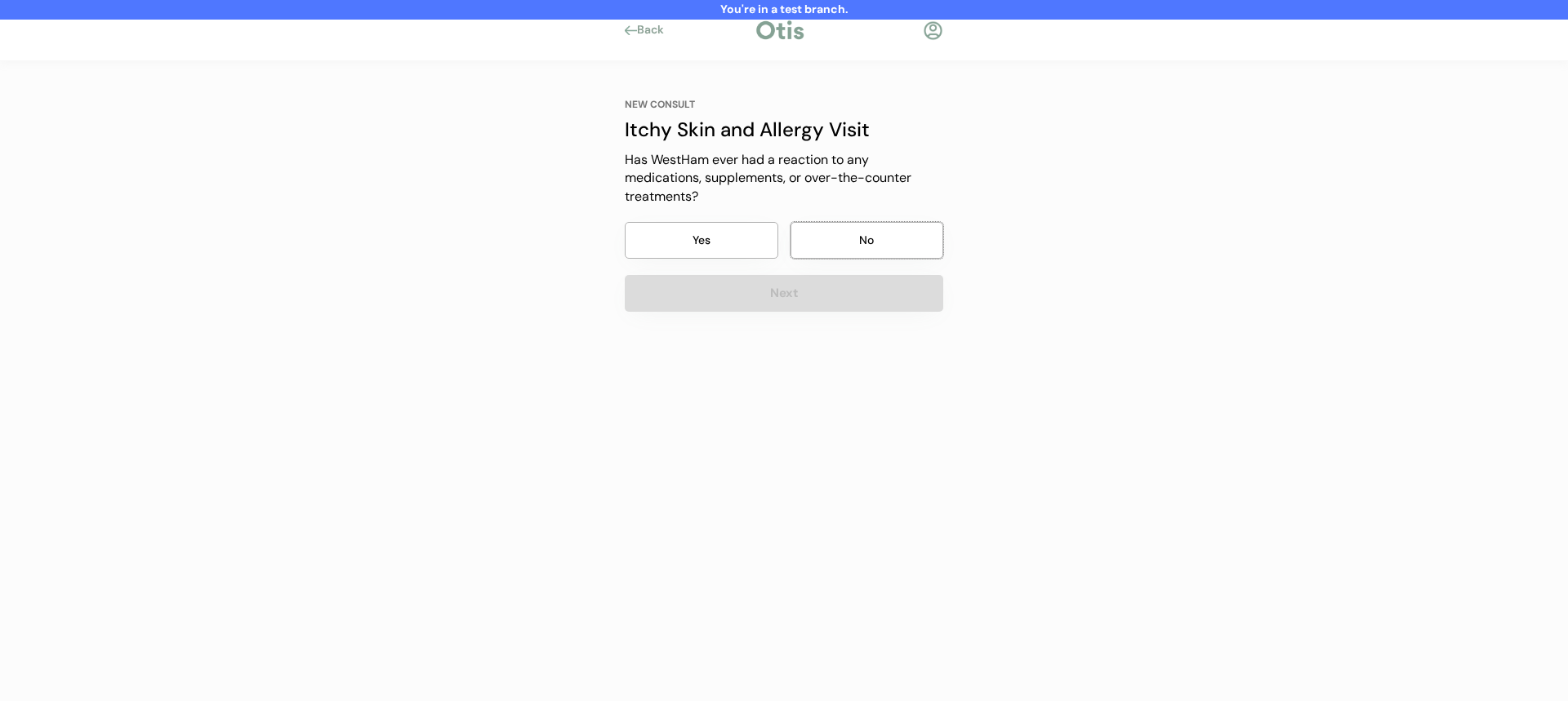
click at [855, 255] on button "No" at bounding box center [867, 240] width 153 height 37
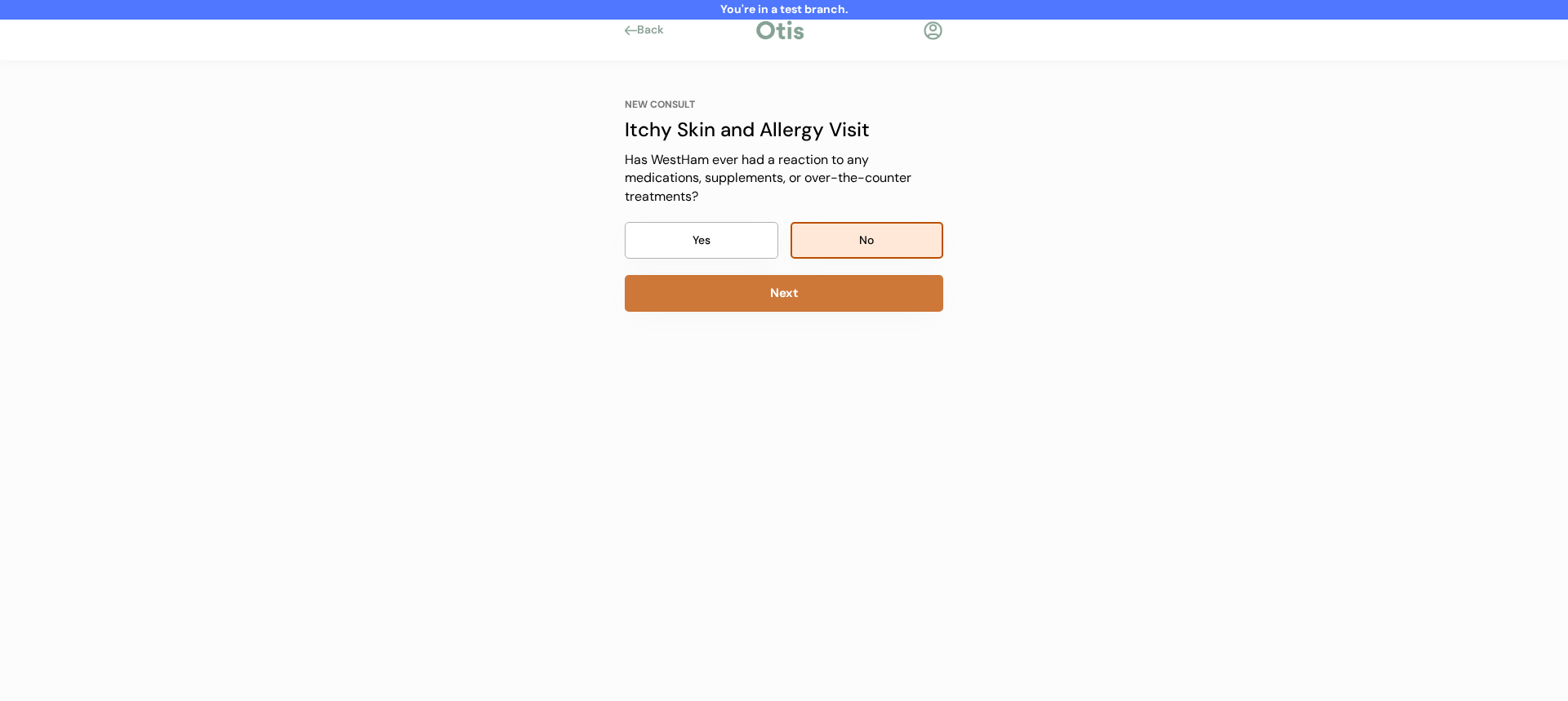
click at [845, 300] on button "Next" at bounding box center [784, 293] width 318 height 37
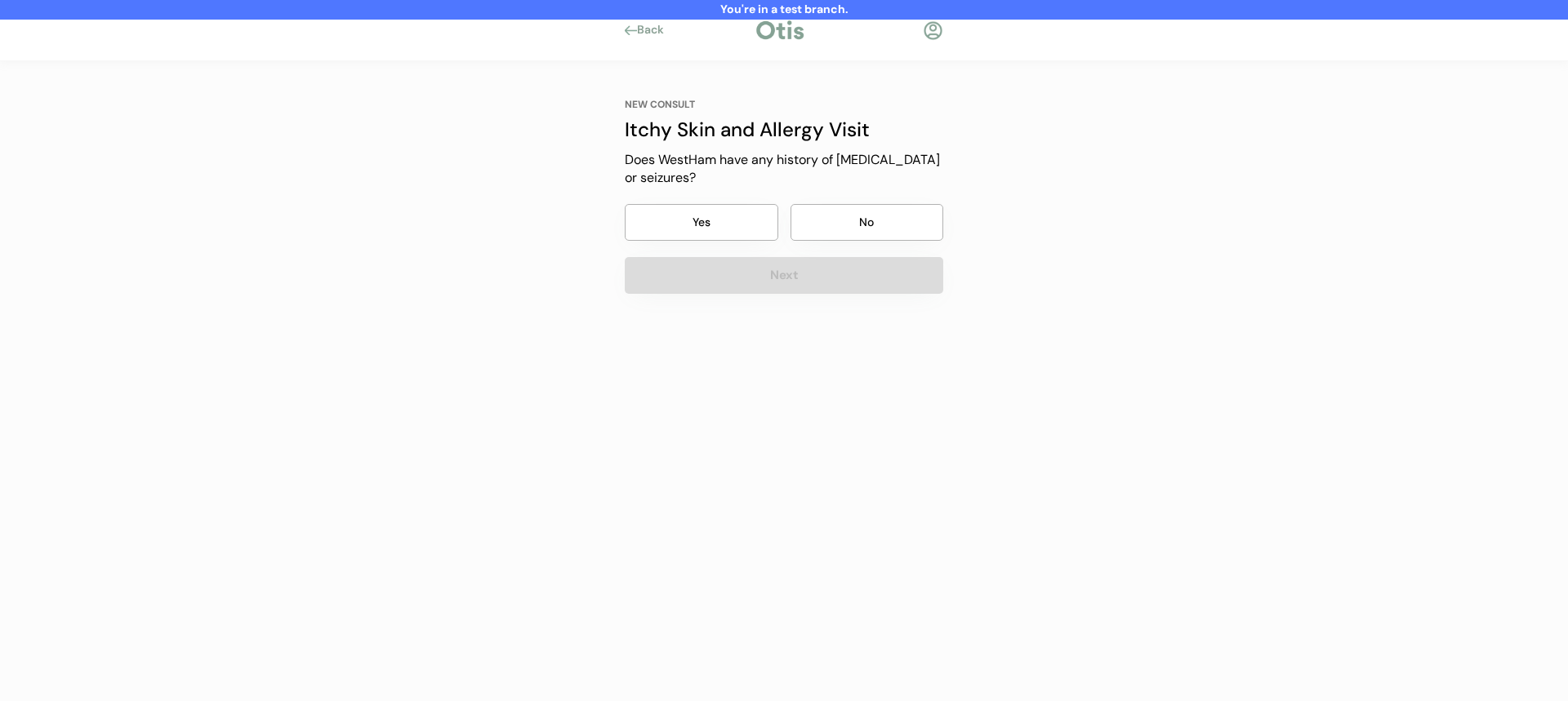
click at [863, 237] on button "No" at bounding box center [867, 222] width 153 height 37
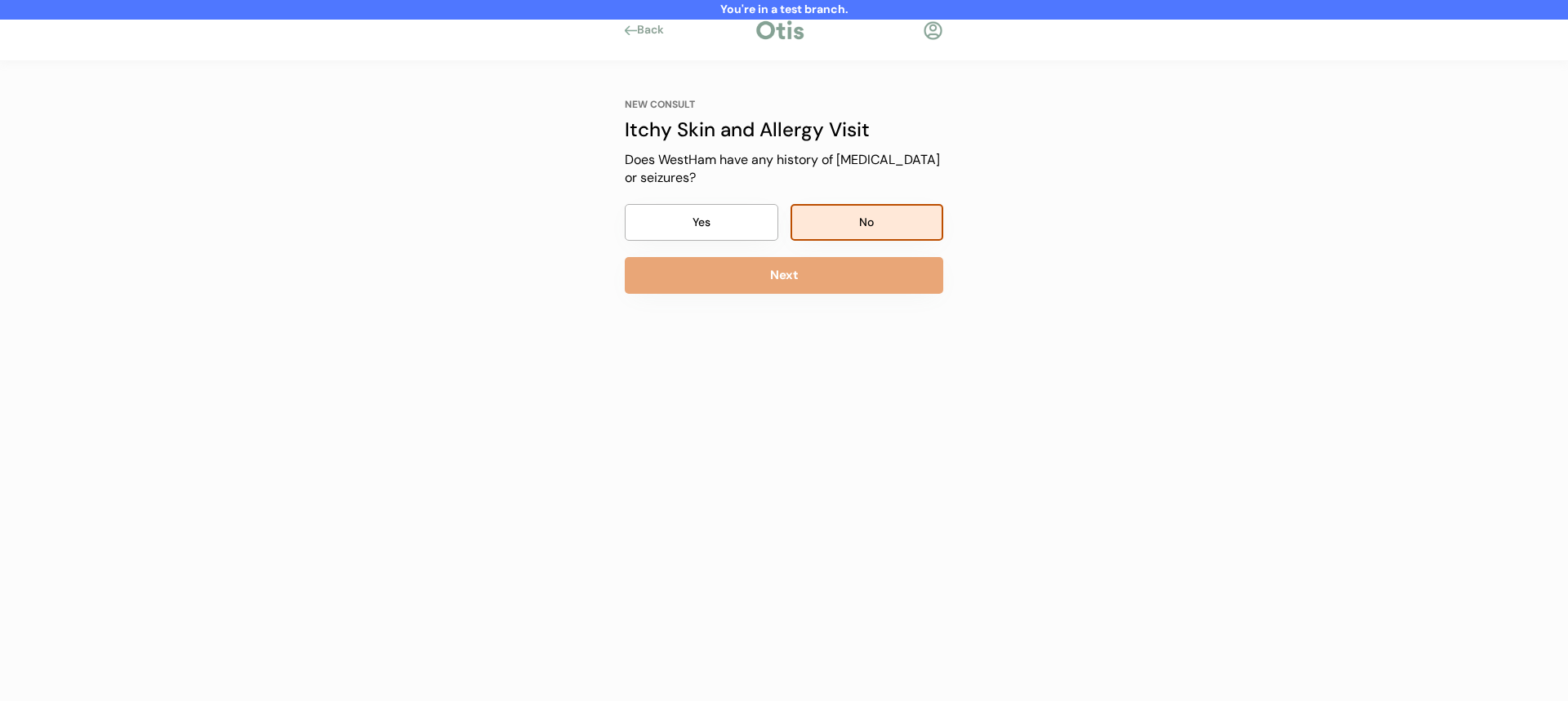
click at [838, 292] on button "Next" at bounding box center [784, 275] width 318 height 37
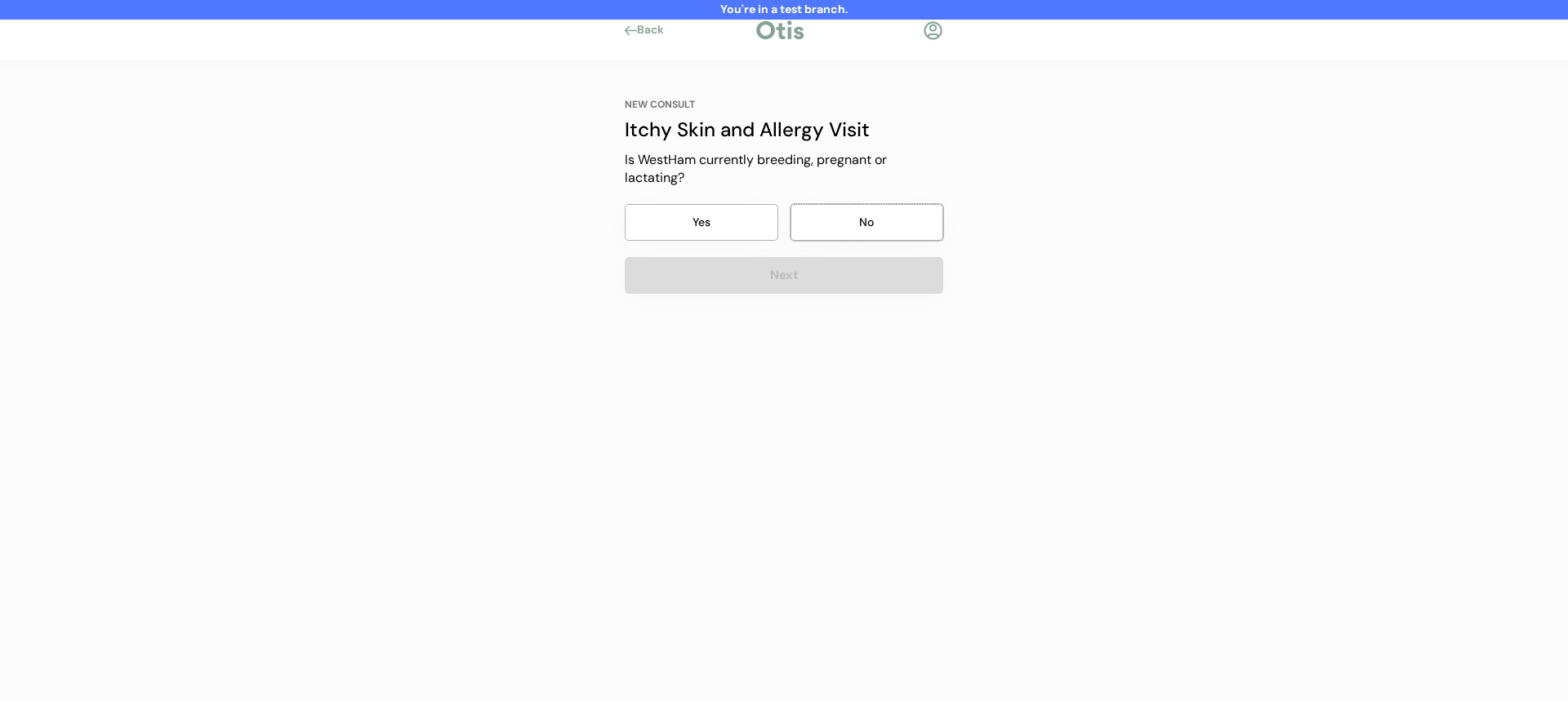
click at [858, 235] on button "No" at bounding box center [867, 222] width 153 height 37
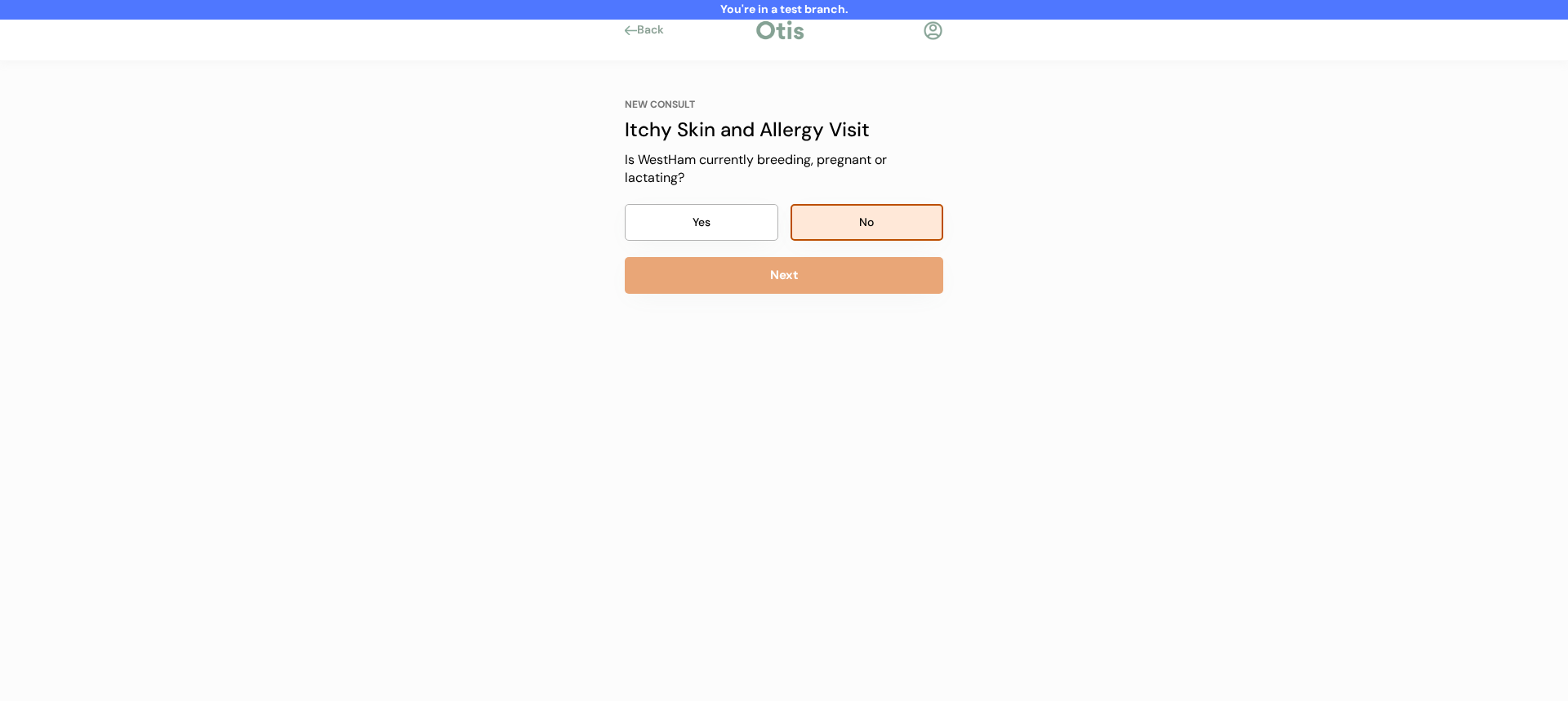
click at [844, 259] on button "Next" at bounding box center [784, 275] width 318 height 37
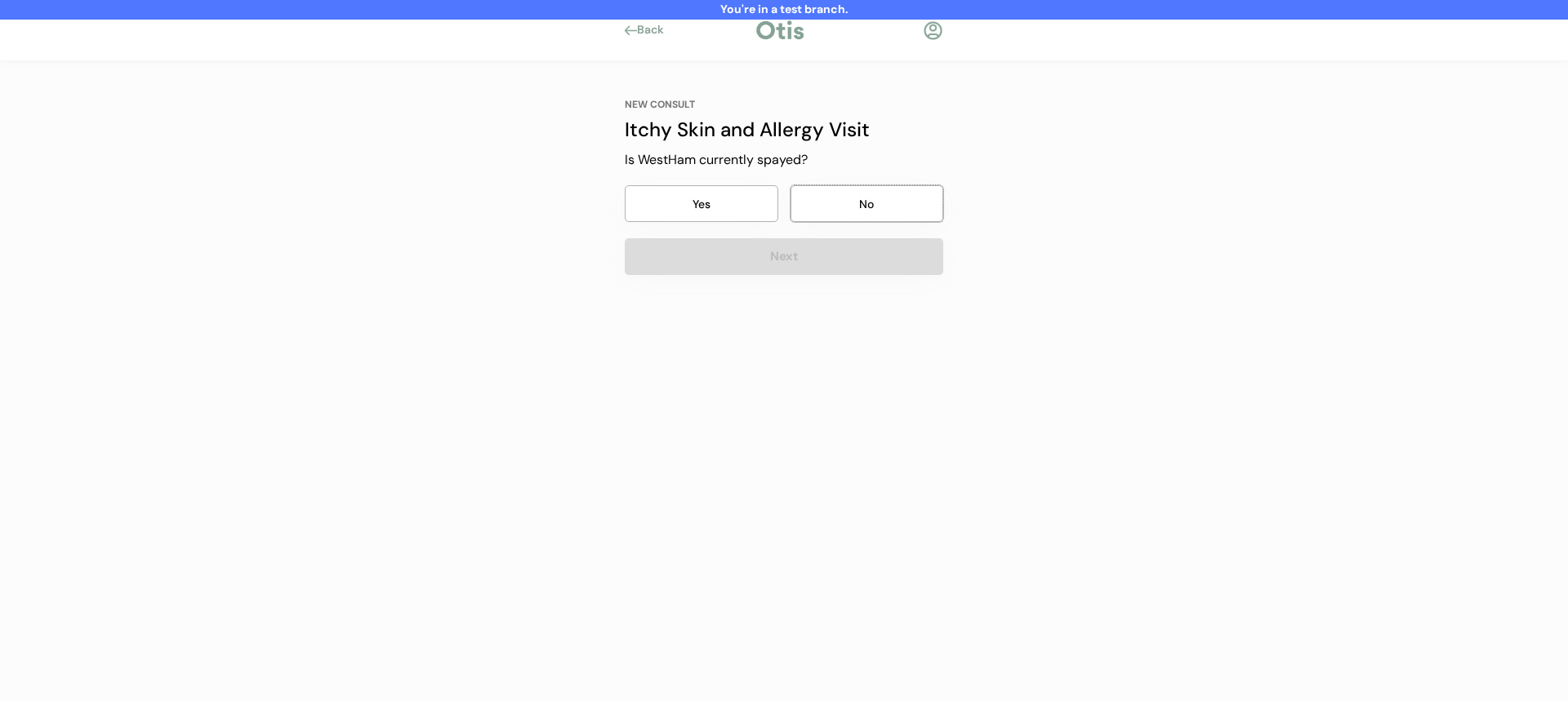
click at [861, 213] on button "No" at bounding box center [867, 203] width 153 height 37
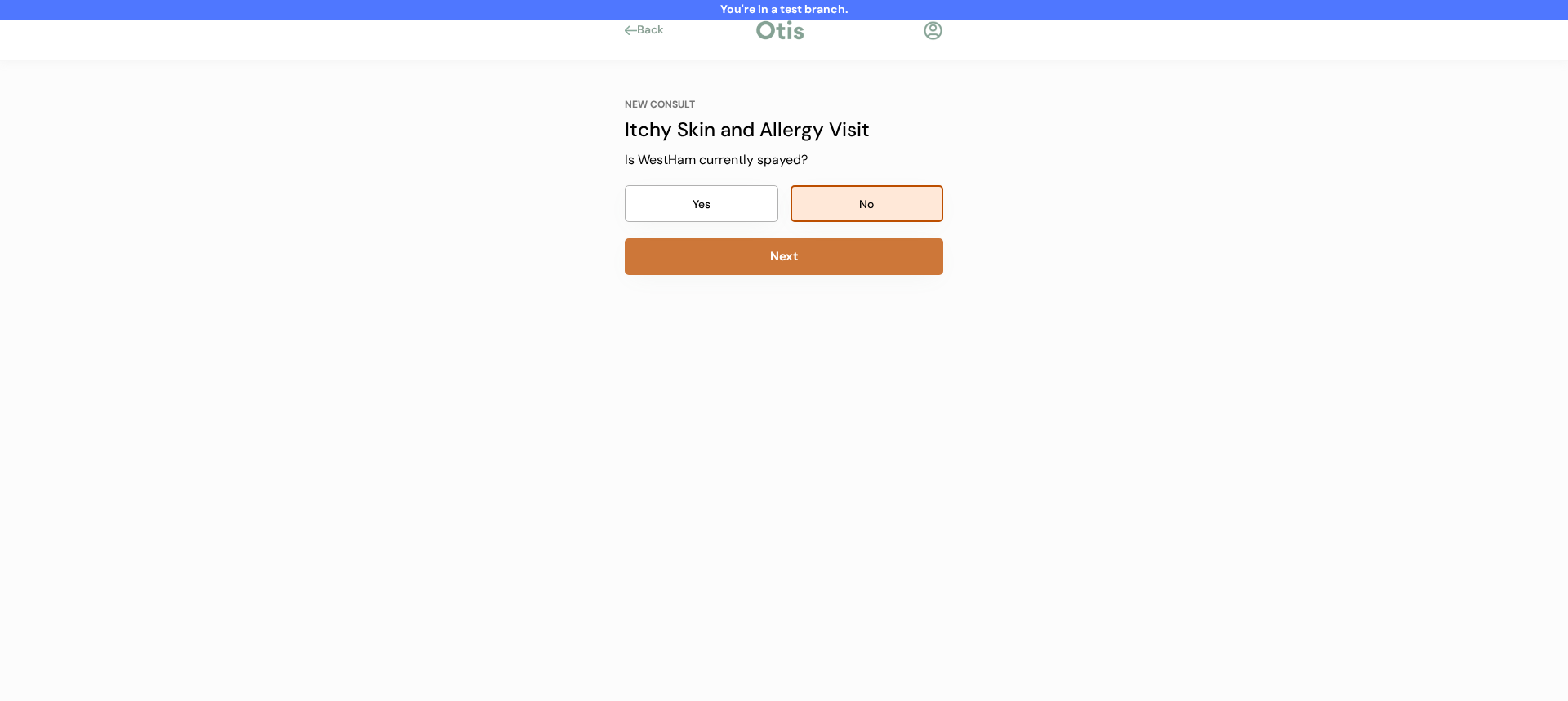
click at [846, 249] on button "Next" at bounding box center [784, 256] width 318 height 37
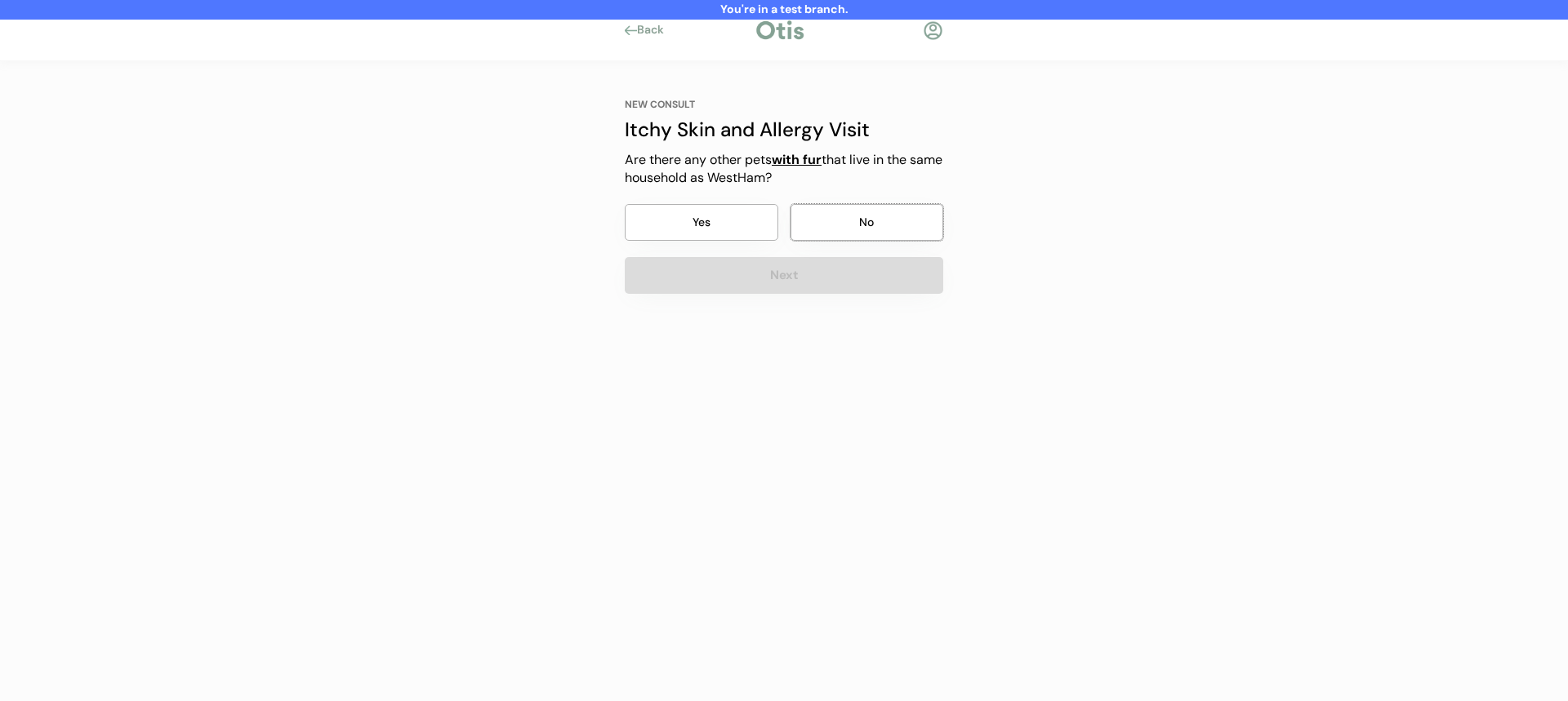
click at [855, 215] on button "No" at bounding box center [867, 222] width 153 height 37
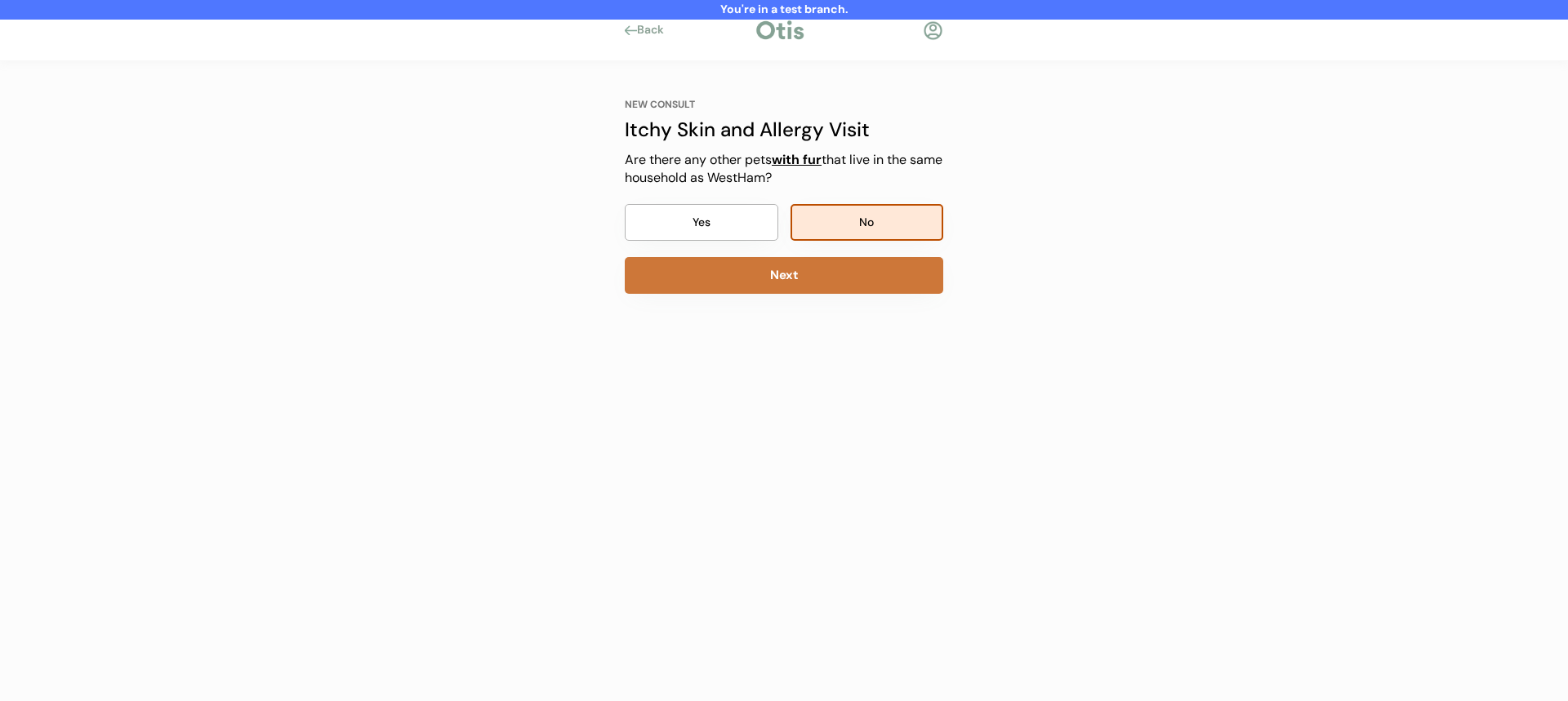
click at [830, 280] on button "Next" at bounding box center [784, 275] width 318 height 37
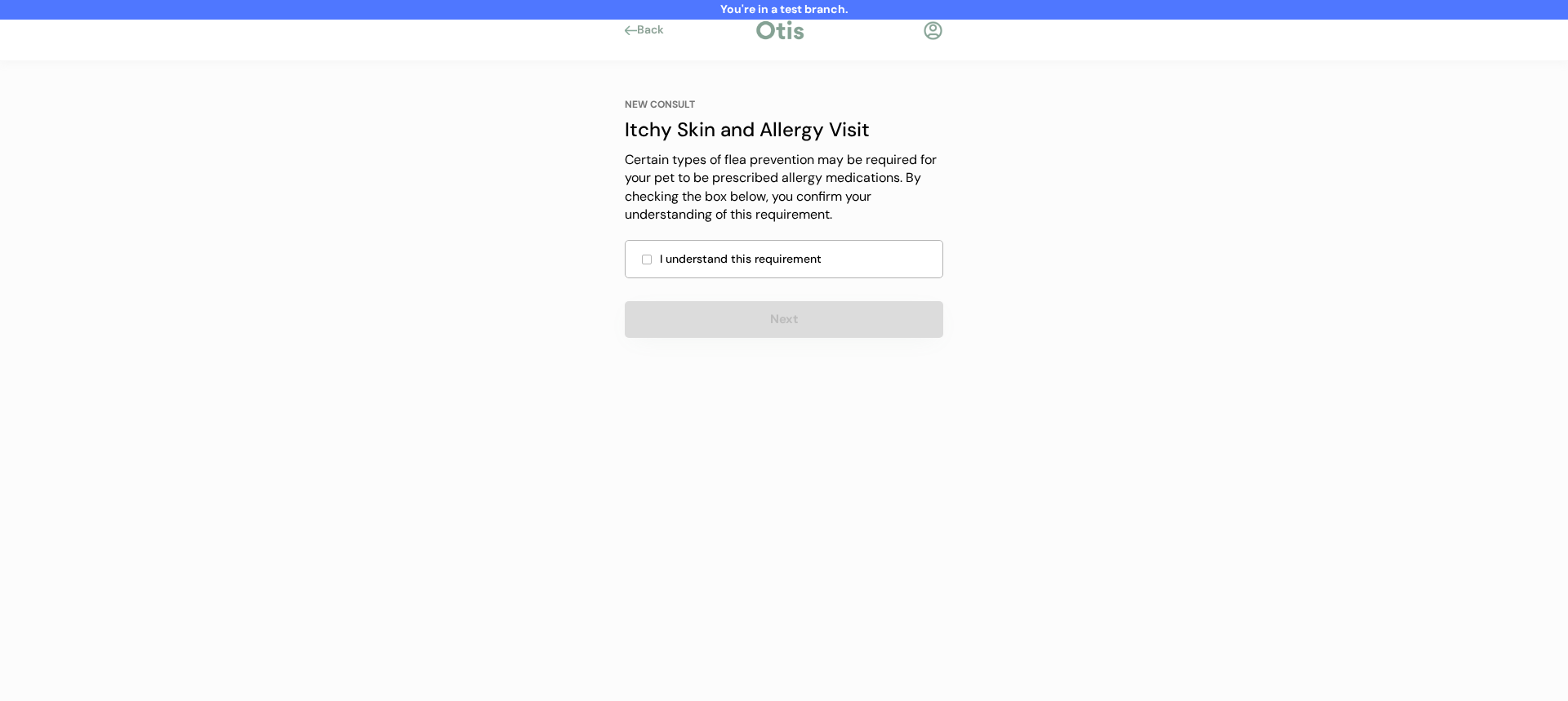
click at [825, 262] on div "I understand this requirement" at bounding box center [796, 259] width 273 height 17
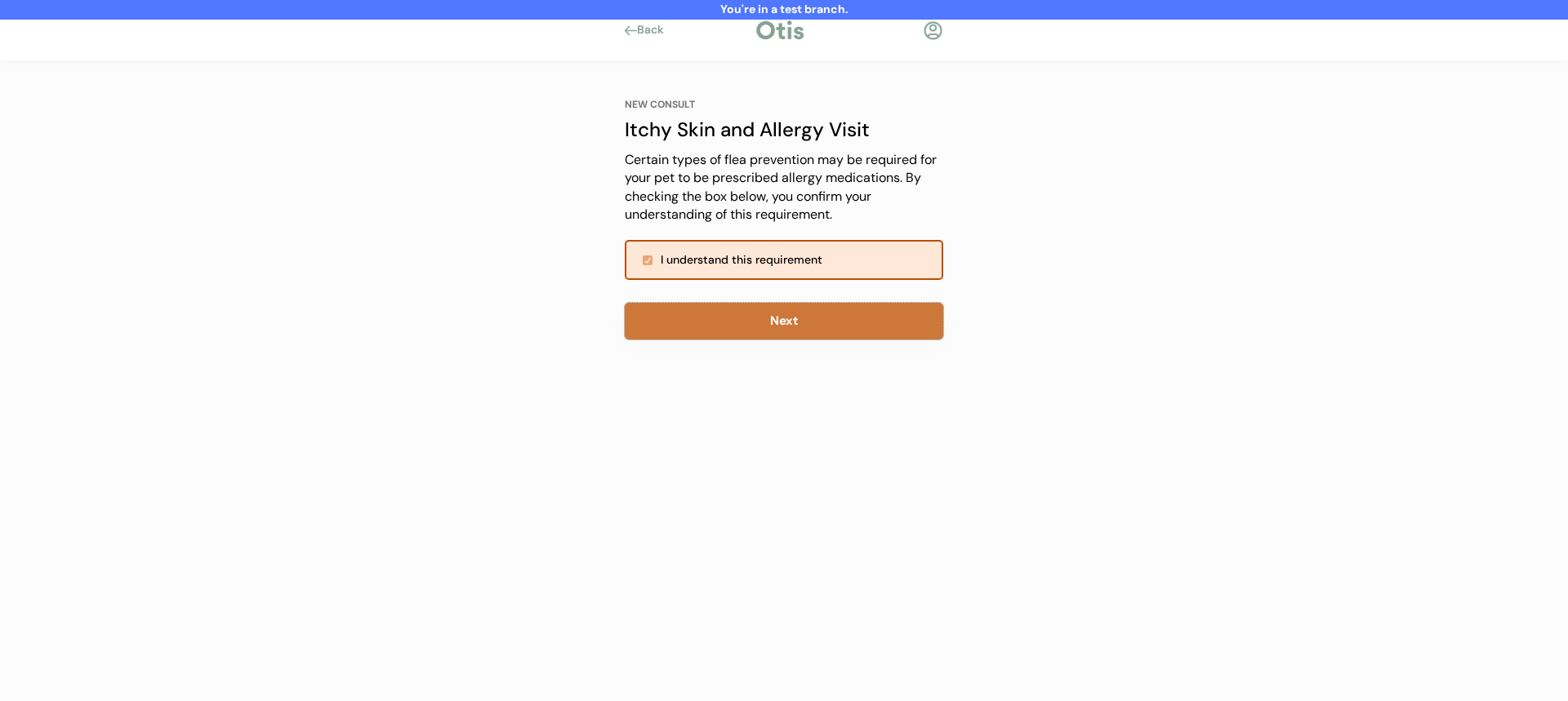
click at [799, 321] on button "Next" at bounding box center [784, 321] width 318 height 37
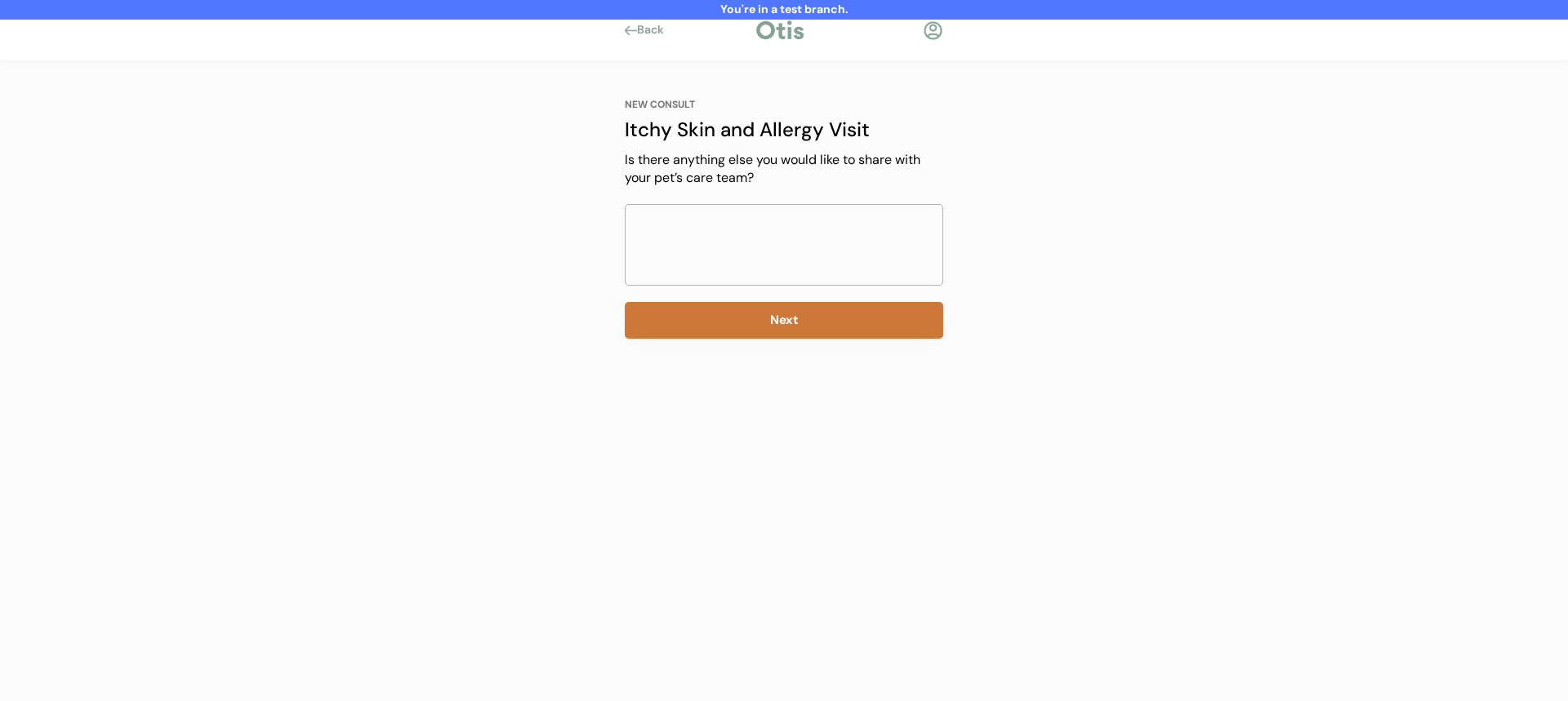
click at [799, 321] on button "Next" at bounding box center [784, 320] width 318 height 37
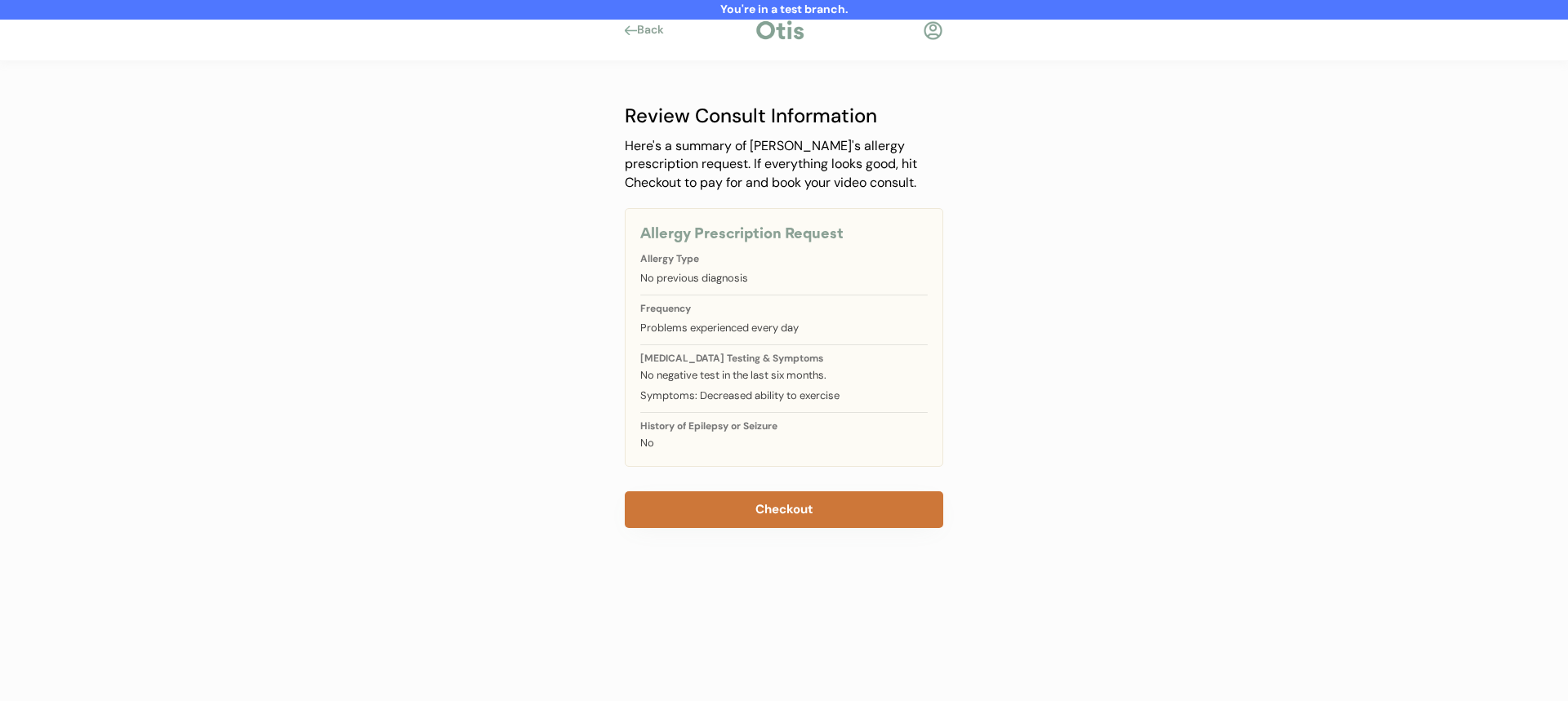
click at [770, 512] on button "Checkout" at bounding box center [784, 509] width 318 height 37
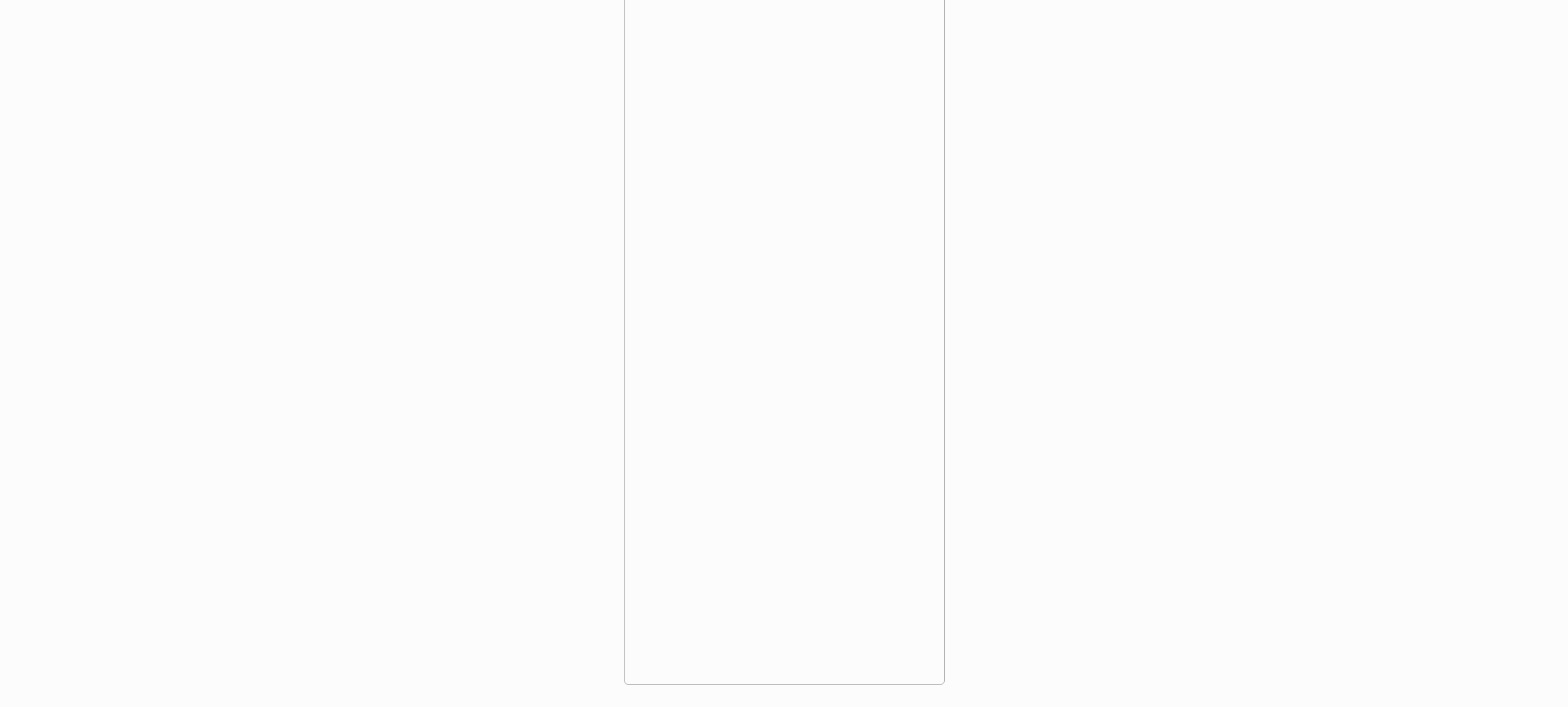
scroll to position [774, 0]
